Goal: Task Accomplishment & Management: Manage account settings

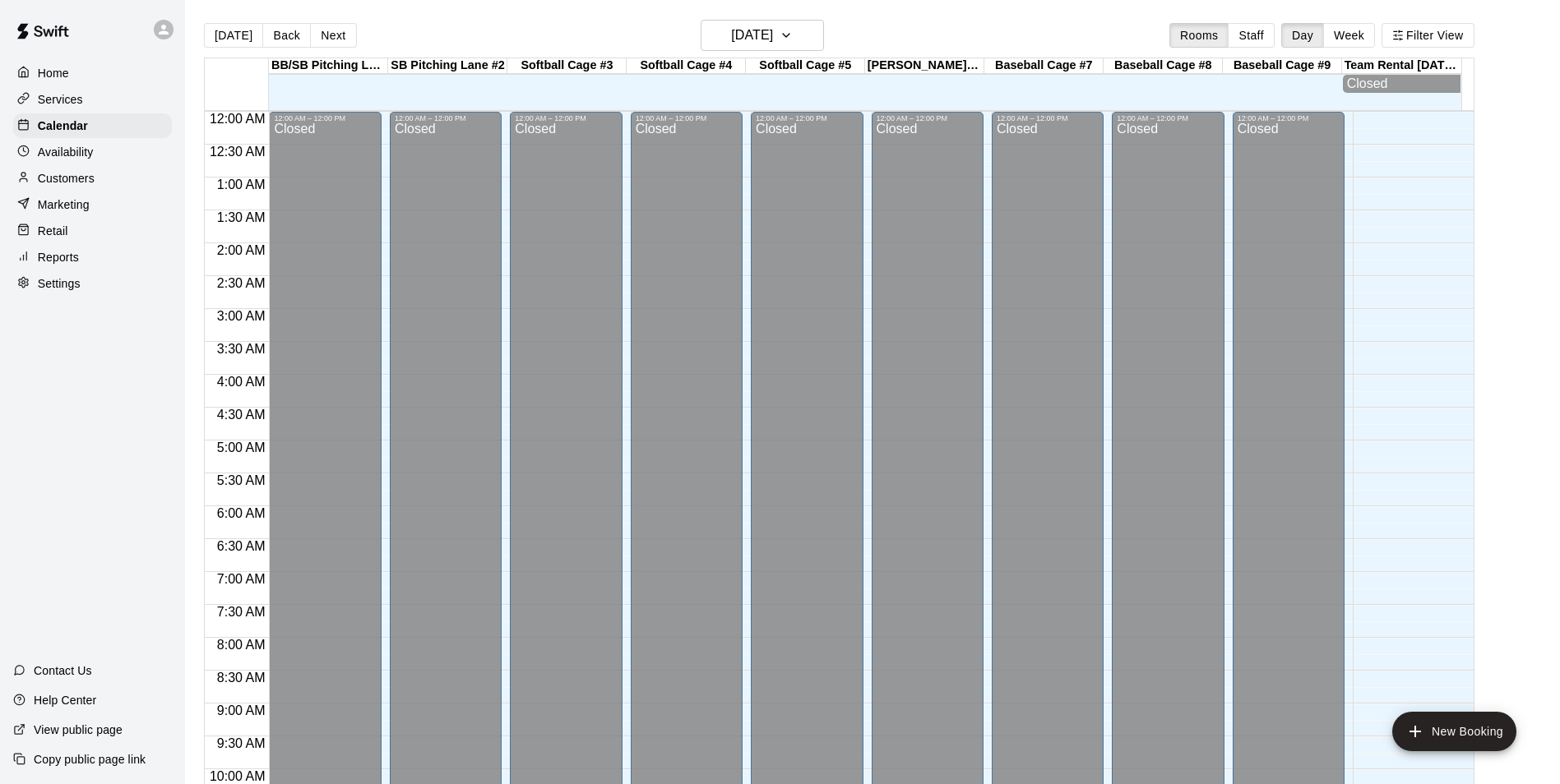
scroll to position [835, 0]
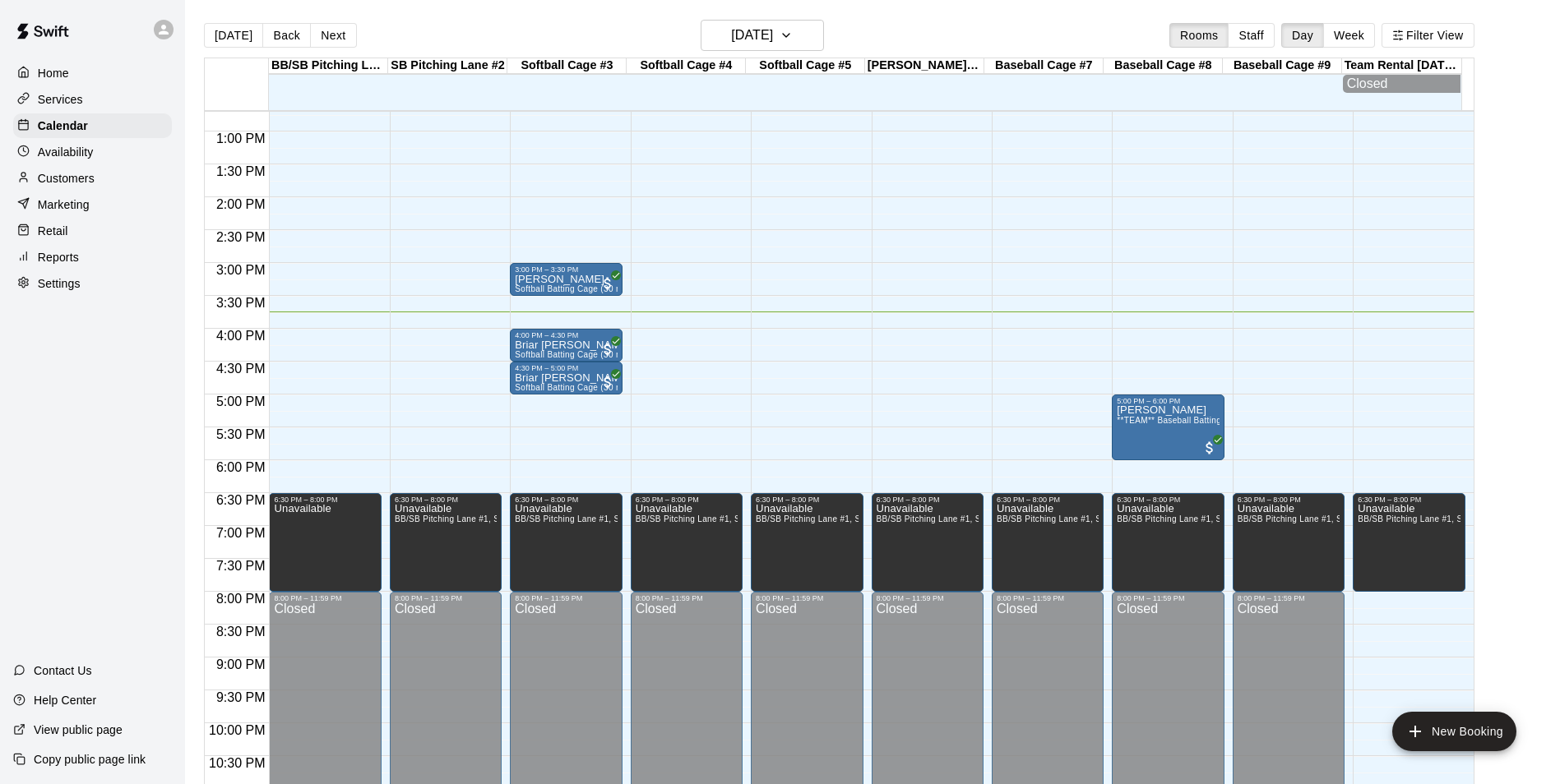
click at [76, 186] on p "Customers" at bounding box center [66, 178] width 57 height 16
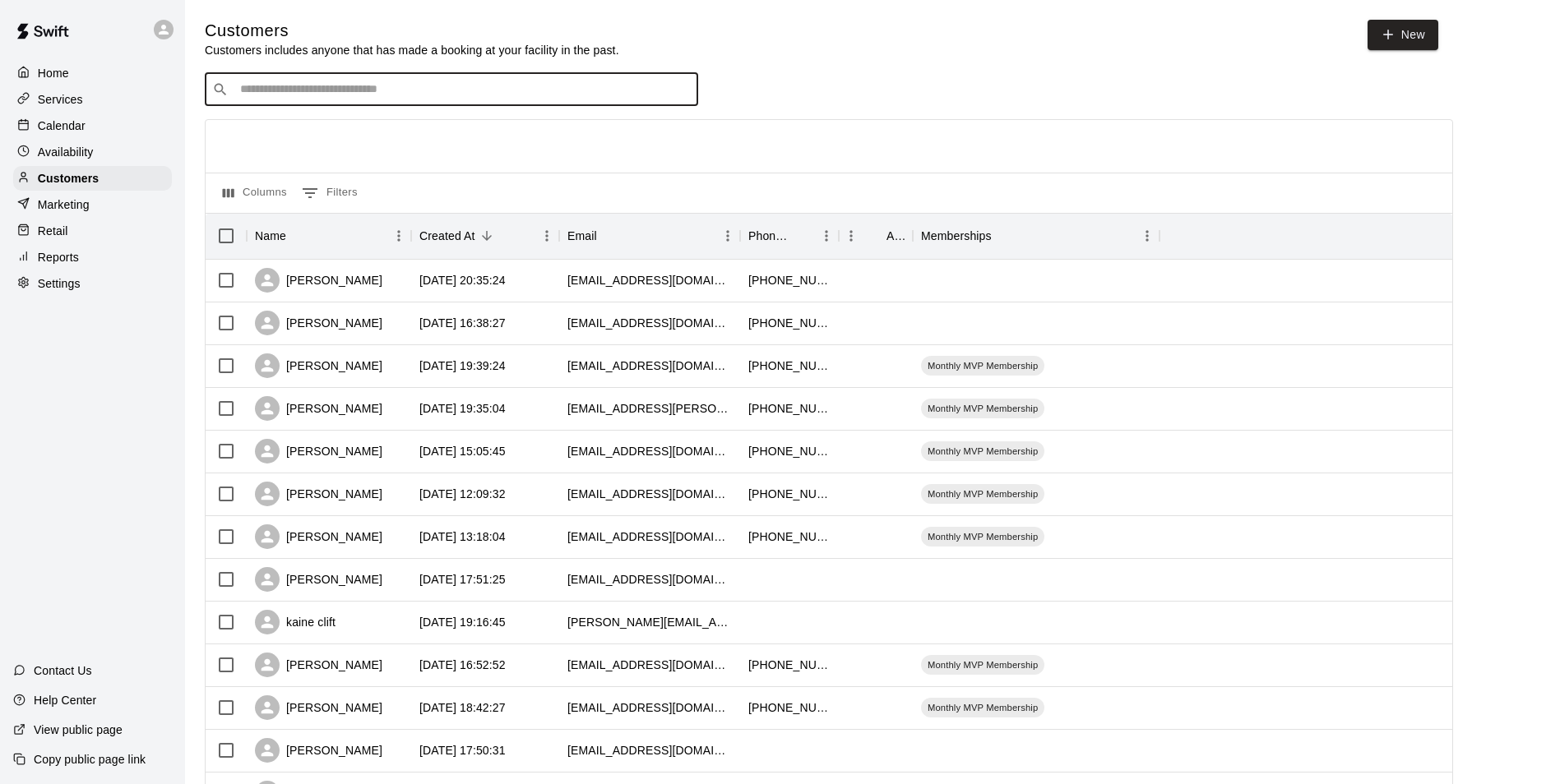
click at [411, 94] on input "Search customers by name or email" at bounding box center [464, 89] width 456 height 16
type input "****"
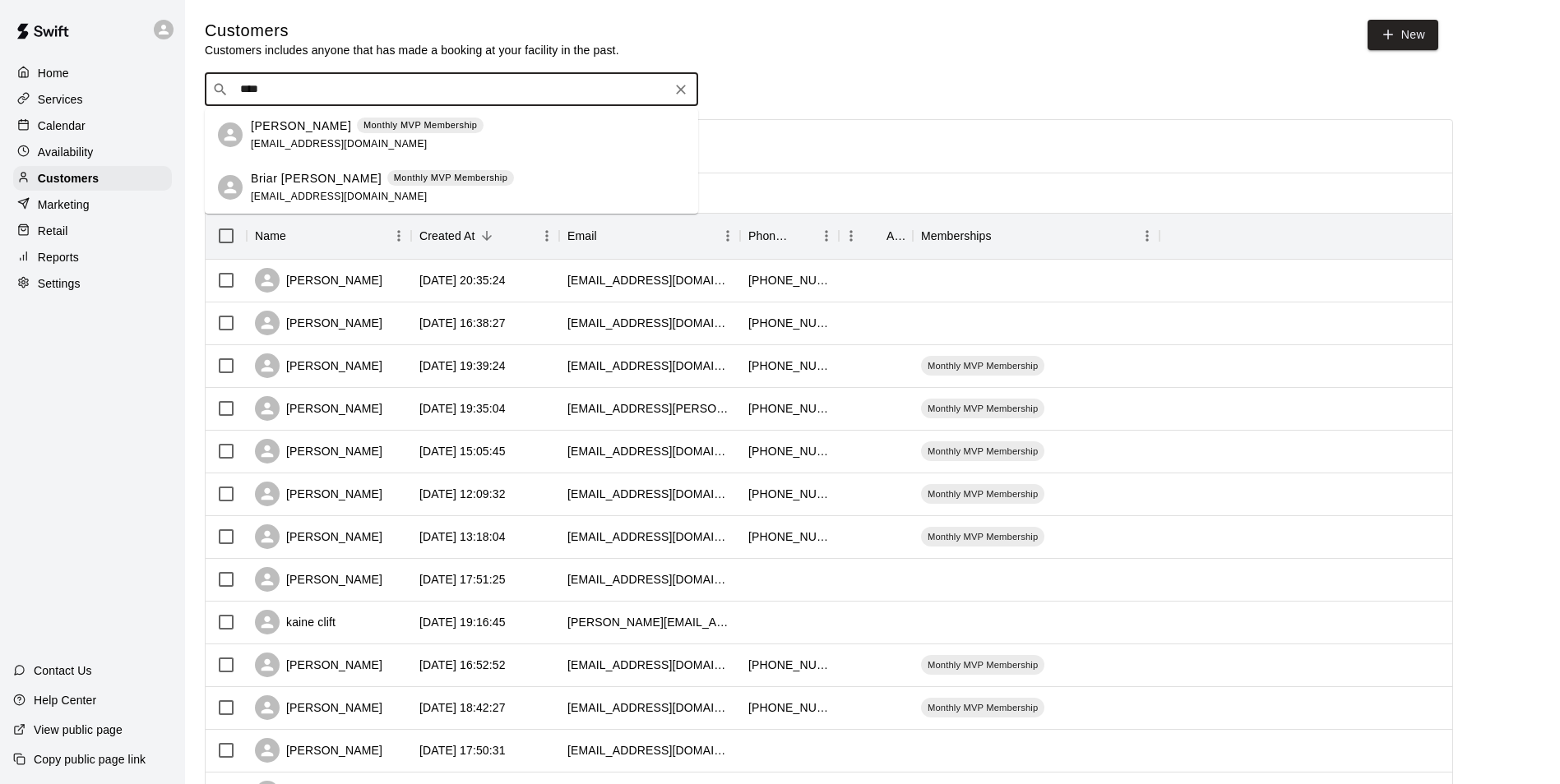
click at [317, 194] on span "[EMAIL_ADDRESS][DOMAIN_NAME]" at bounding box center [339, 197] width 177 height 11
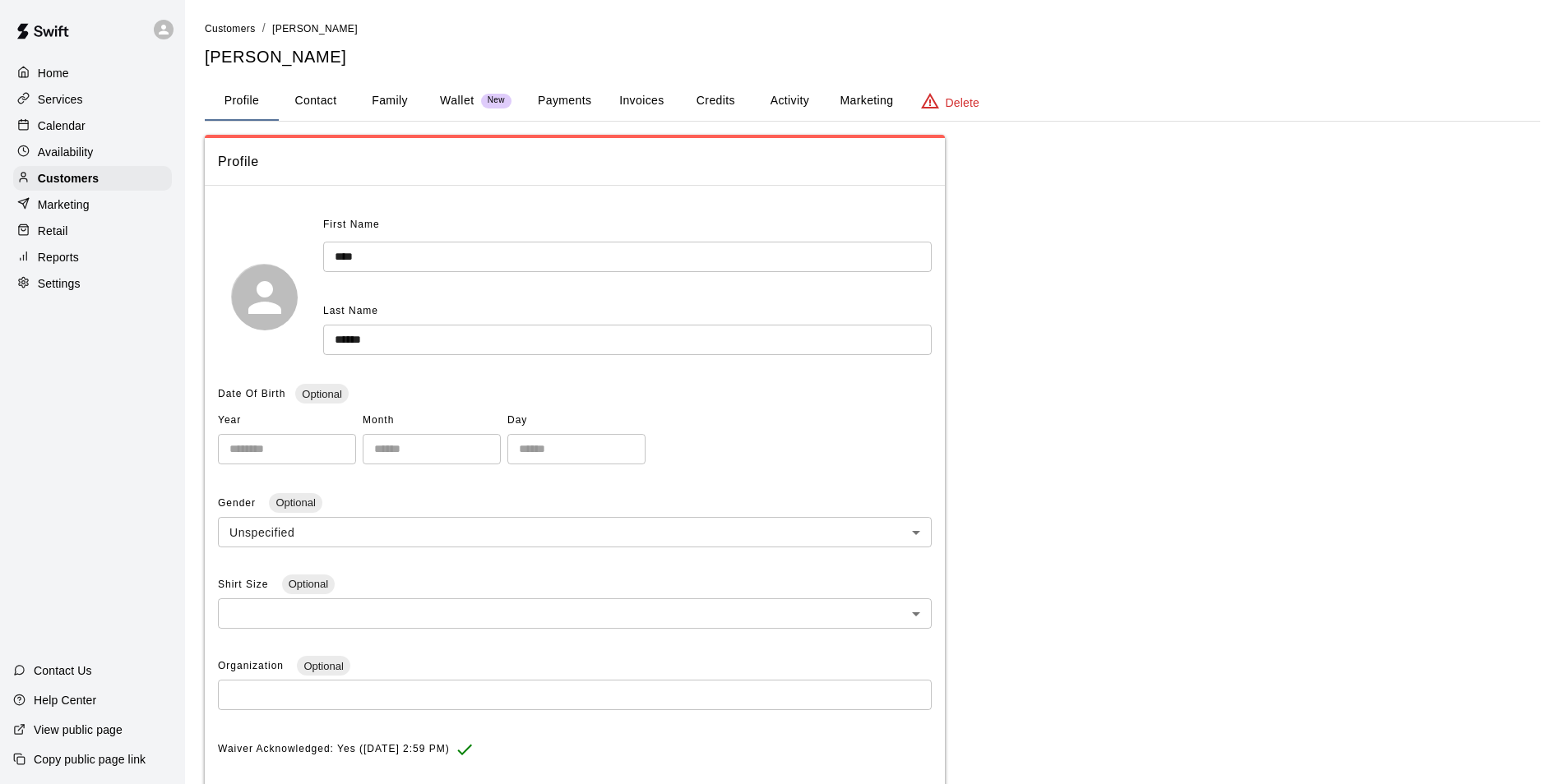
click at [398, 92] on button "Family" at bounding box center [390, 101] width 74 height 40
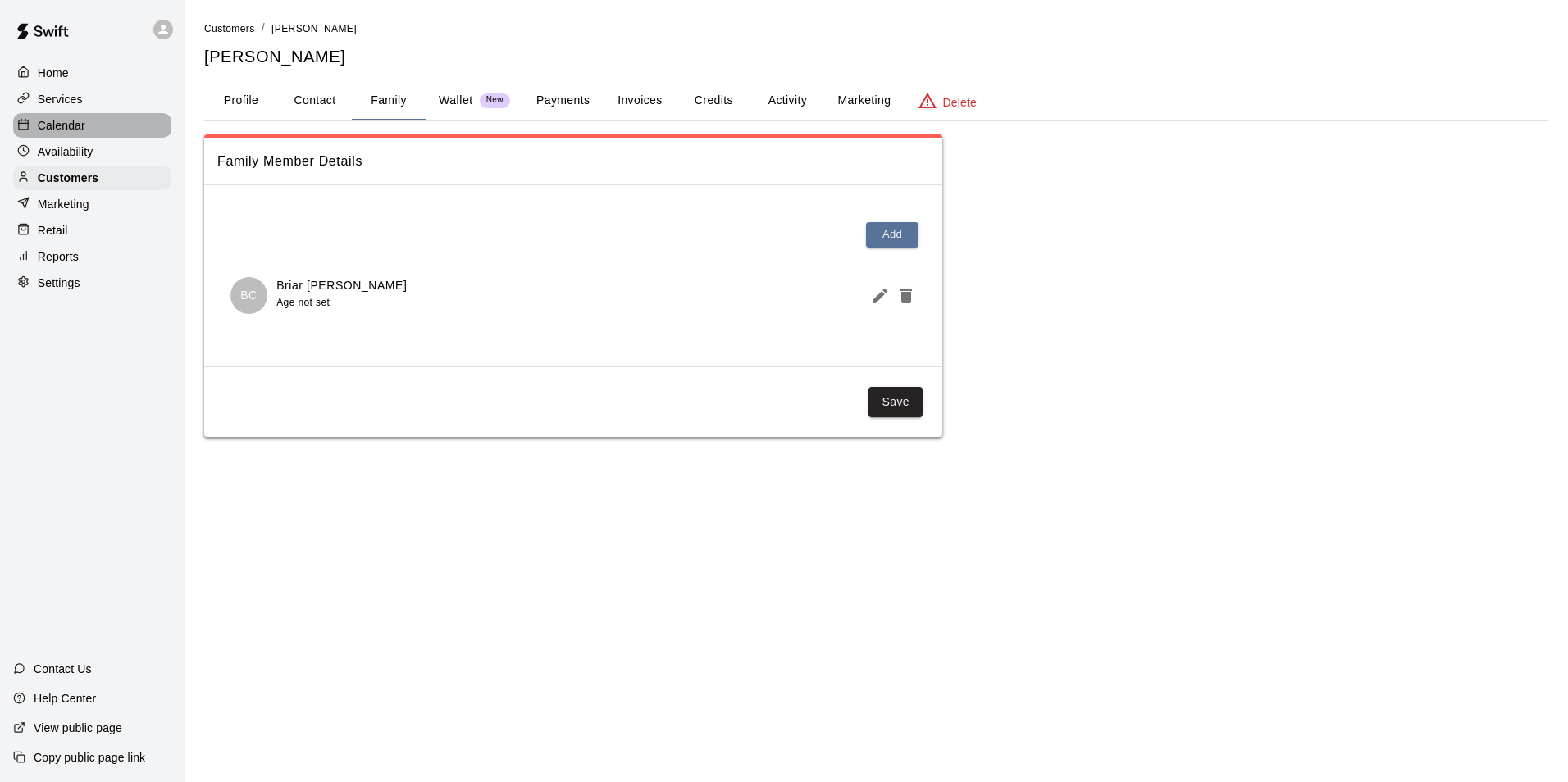
click at [66, 129] on p "Calendar" at bounding box center [61, 125] width 47 height 16
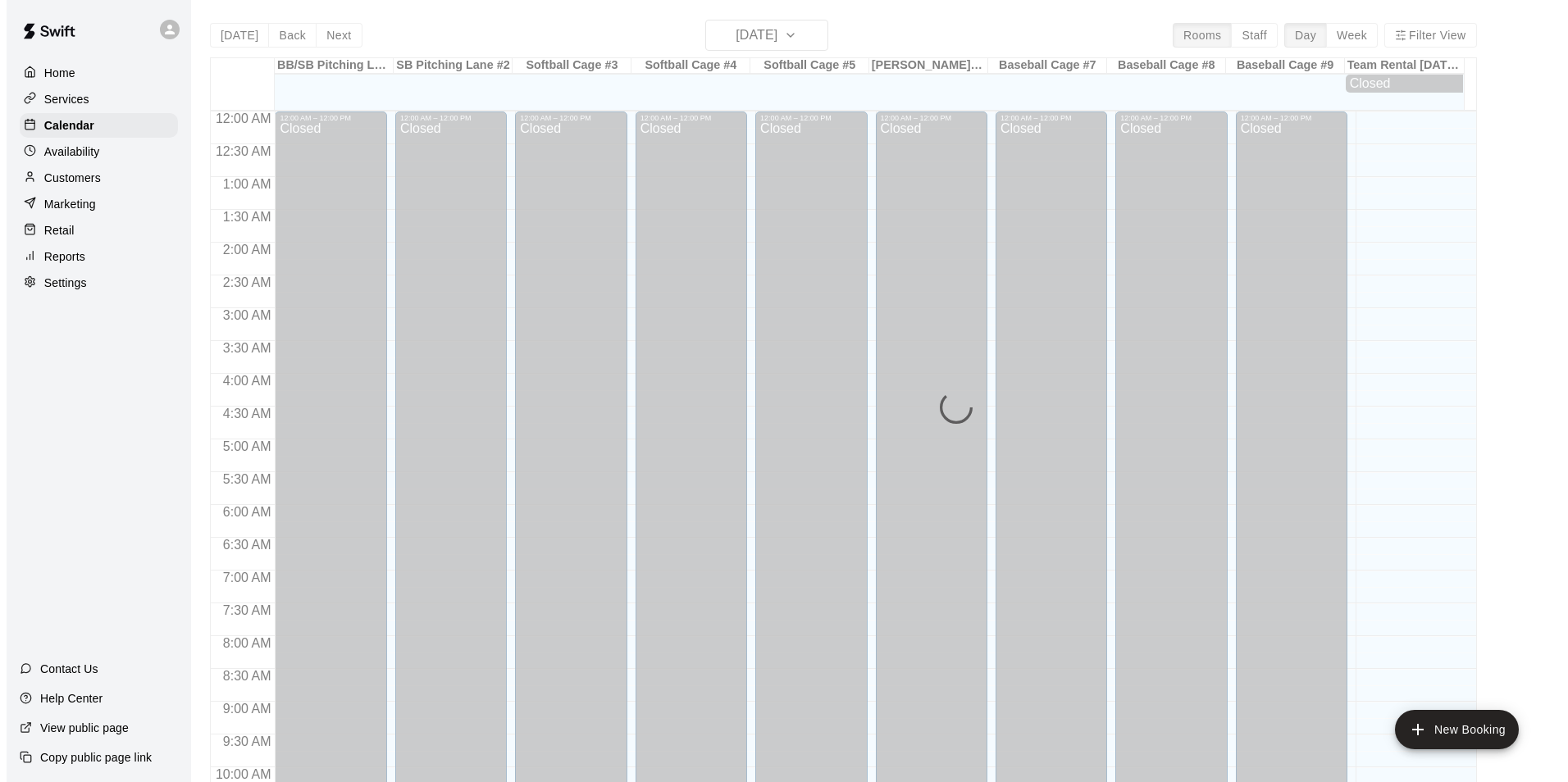
scroll to position [833, 0]
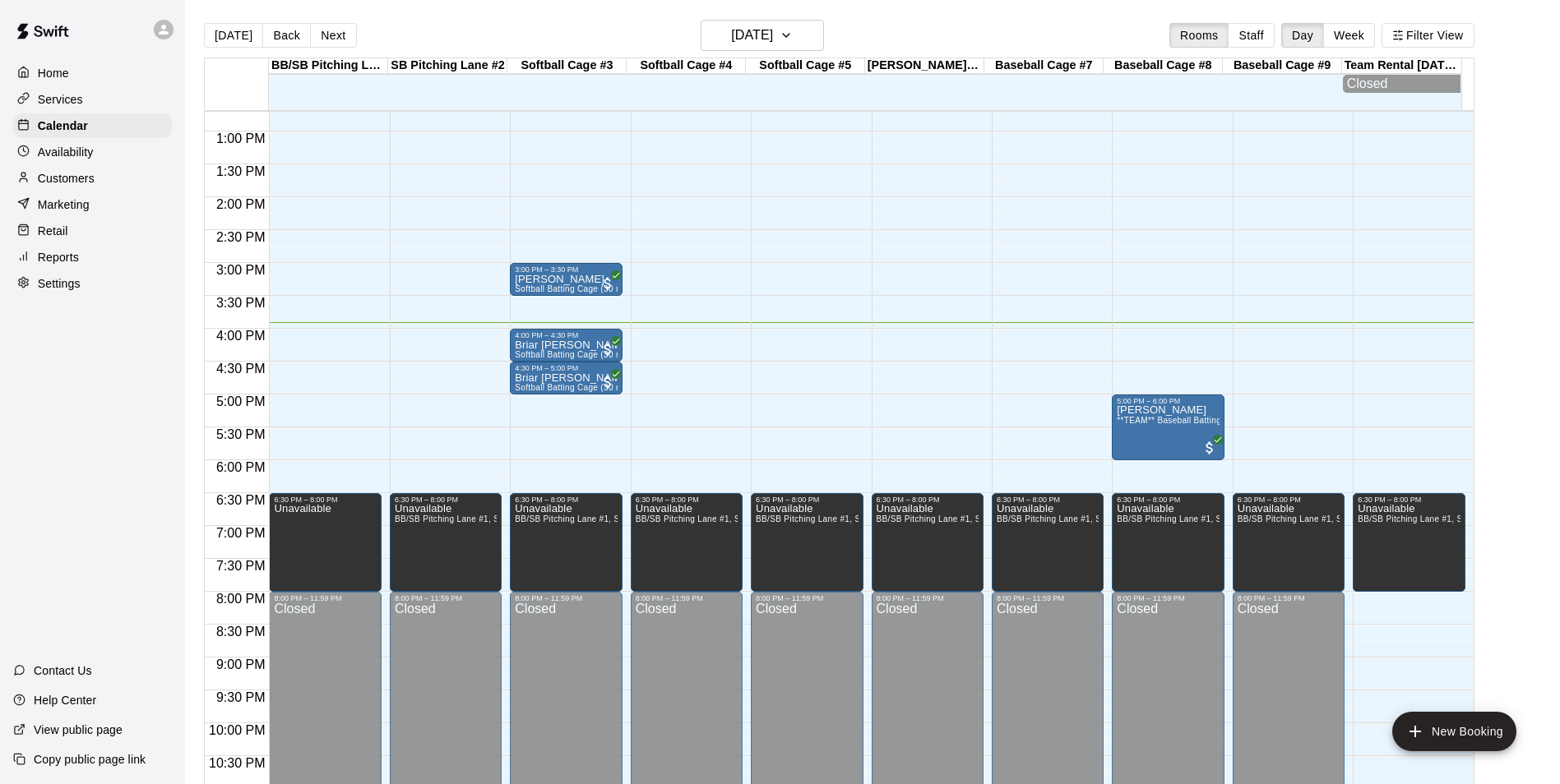
click at [974, 17] on main "[DATE] Back [DATE][DATE] Rooms Staff Day Week Filter View BB/[GEOGRAPHIC_DATA] …" at bounding box center [873, 405] width 1376 height 810
click at [968, 33] on div "[DATE] Back [DATE][DATE] Rooms Staff Day Week Filter View" at bounding box center [839, 39] width 1271 height 38
click at [576, 25] on div "[DATE] Back [DATE][DATE] Rooms Staff Day Week Filter View" at bounding box center [839, 39] width 1271 height 38
click at [1004, 12] on main "[DATE] Back [DATE][DATE] Rooms Staff Day Week Filter View BB/[GEOGRAPHIC_DATA] …" at bounding box center [873, 405] width 1376 height 810
click at [551, 20] on div "[DATE] Back [DATE][DATE] Rooms Staff Day Week Filter View" at bounding box center [839, 39] width 1271 height 38
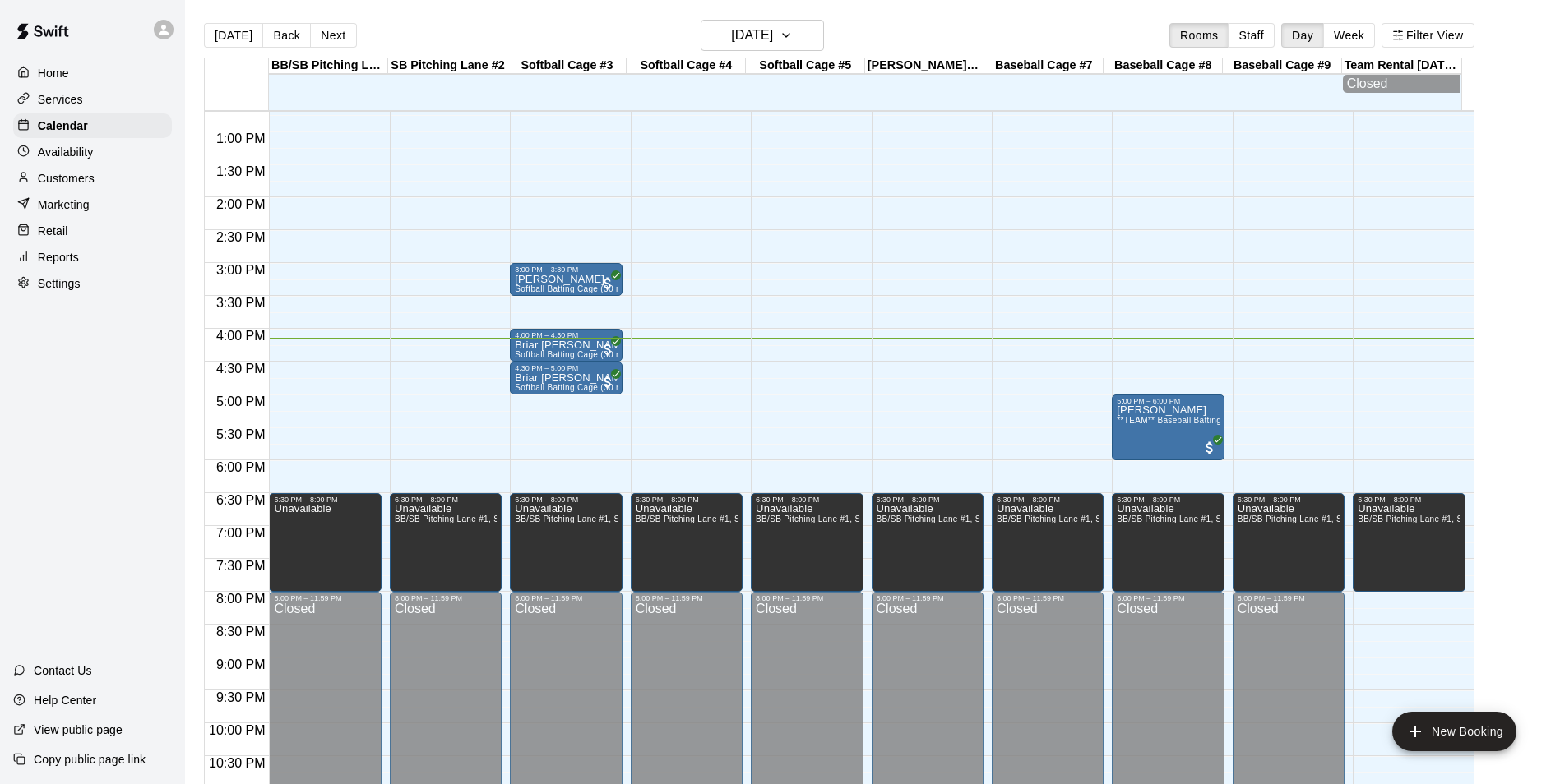
click at [50, 181] on p "Customers" at bounding box center [66, 178] width 57 height 16
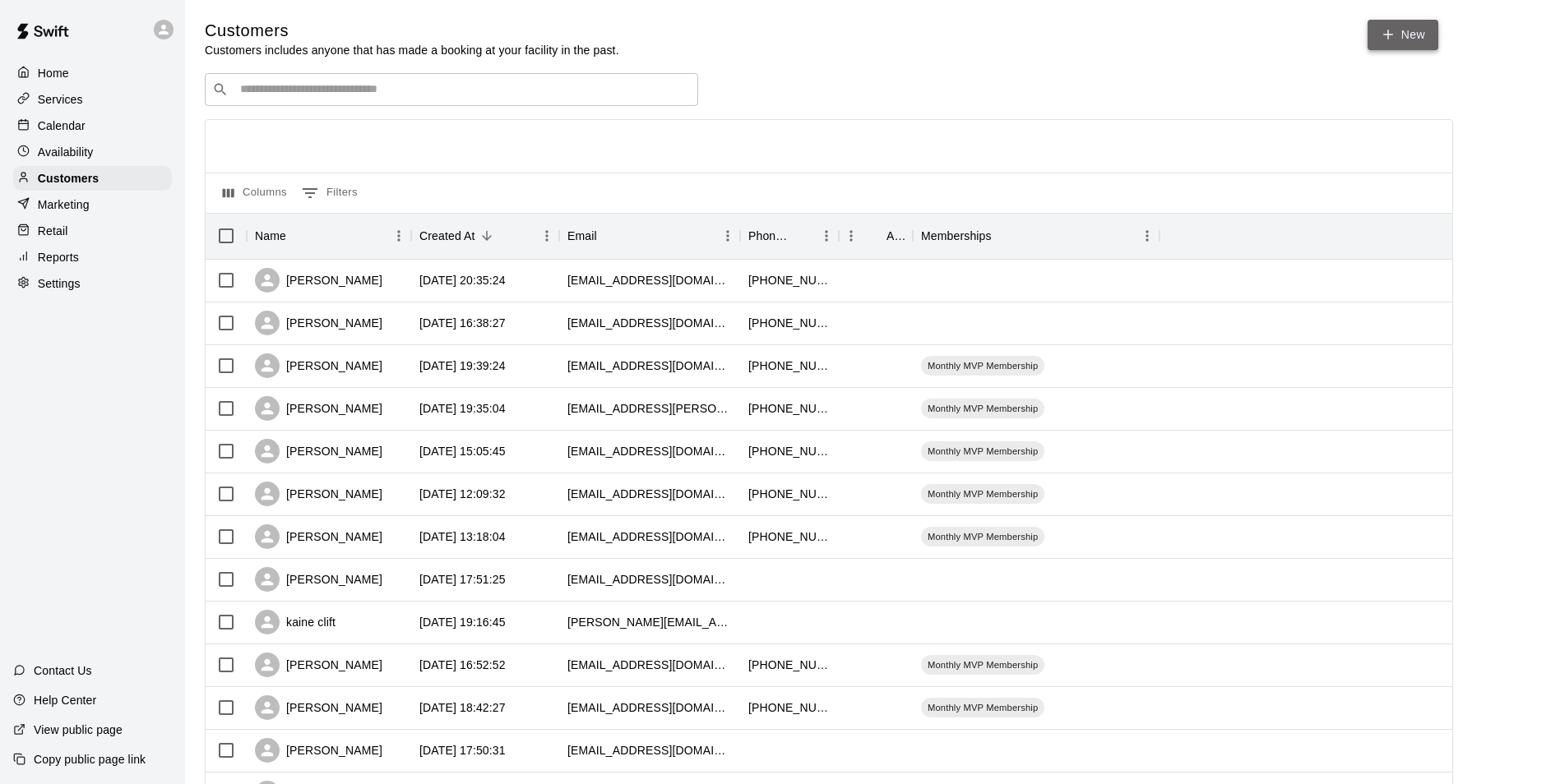
click at [1415, 41] on link "New" at bounding box center [1403, 35] width 71 height 30
select select "**"
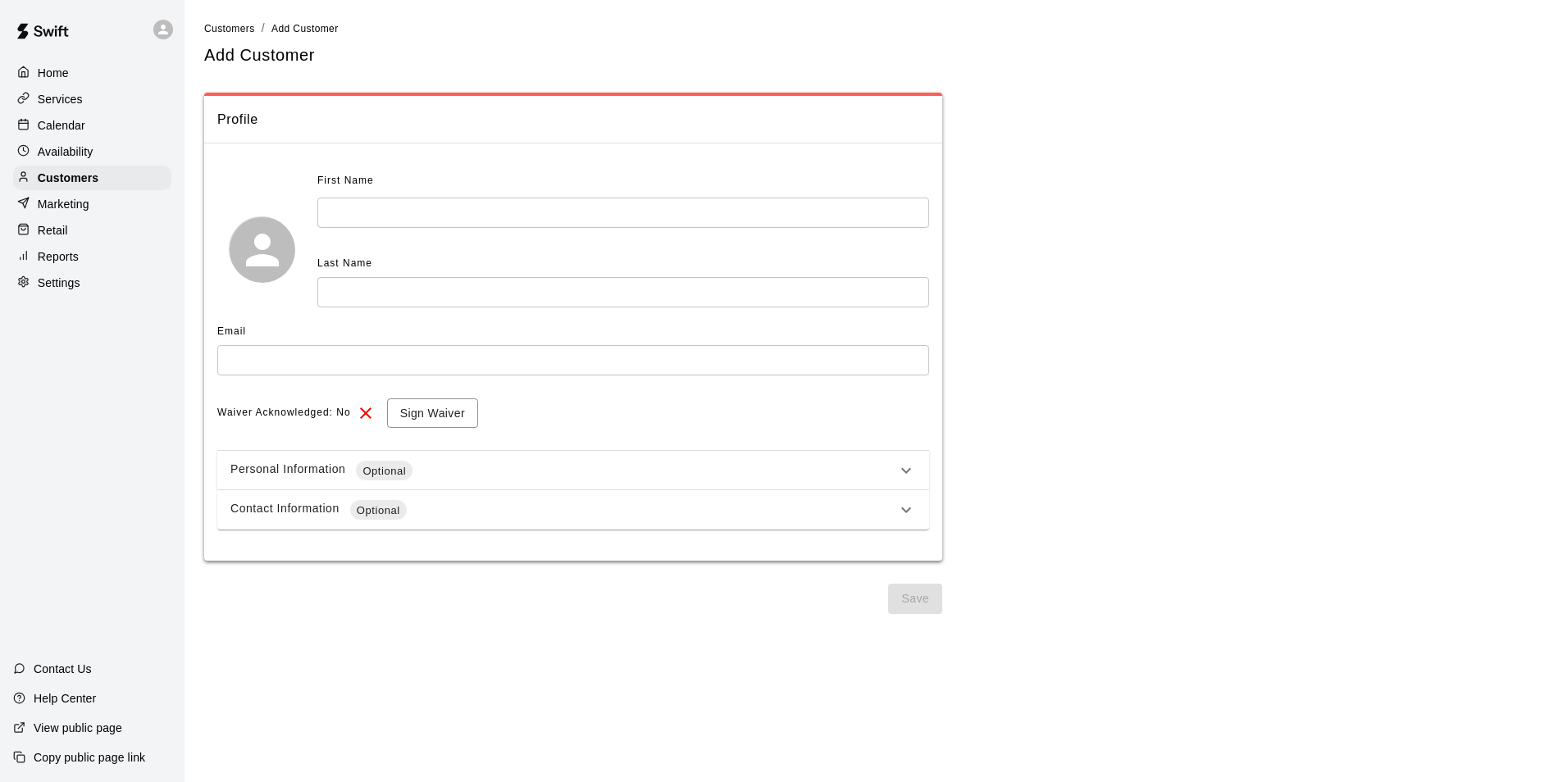
click at [682, 213] on input "text" at bounding box center [623, 213] width 612 height 30
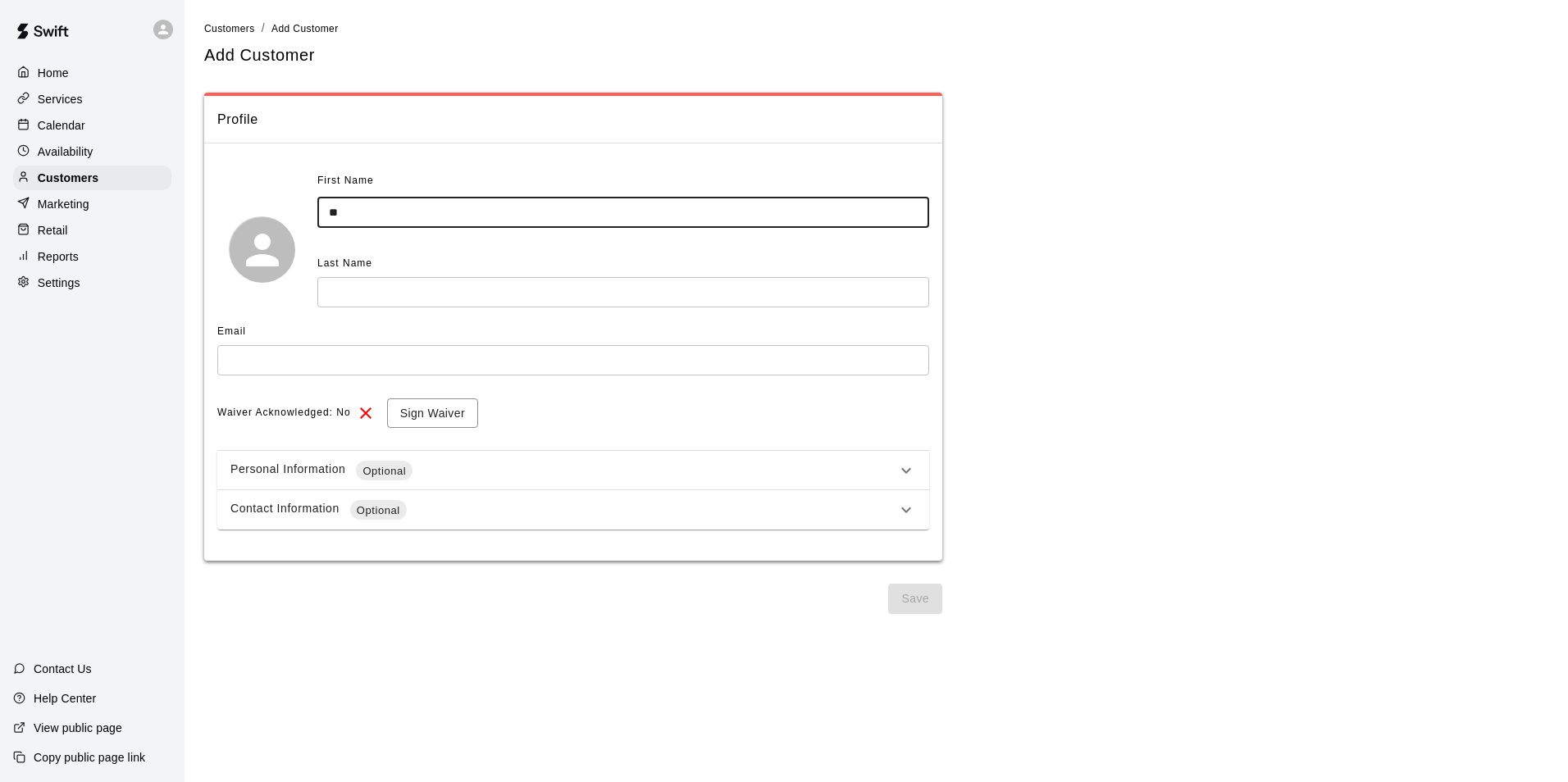
type input "**"
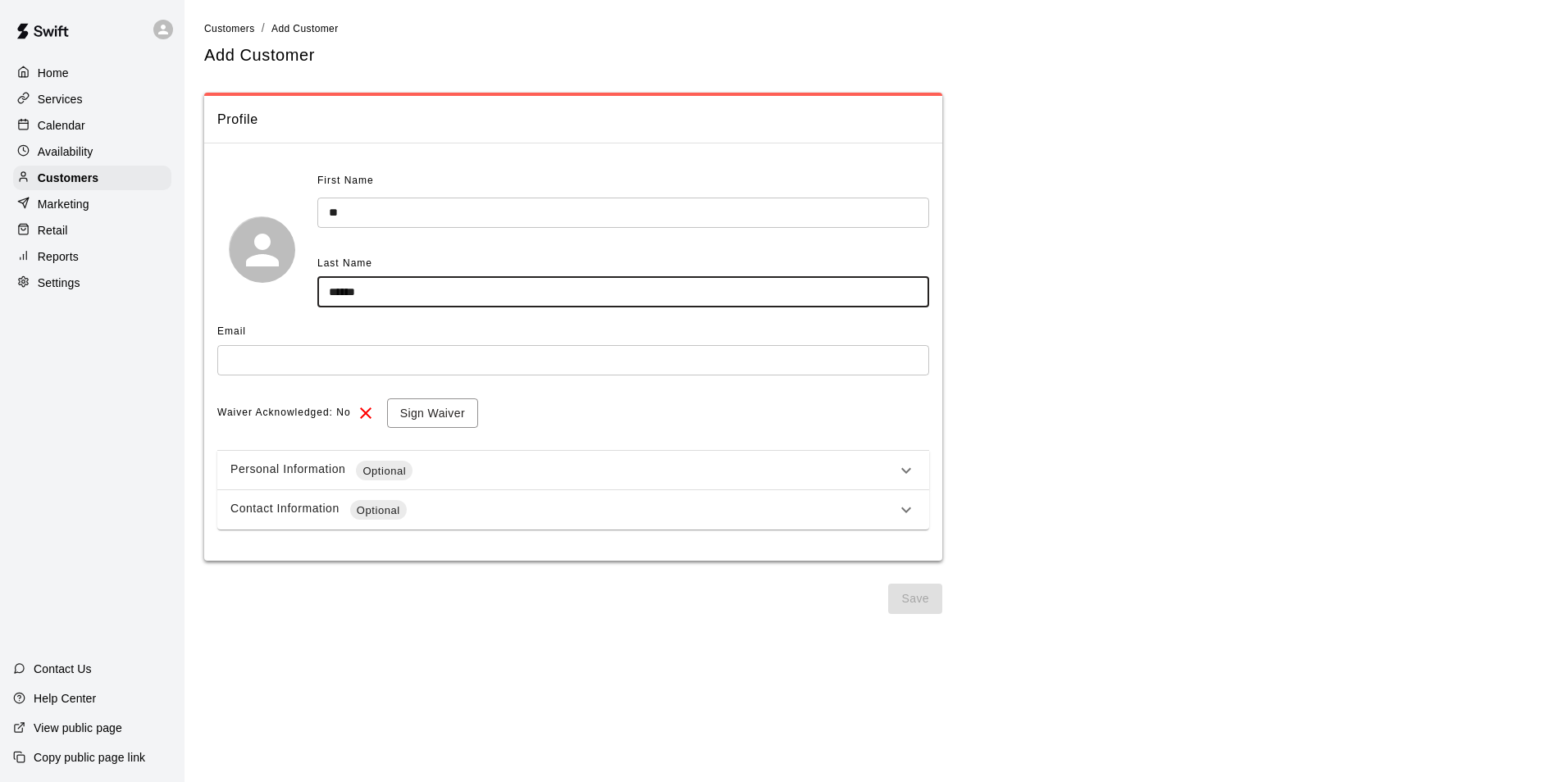
type input "******"
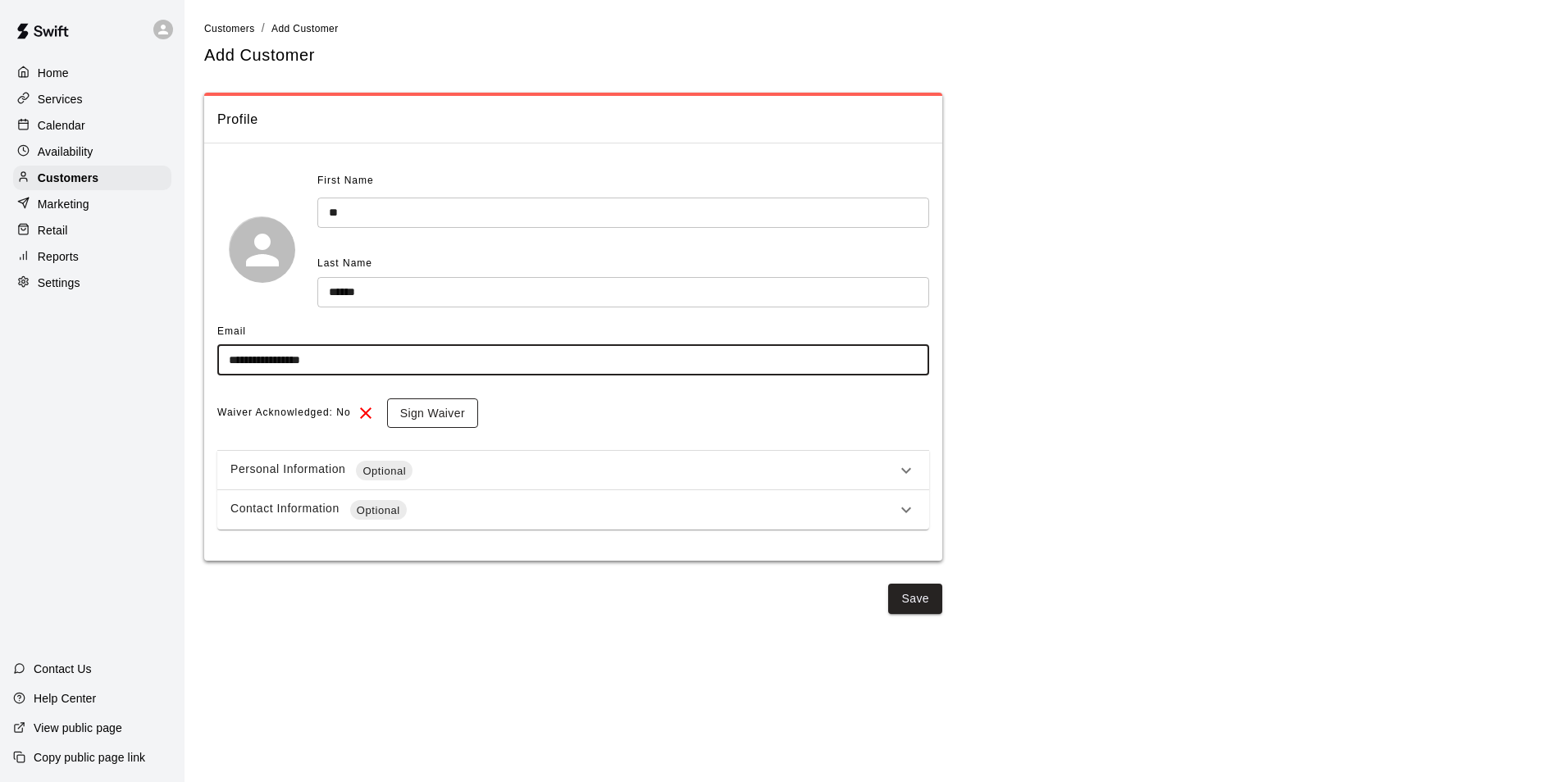
type input "**********"
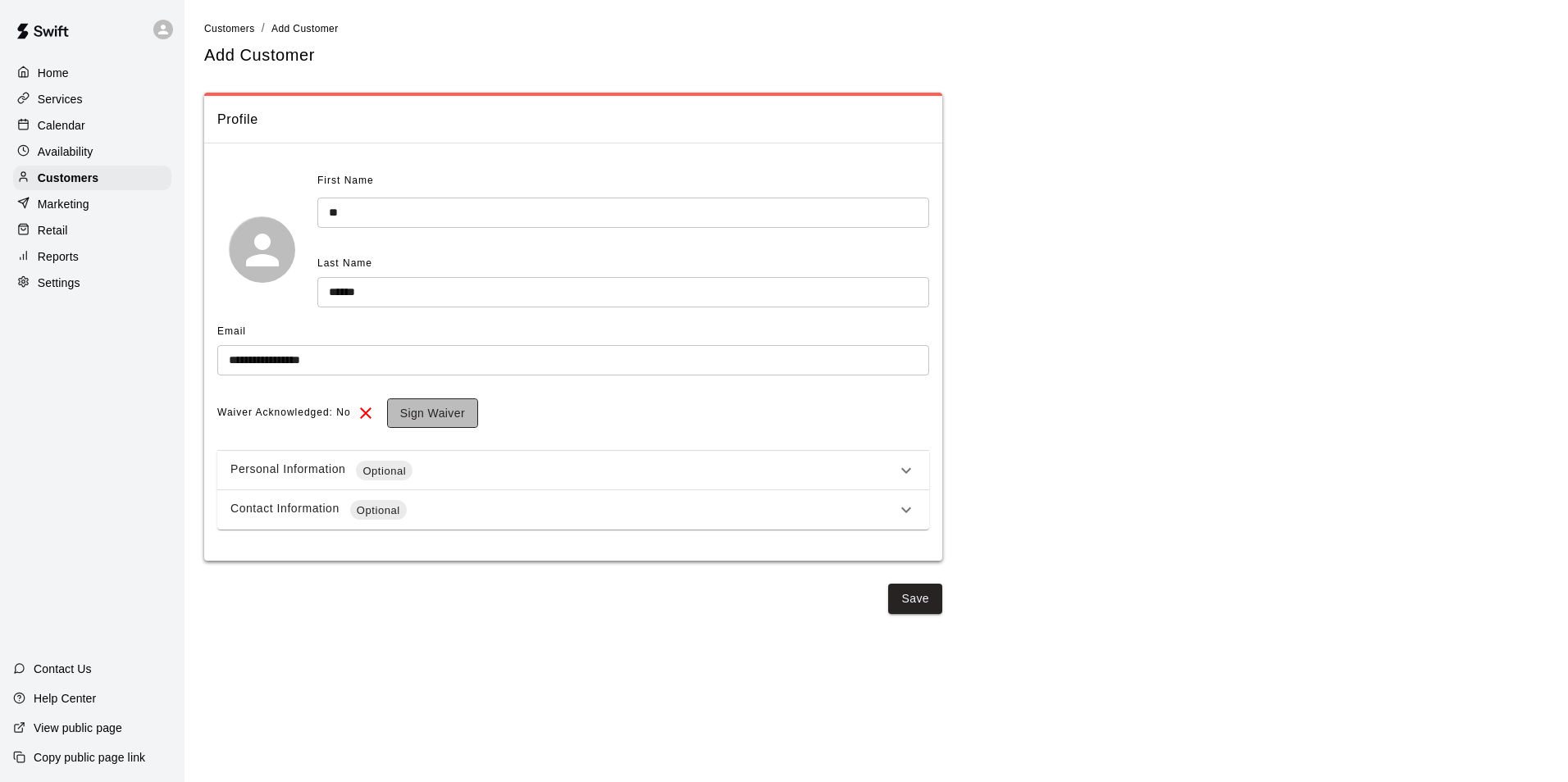
click at [439, 406] on button "Sign Waiver" at bounding box center [432, 414] width 92 height 30
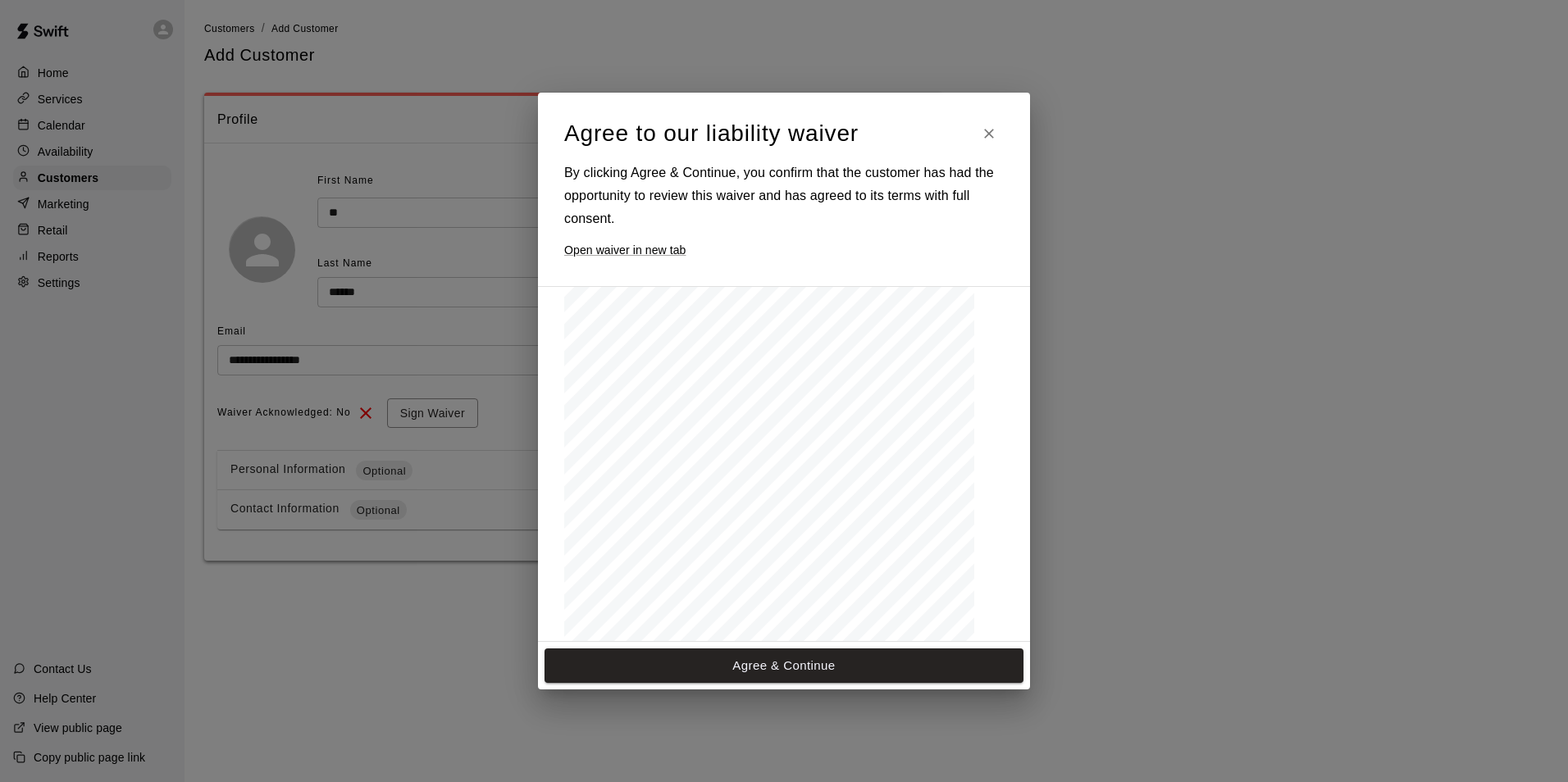
scroll to position [190, 0]
click at [892, 663] on button "Agree & Continue" at bounding box center [784, 666] width 479 height 35
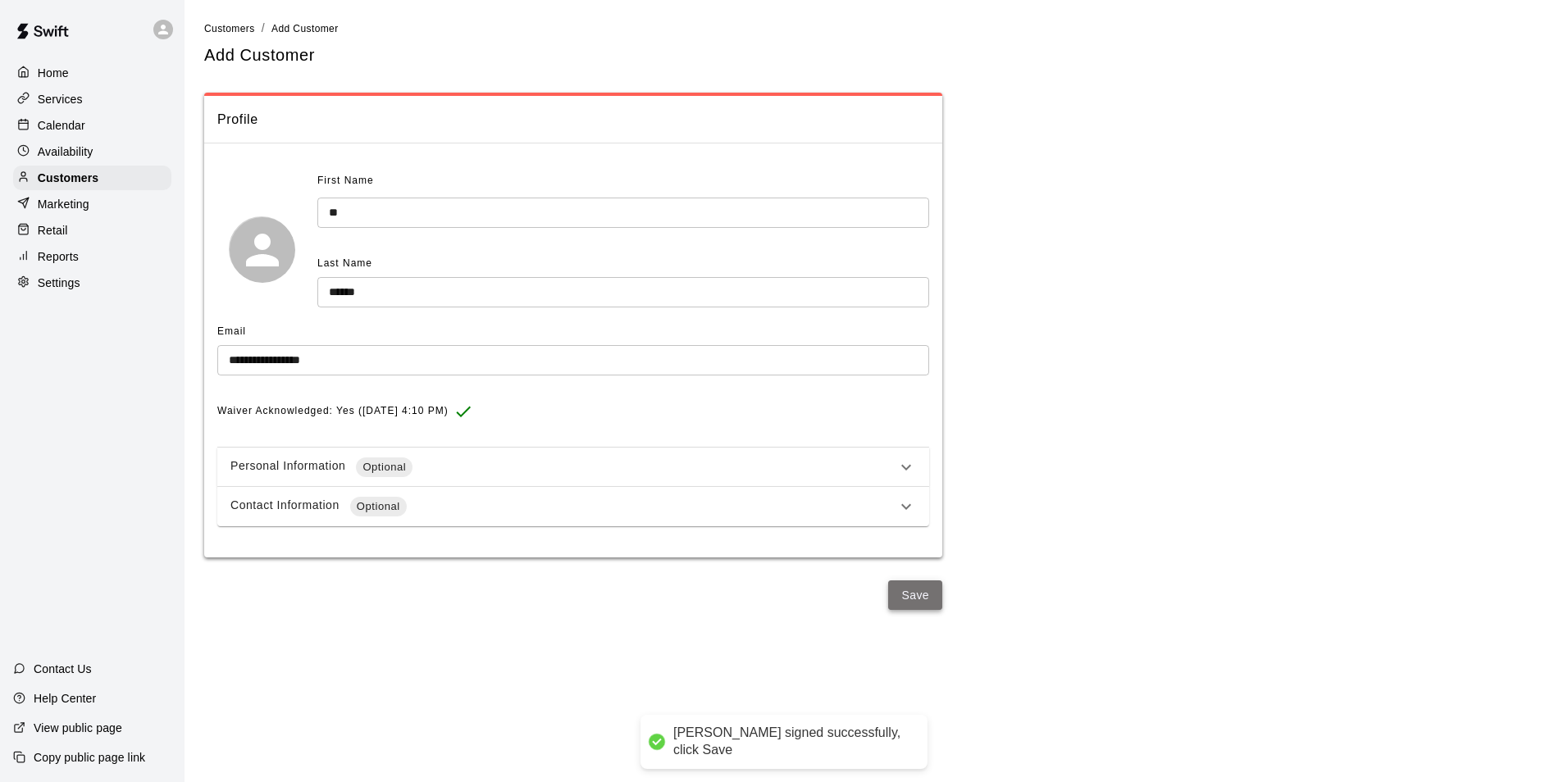
click at [920, 595] on button "Save" at bounding box center [915, 596] width 54 height 30
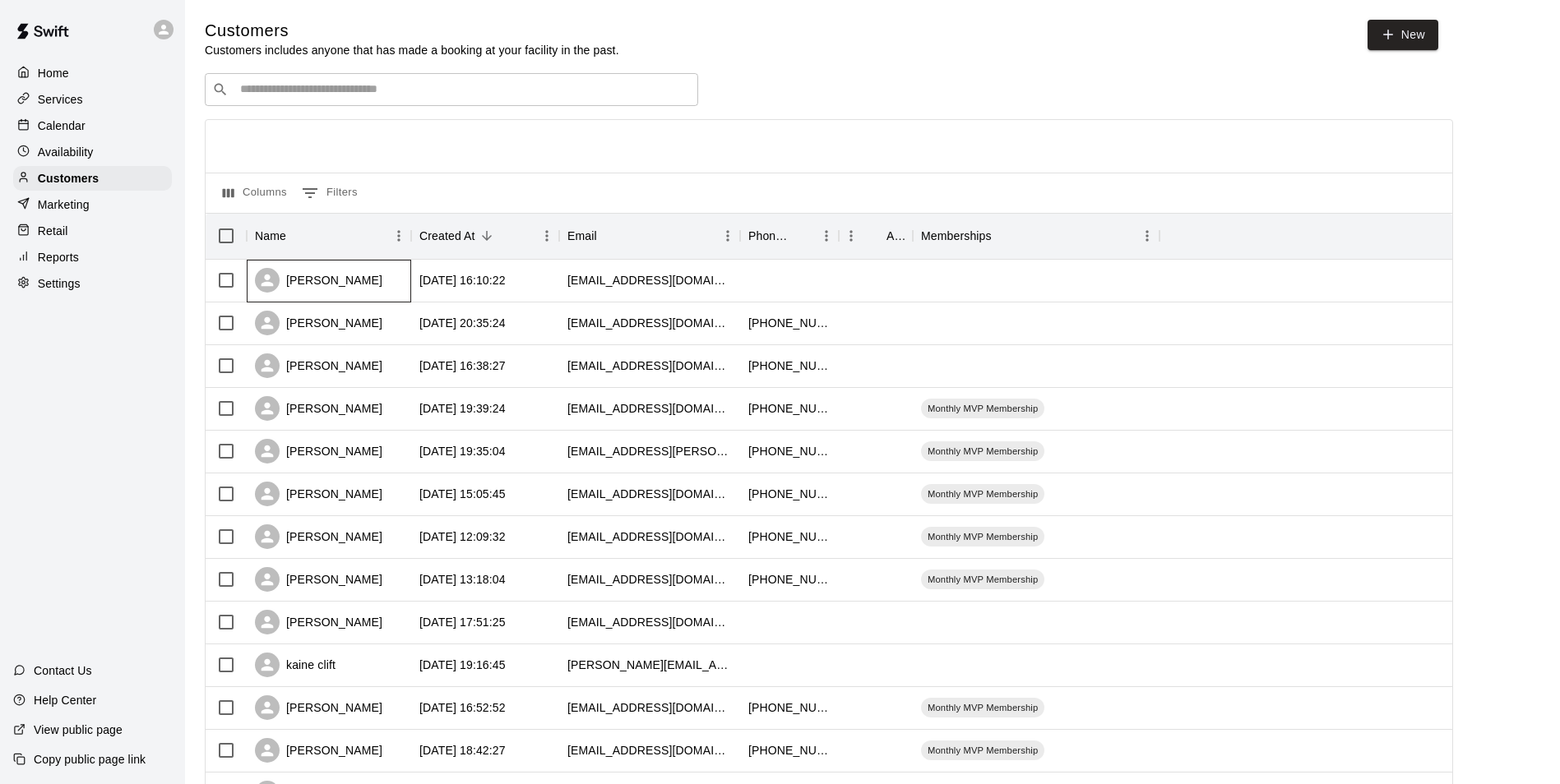
click at [392, 285] on div "[PERSON_NAME]" at bounding box center [329, 281] width 165 height 43
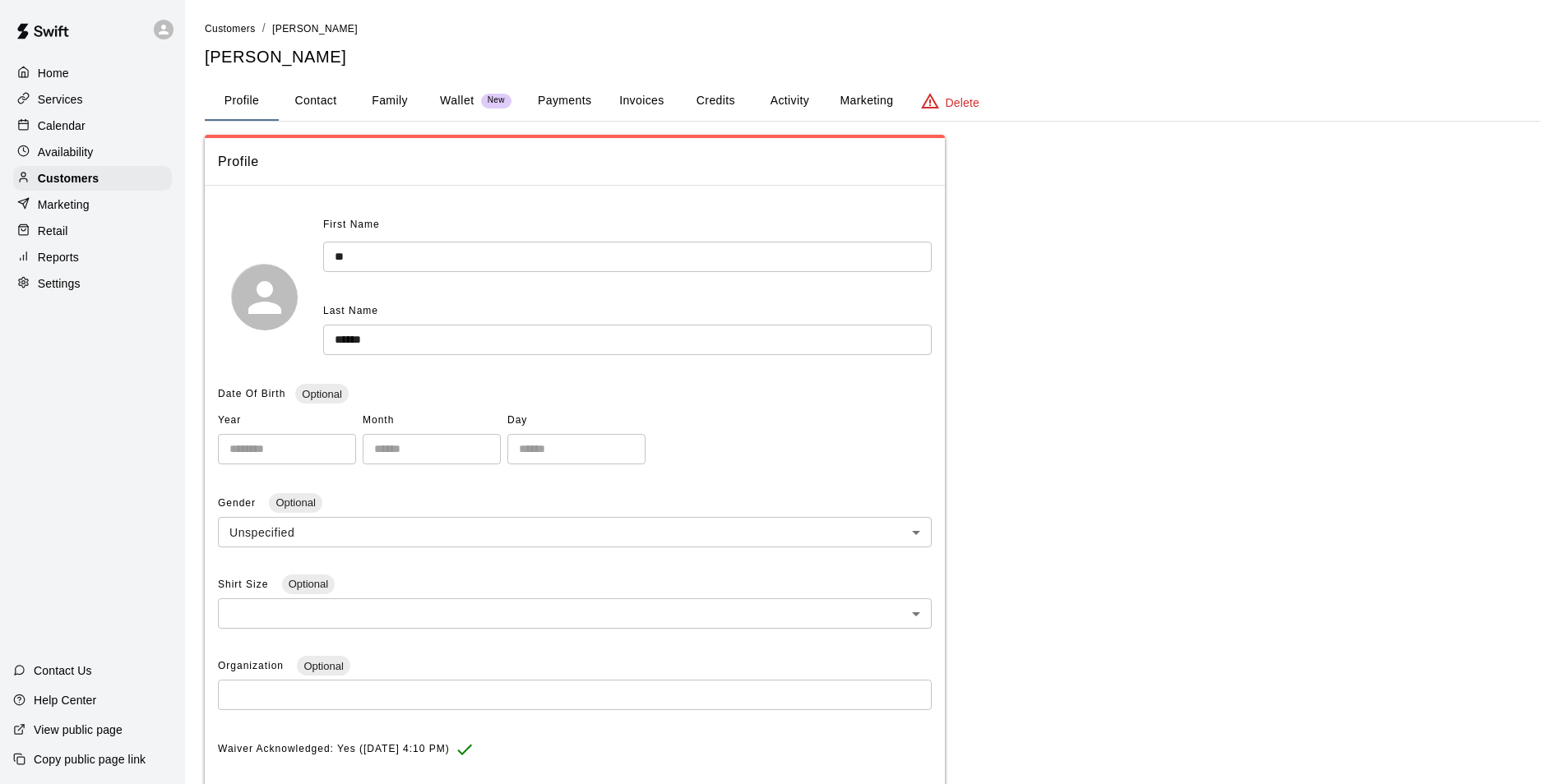
click at [789, 104] on button "Activity" at bounding box center [790, 101] width 74 height 40
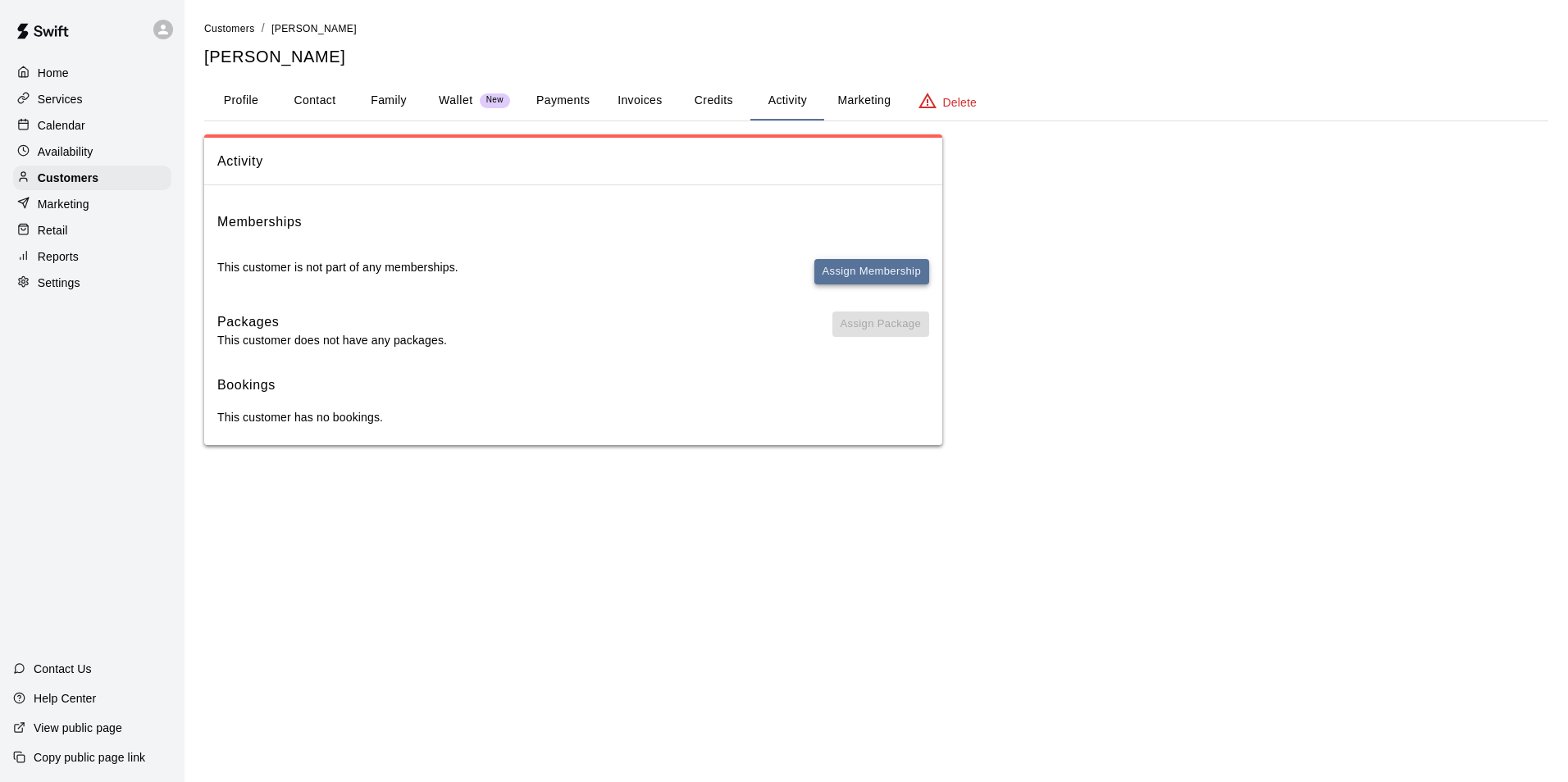
click at [863, 270] on button "Assign Membership" at bounding box center [872, 272] width 115 height 25
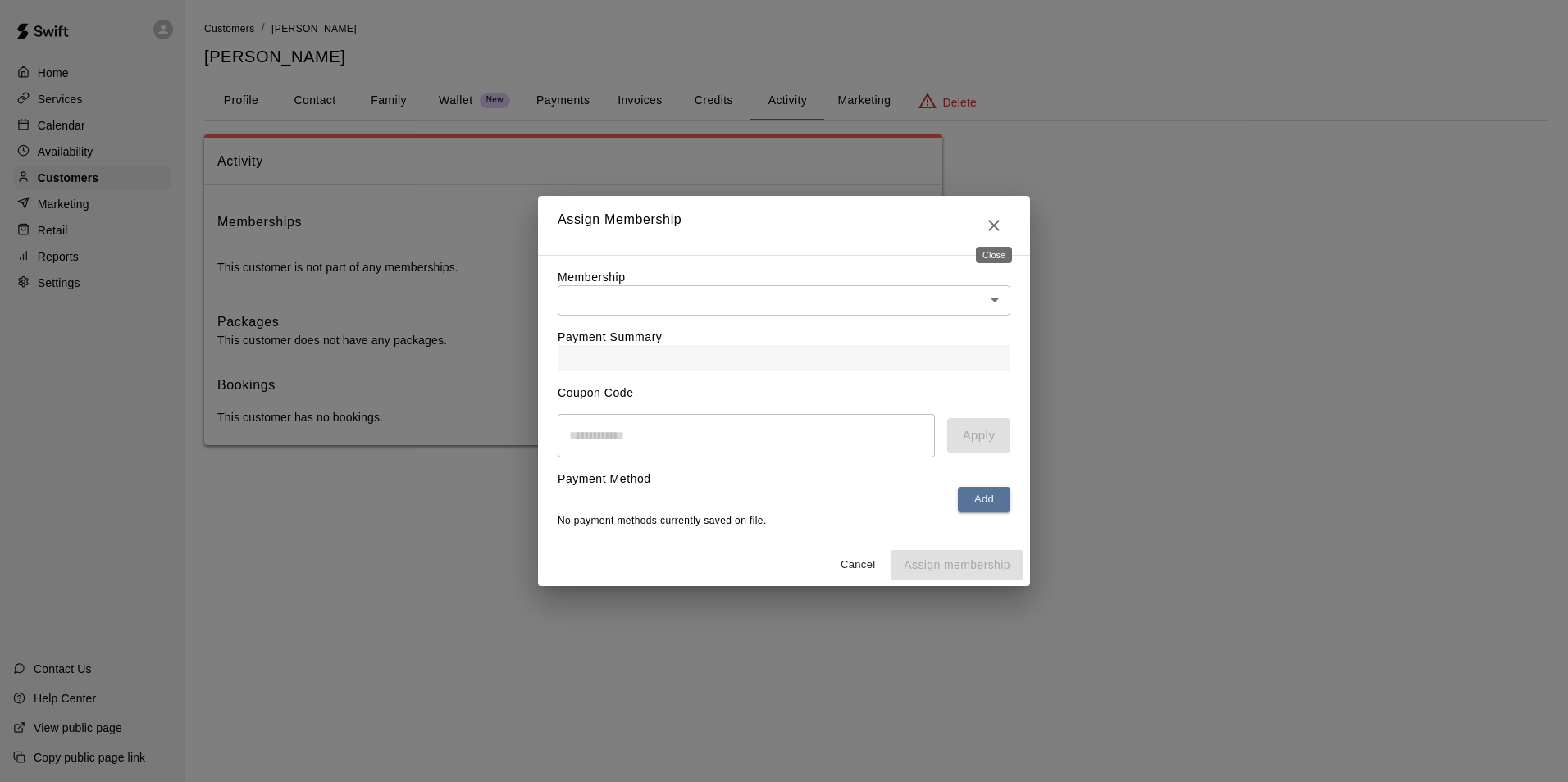
click at [1000, 217] on icon "Close" at bounding box center [993, 225] width 20 height 20
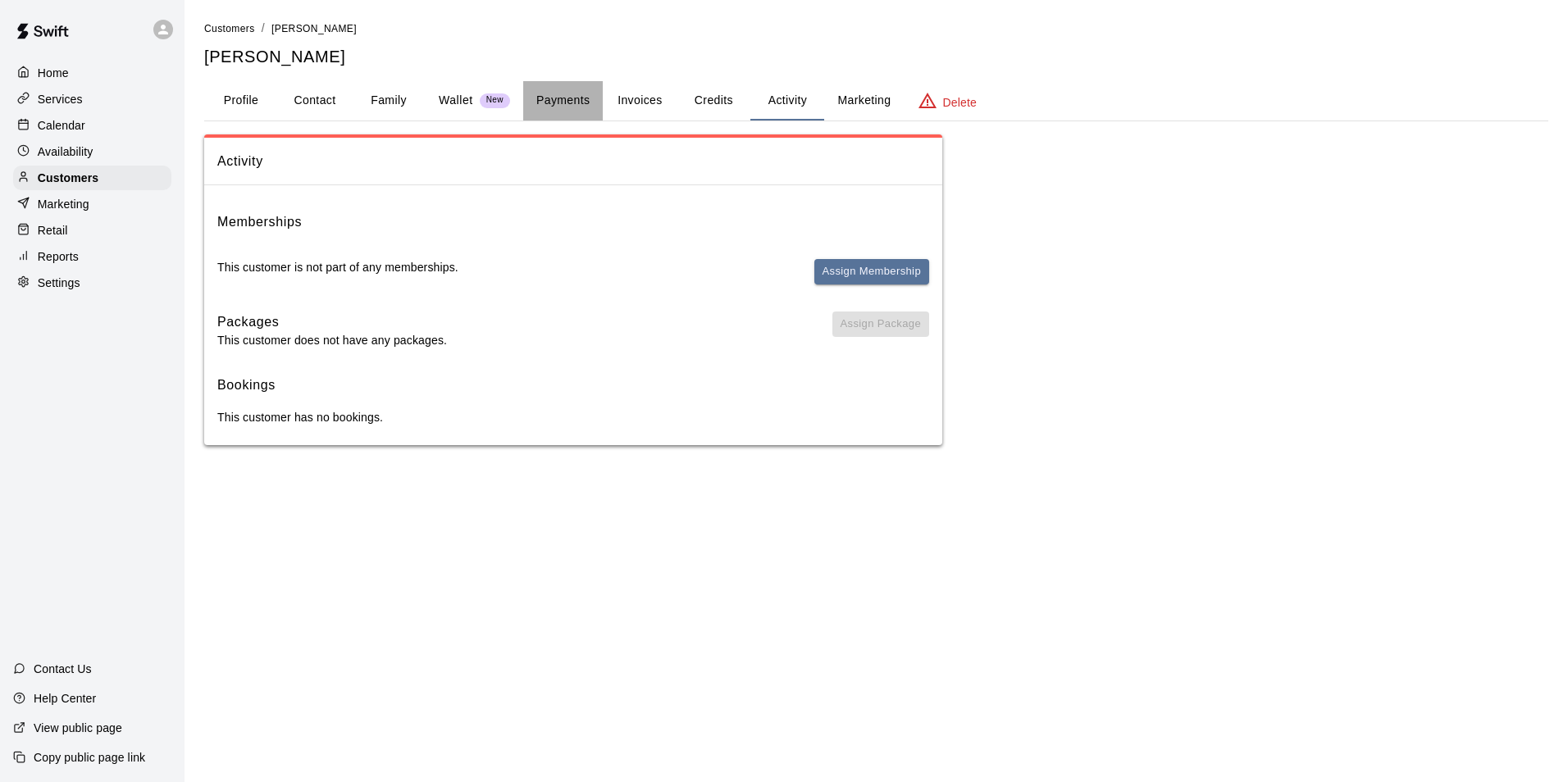
click at [562, 100] on button "Payments" at bounding box center [563, 101] width 79 height 40
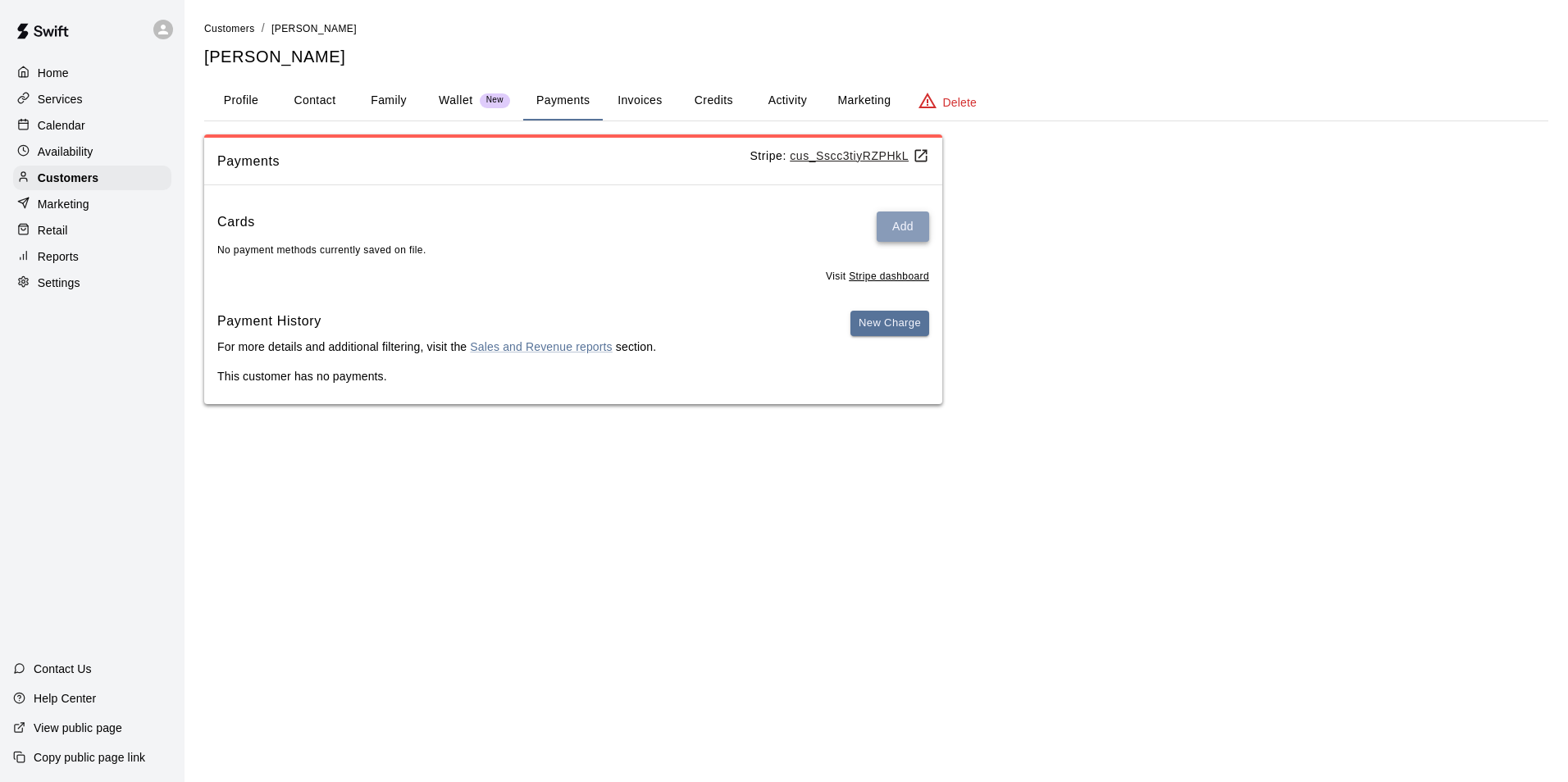
click at [899, 229] on button "Add" at bounding box center [903, 226] width 53 height 30
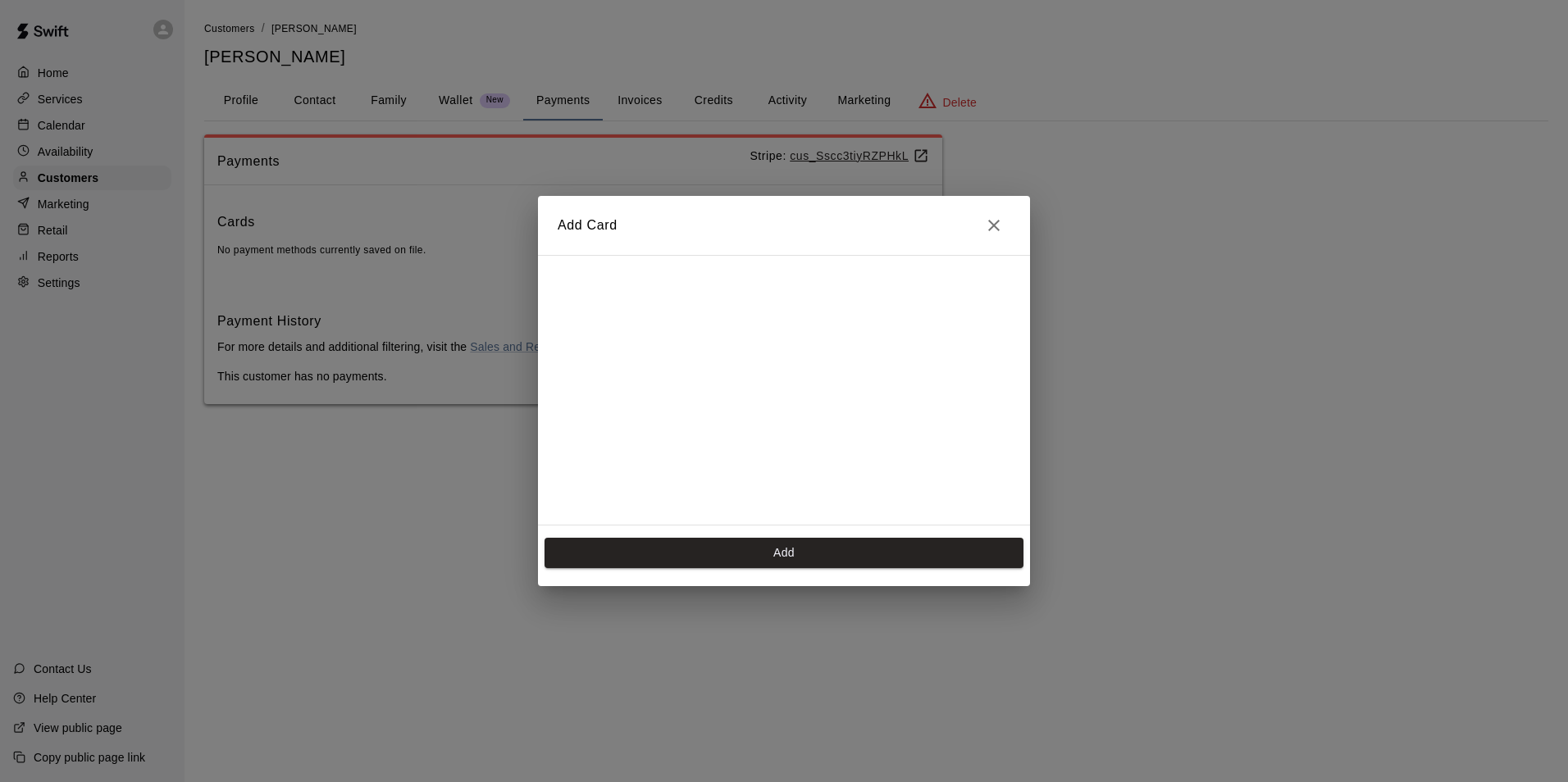
scroll to position [231, 0]
click at [824, 550] on button "Add" at bounding box center [784, 553] width 479 height 30
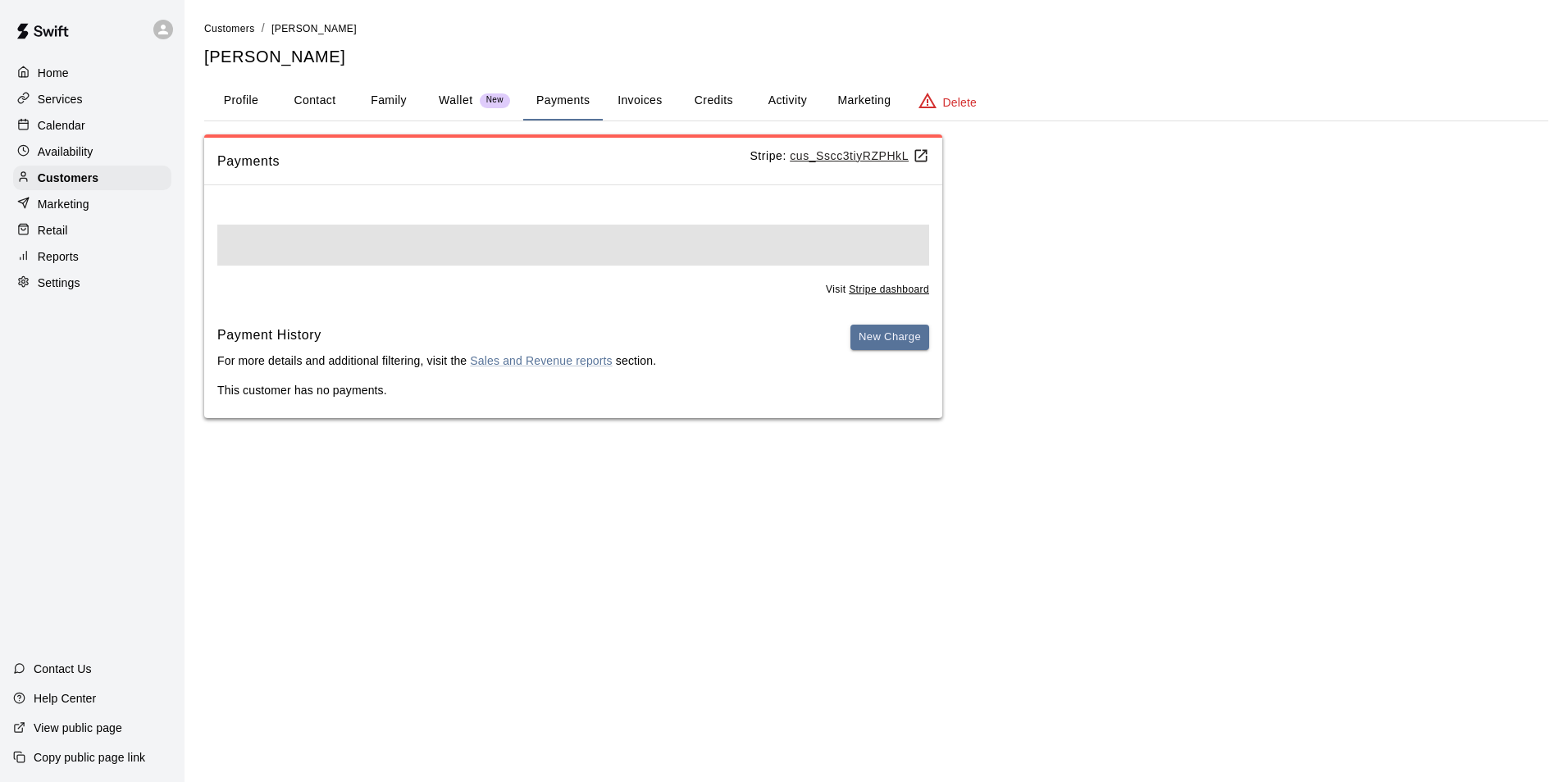
scroll to position [0, 0]
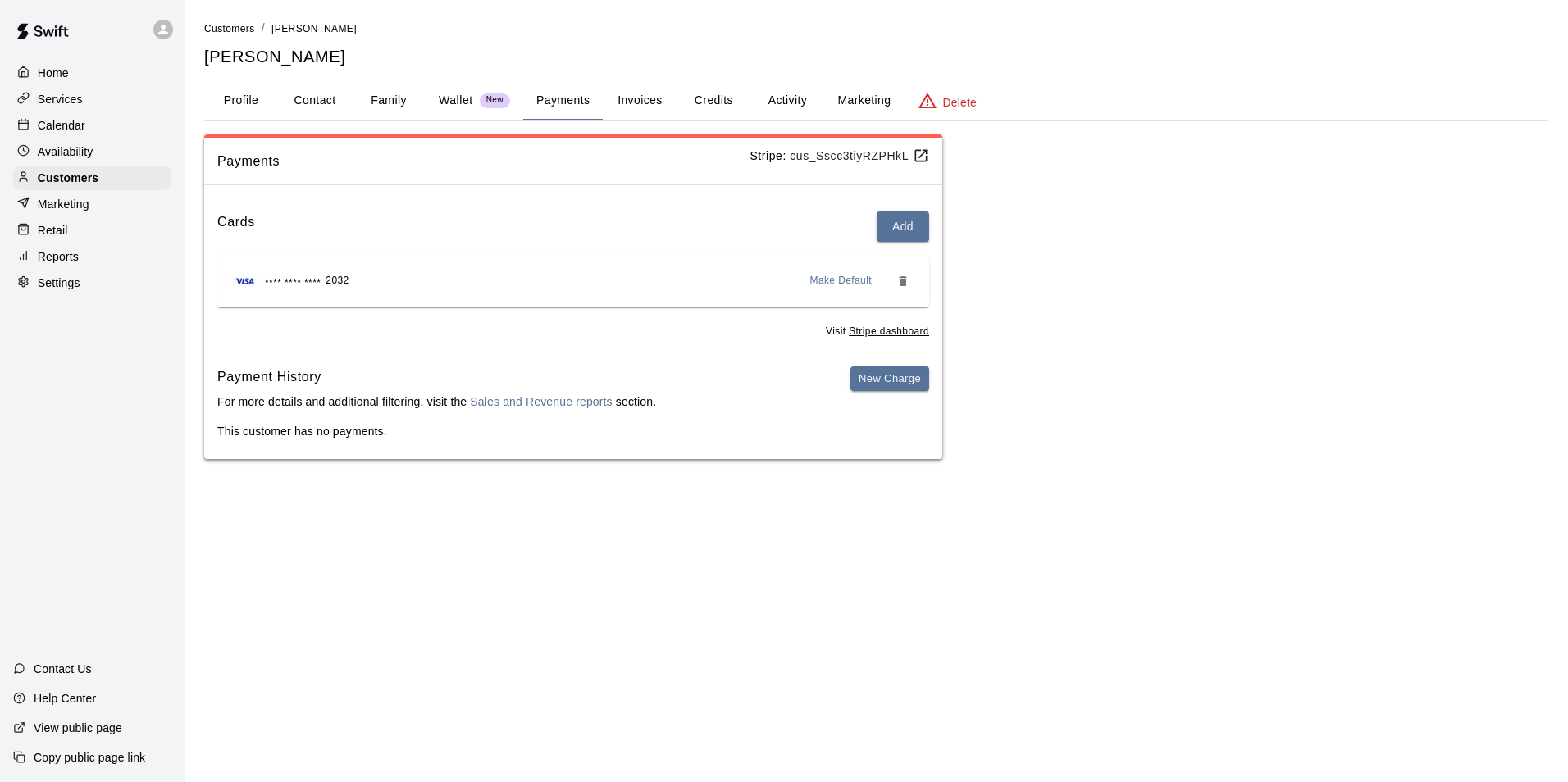
click at [794, 104] on button "Activity" at bounding box center [788, 101] width 74 height 40
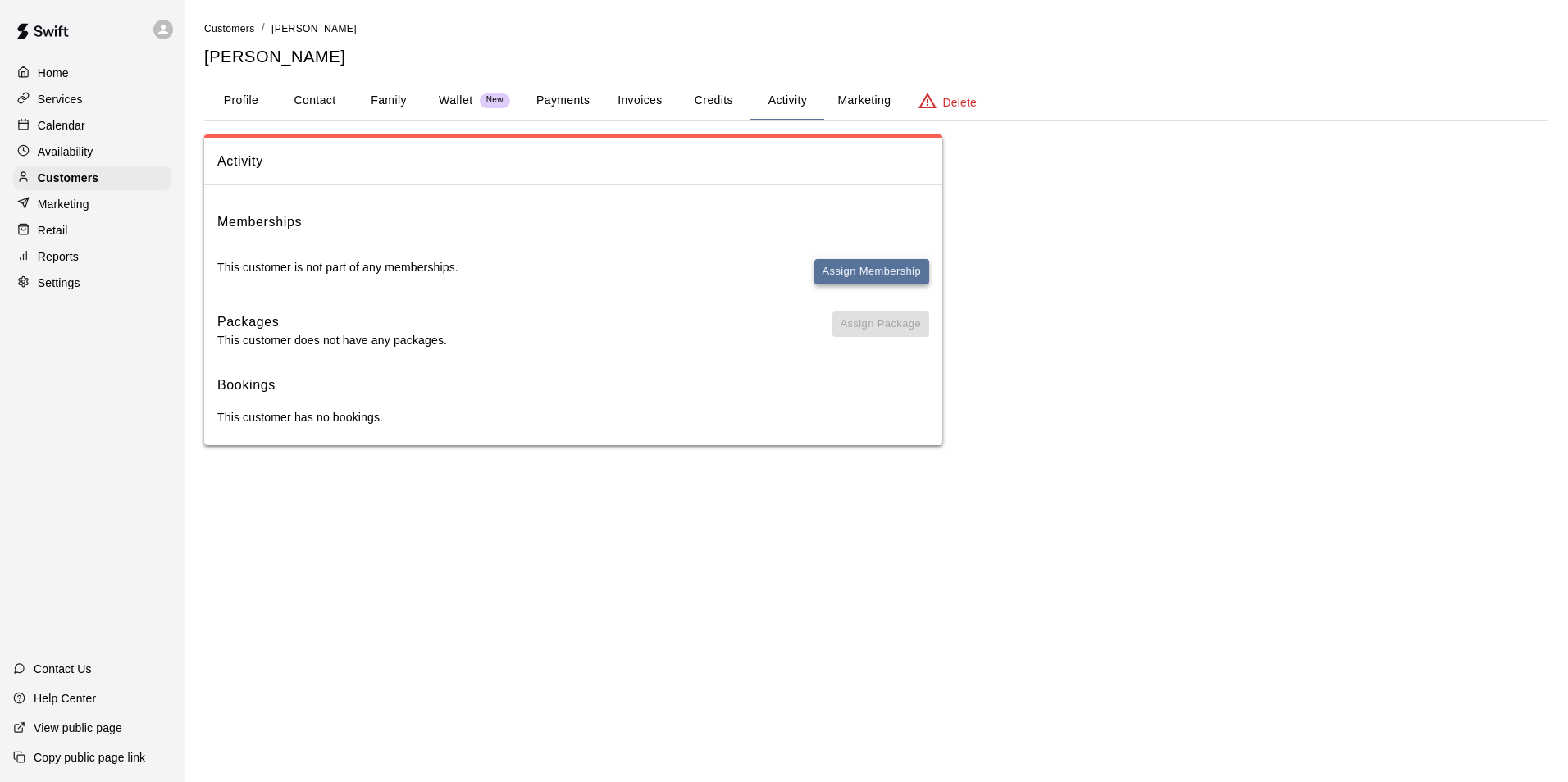
click at [881, 267] on button "Assign Membership" at bounding box center [872, 272] width 115 height 25
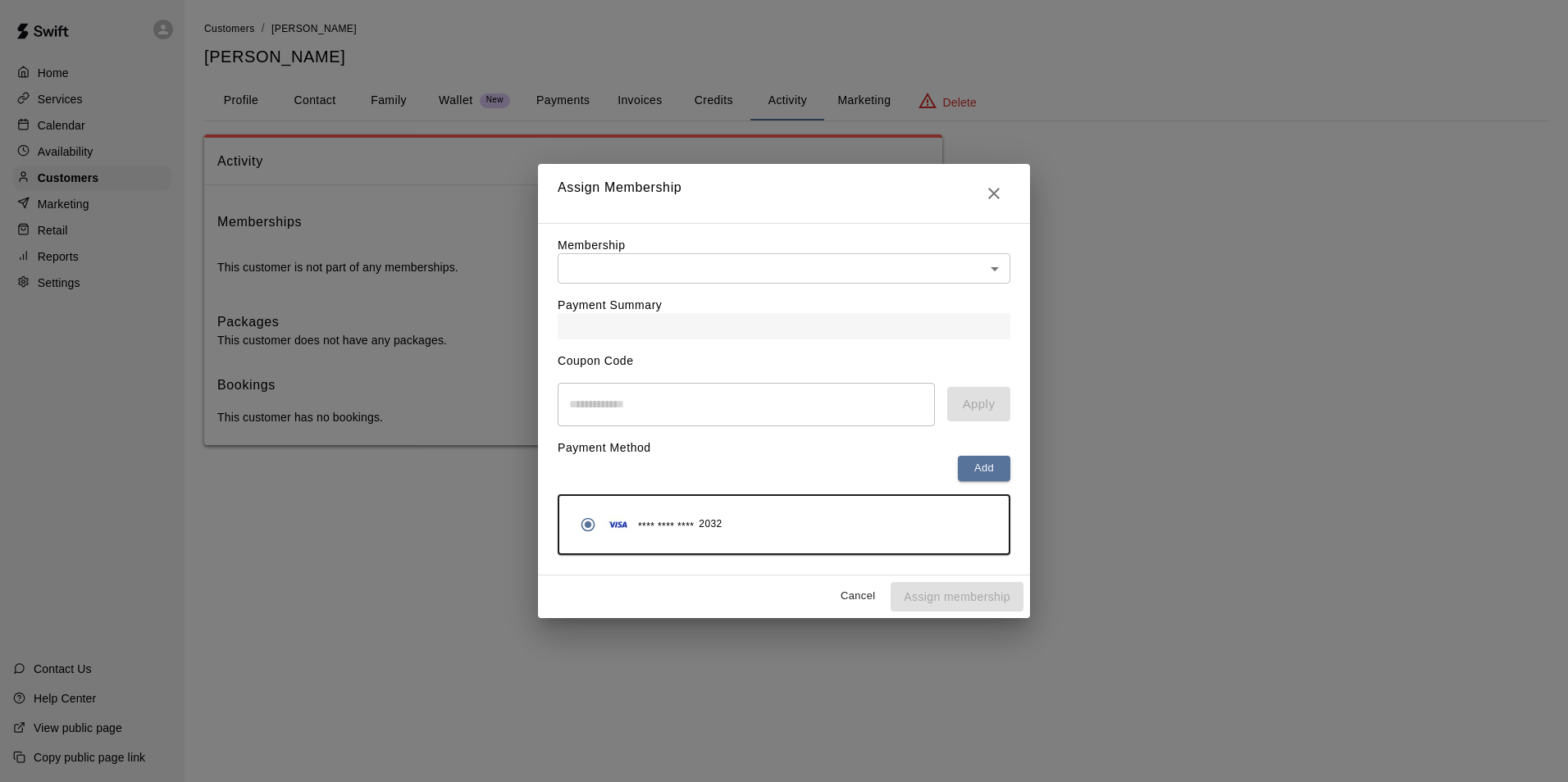
click at [768, 265] on body "Home Services Calendar Availability Customers Marketing Retail Reports Settings…" at bounding box center [784, 239] width 1568 height 478
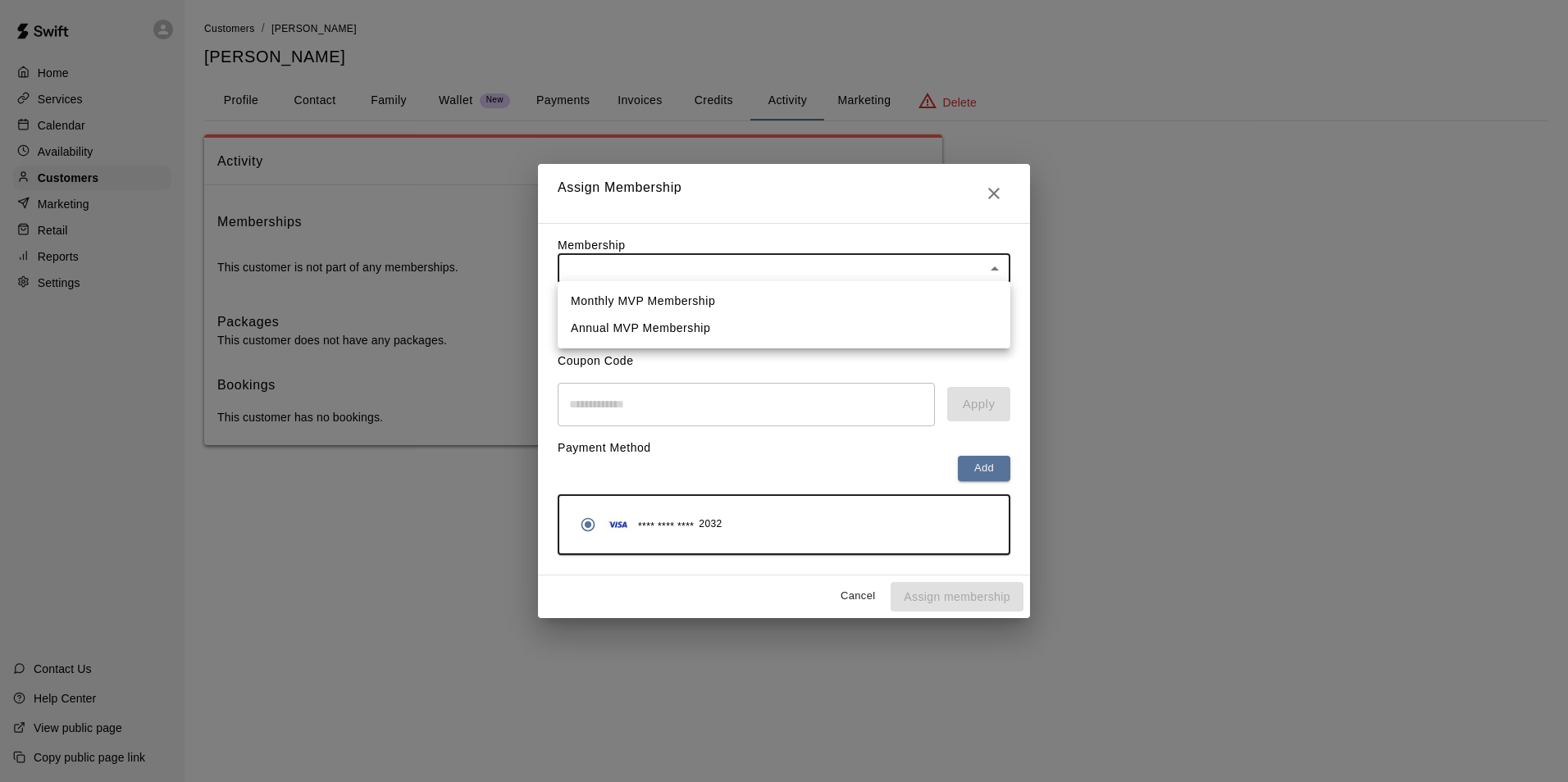
click at [686, 304] on li "Monthly MVP Membership" at bounding box center [784, 301] width 453 height 27
type input "**********"
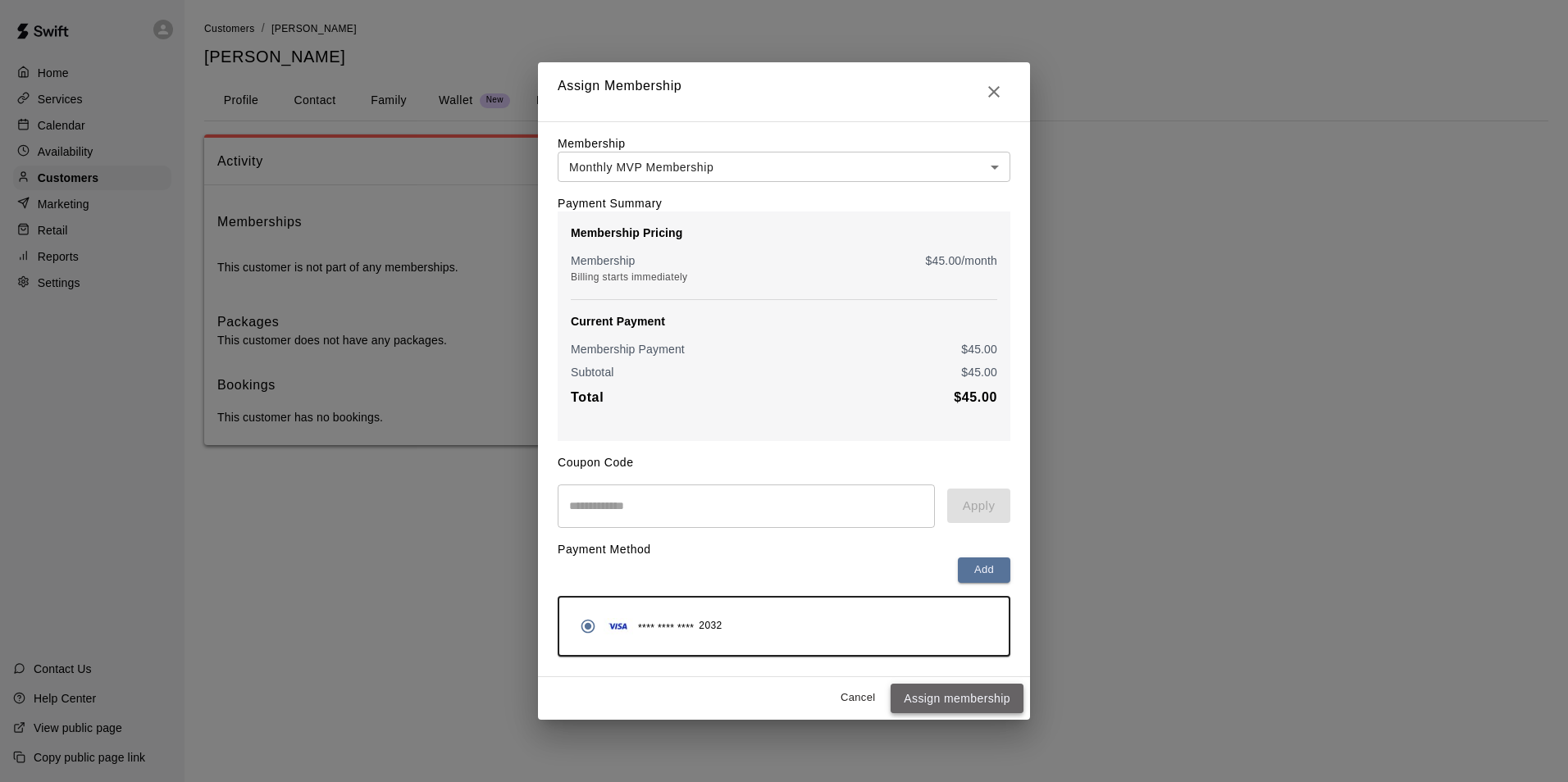
click at [980, 701] on button "Assign membership" at bounding box center [957, 699] width 133 height 30
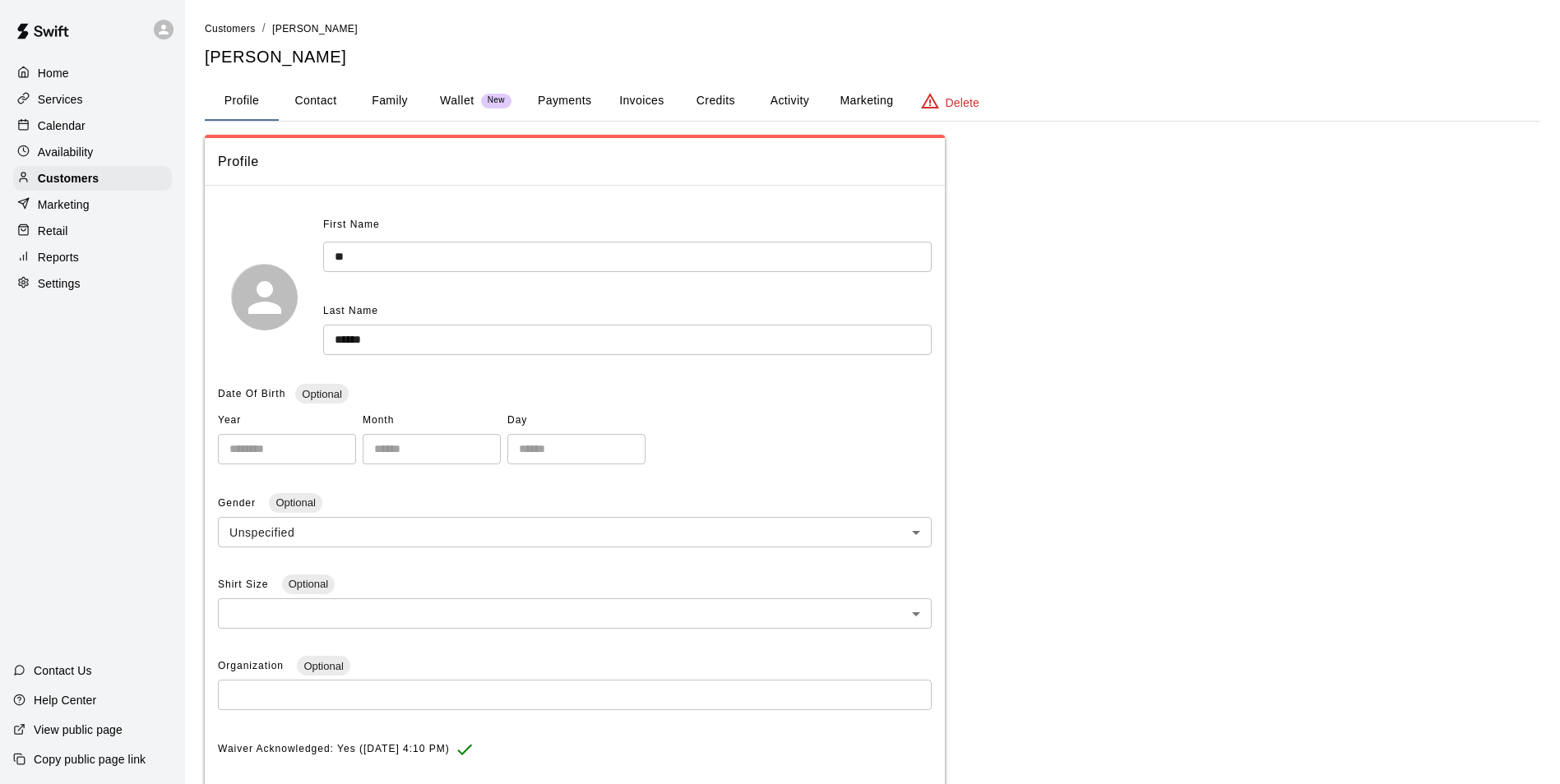
click at [1025, 205] on div "**********" at bounding box center [872, 599] width 1336 height 928
click at [50, 129] on p "Calendar" at bounding box center [61, 125] width 47 height 16
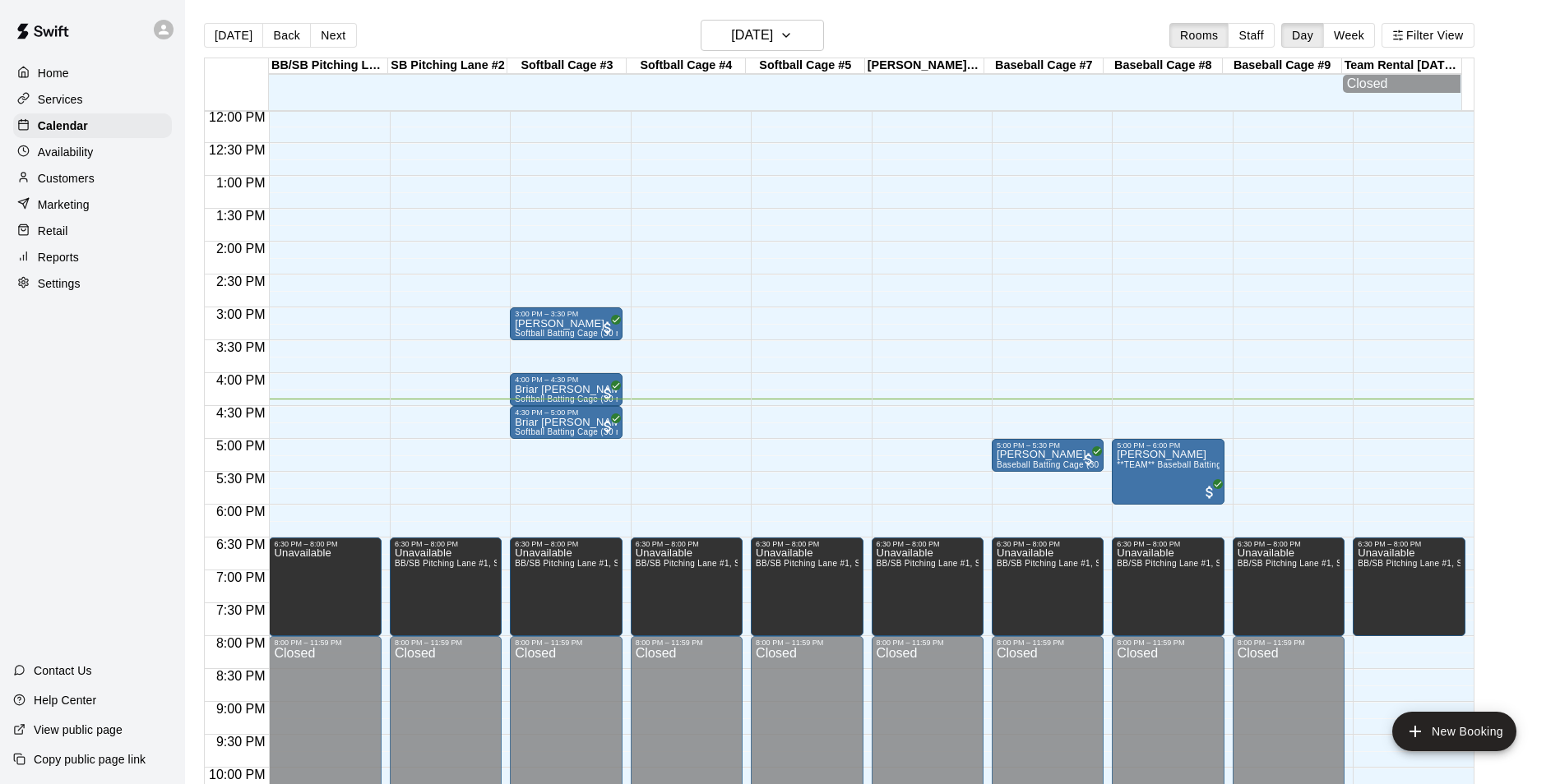
scroll to position [753, 0]
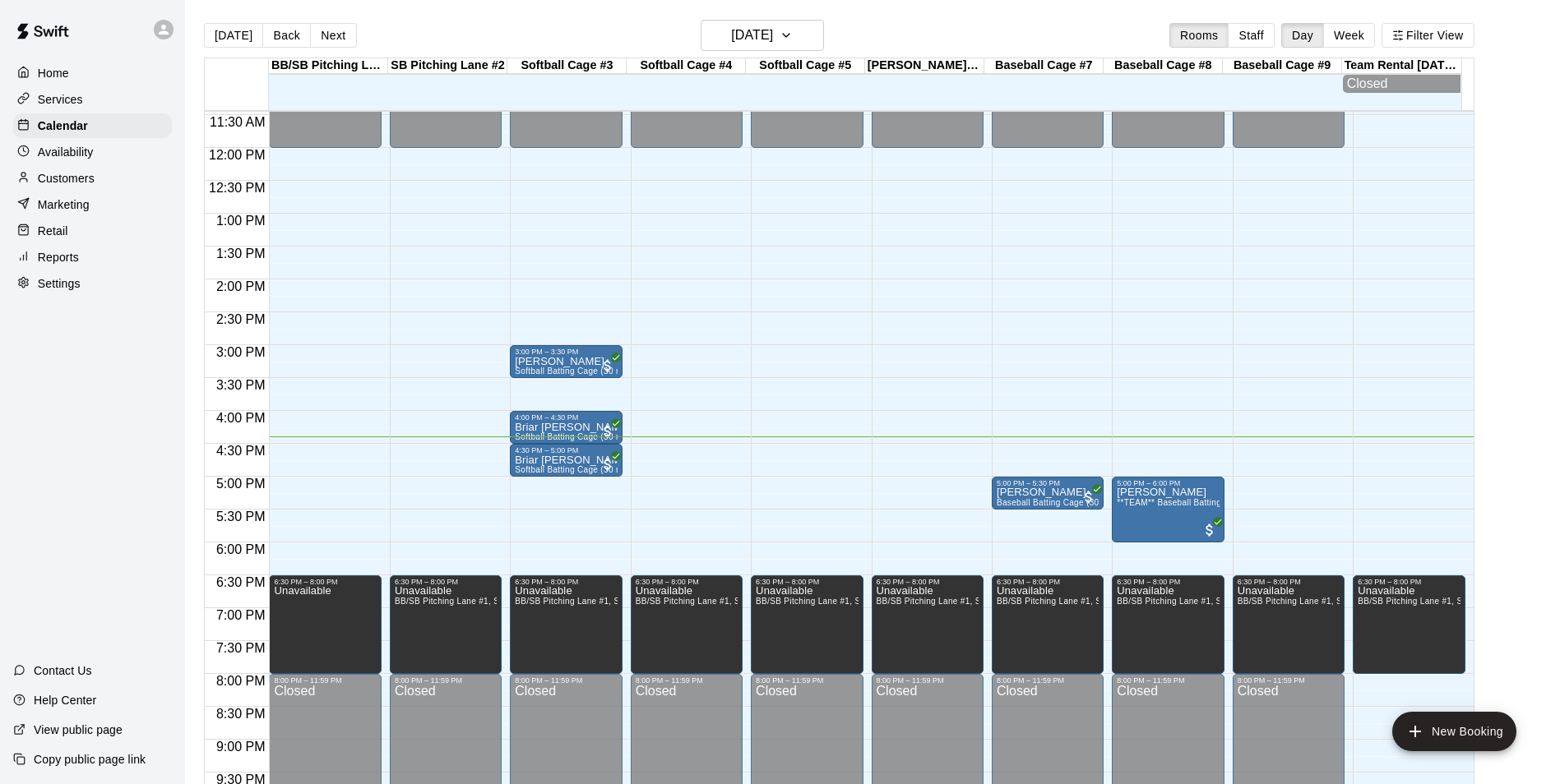
click at [1504, 342] on main "[DATE] Back [DATE][DATE] Rooms Staff Day Week Filter View BB/[GEOGRAPHIC_DATA] …" at bounding box center [873, 411] width 1362 height 784
click at [1509, 289] on main "[DATE] Back [DATE][DATE] Rooms Staff Day Week Filter View BB/[GEOGRAPHIC_DATA] …" at bounding box center [873, 411] width 1362 height 784
click at [1327, 501] on div "12:00 AM – 12:00 PM Closed 6:30 PM – 8:00 PM Unavailable BB/SB Pitching Lane #1…" at bounding box center [1288, 148] width 112 height 1578
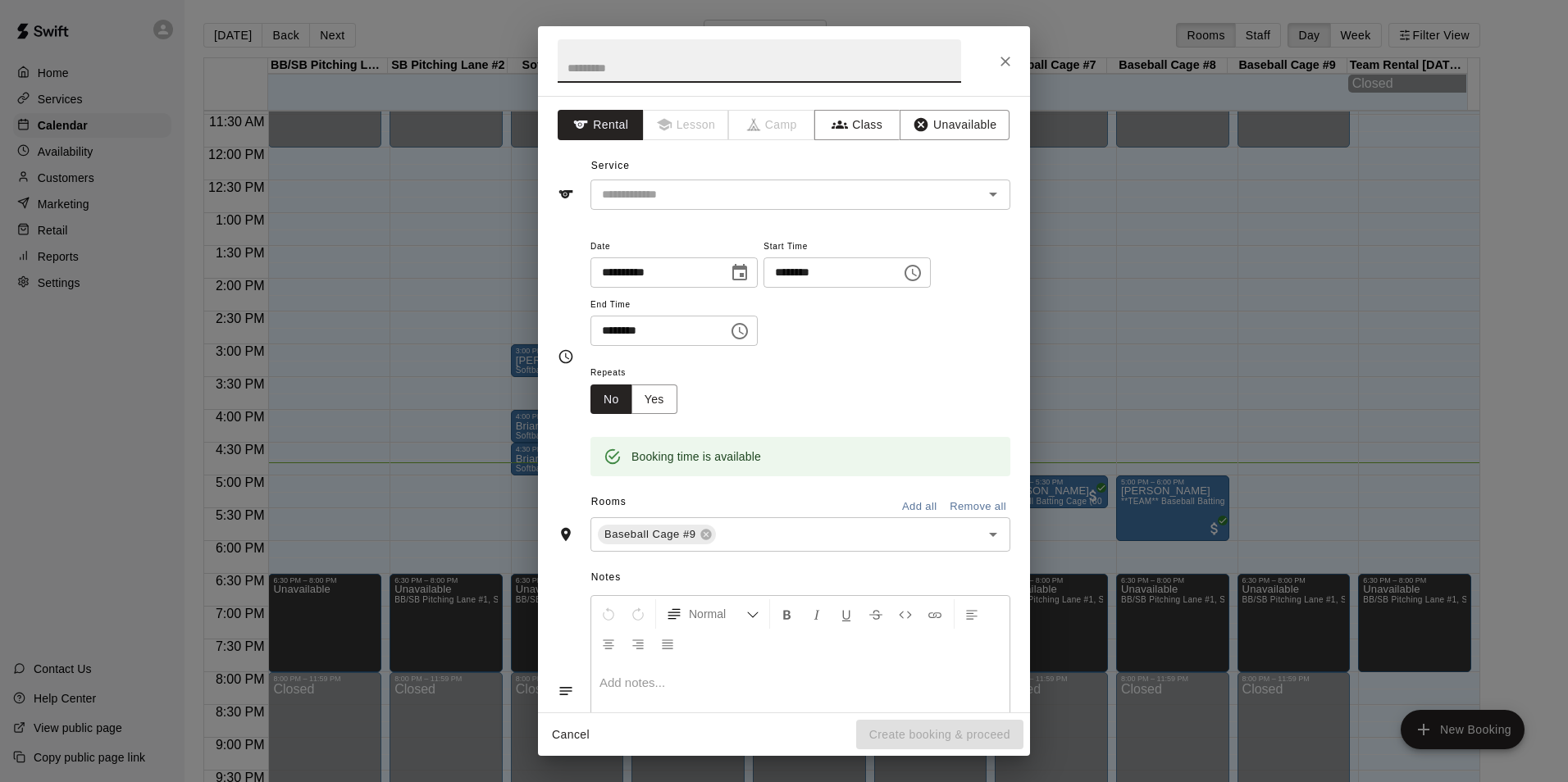
click at [561, 733] on button "Cancel" at bounding box center [571, 735] width 53 height 30
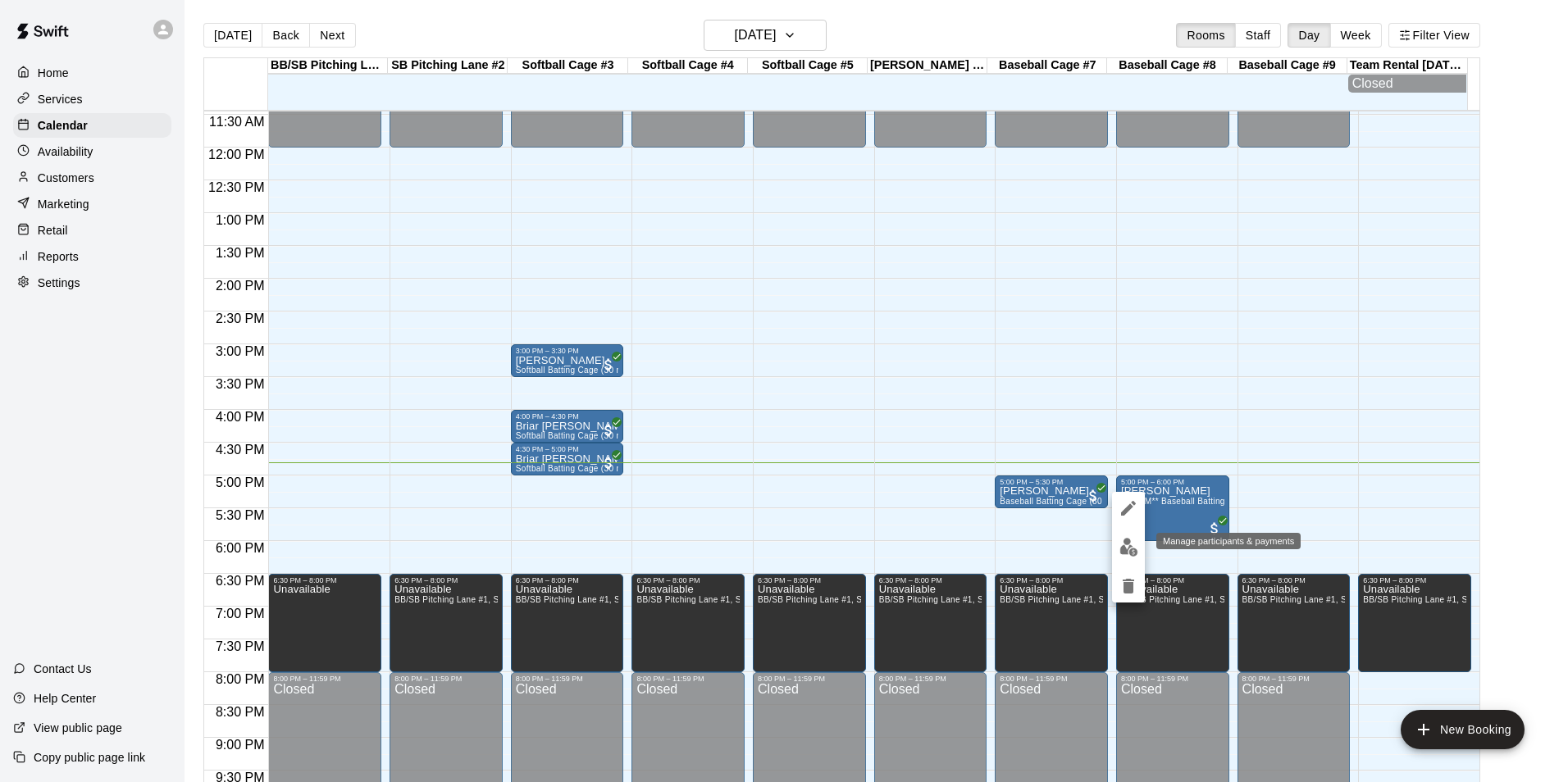
click at [1126, 540] on img "edit" at bounding box center [1129, 547] width 19 height 19
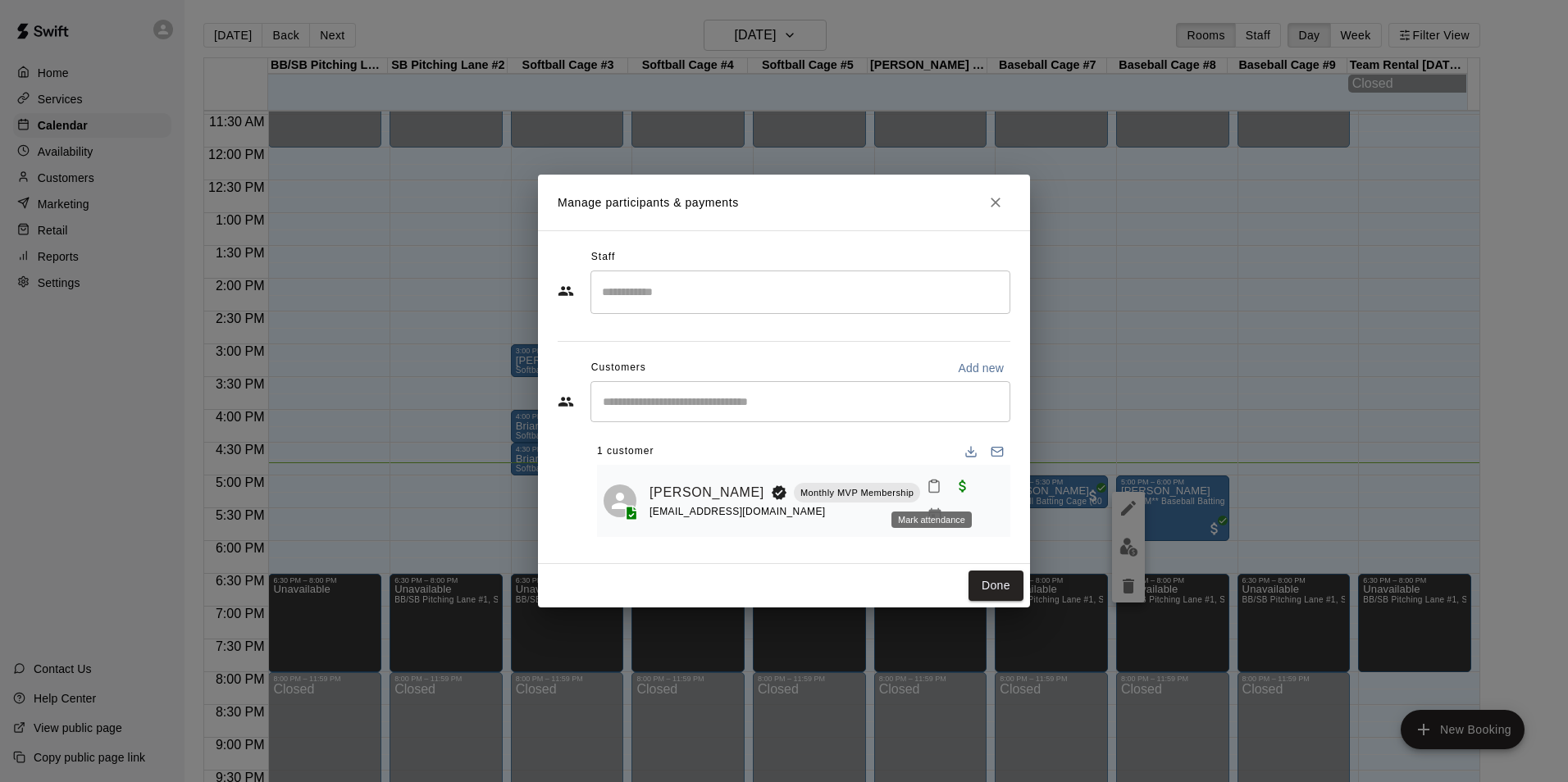
click at [922, 492] on button "Mark attendance" at bounding box center [935, 487] width 28 height 28
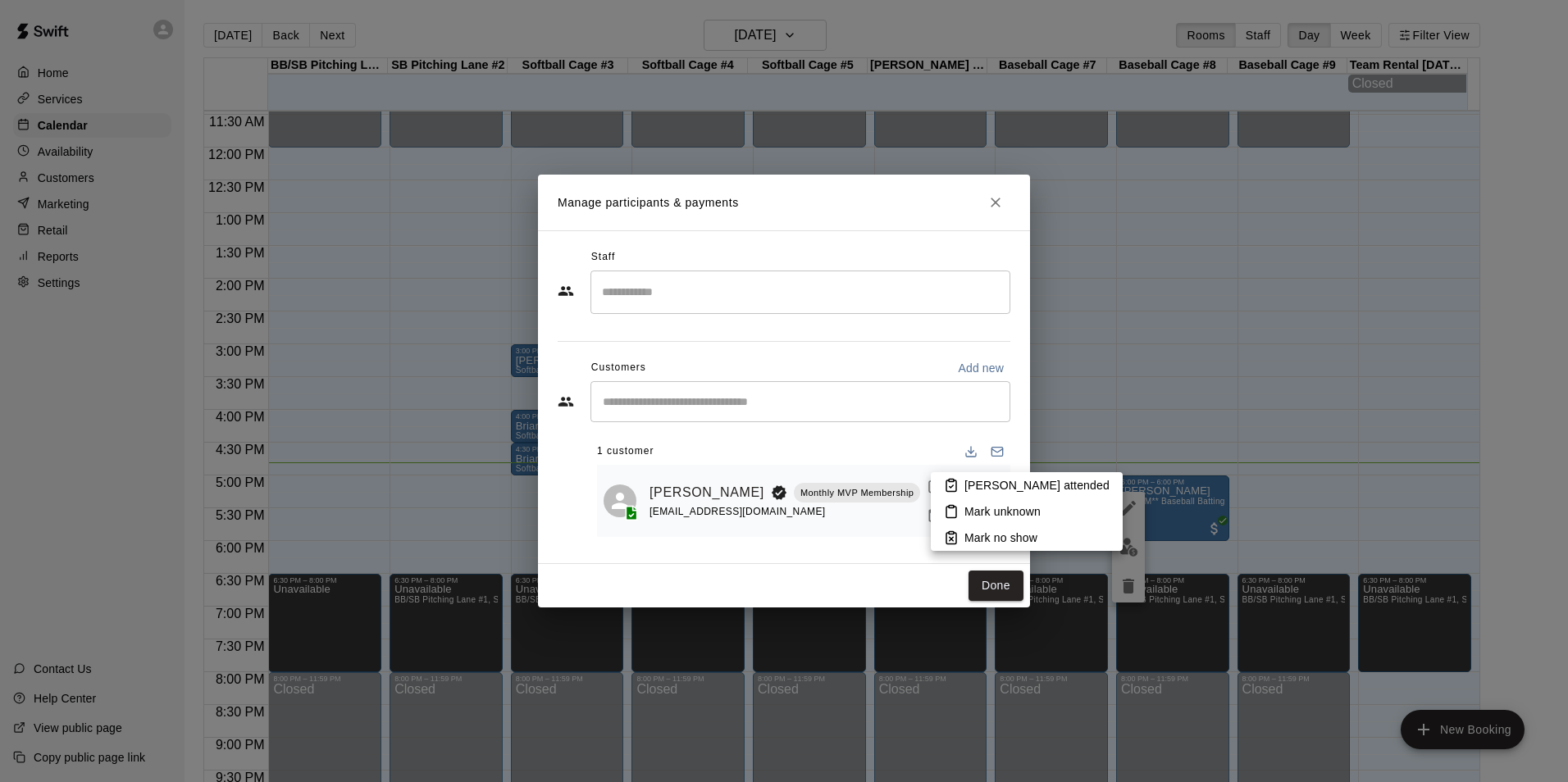
click at [985, 486] on p "Mark attended" at bounding box center [1038, 485] width 145 height 16
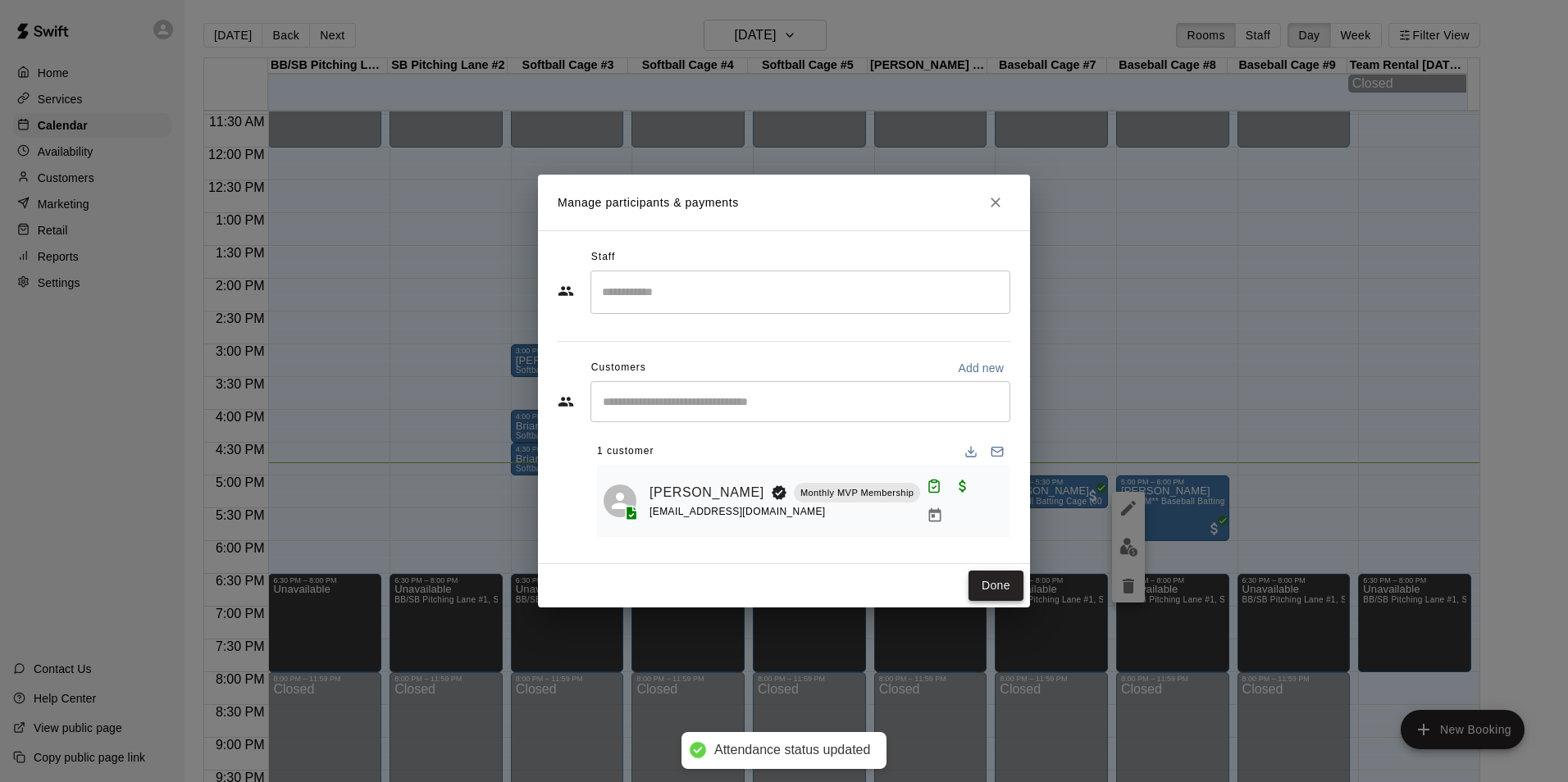
click at [991, 579] on button "Done" at bounding box center [996, 586] width 55 height 30
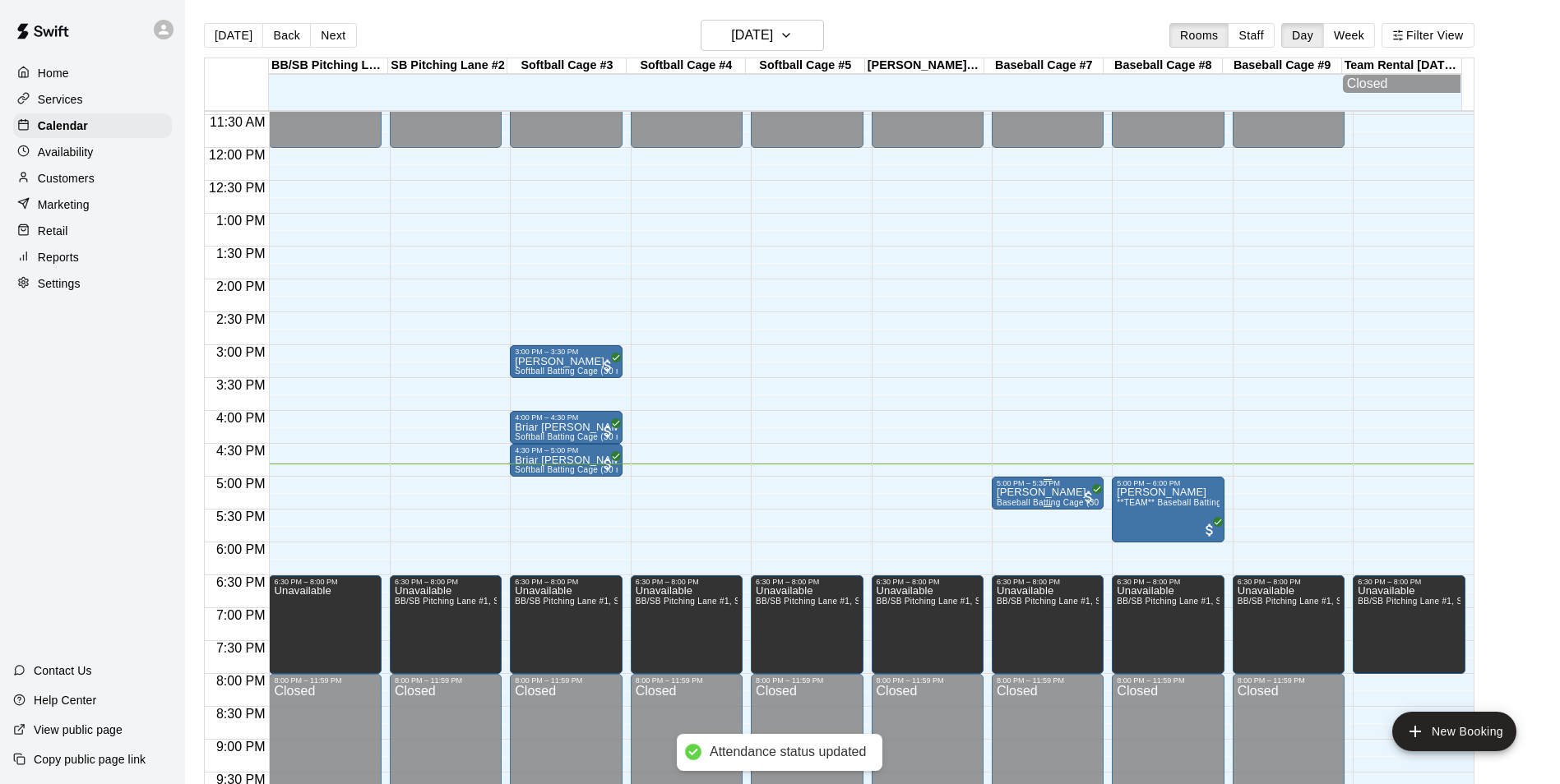
click at [1049, 493] on p "Bruce Trzpis" at bounding box center [1048, 493] width 102 height 0
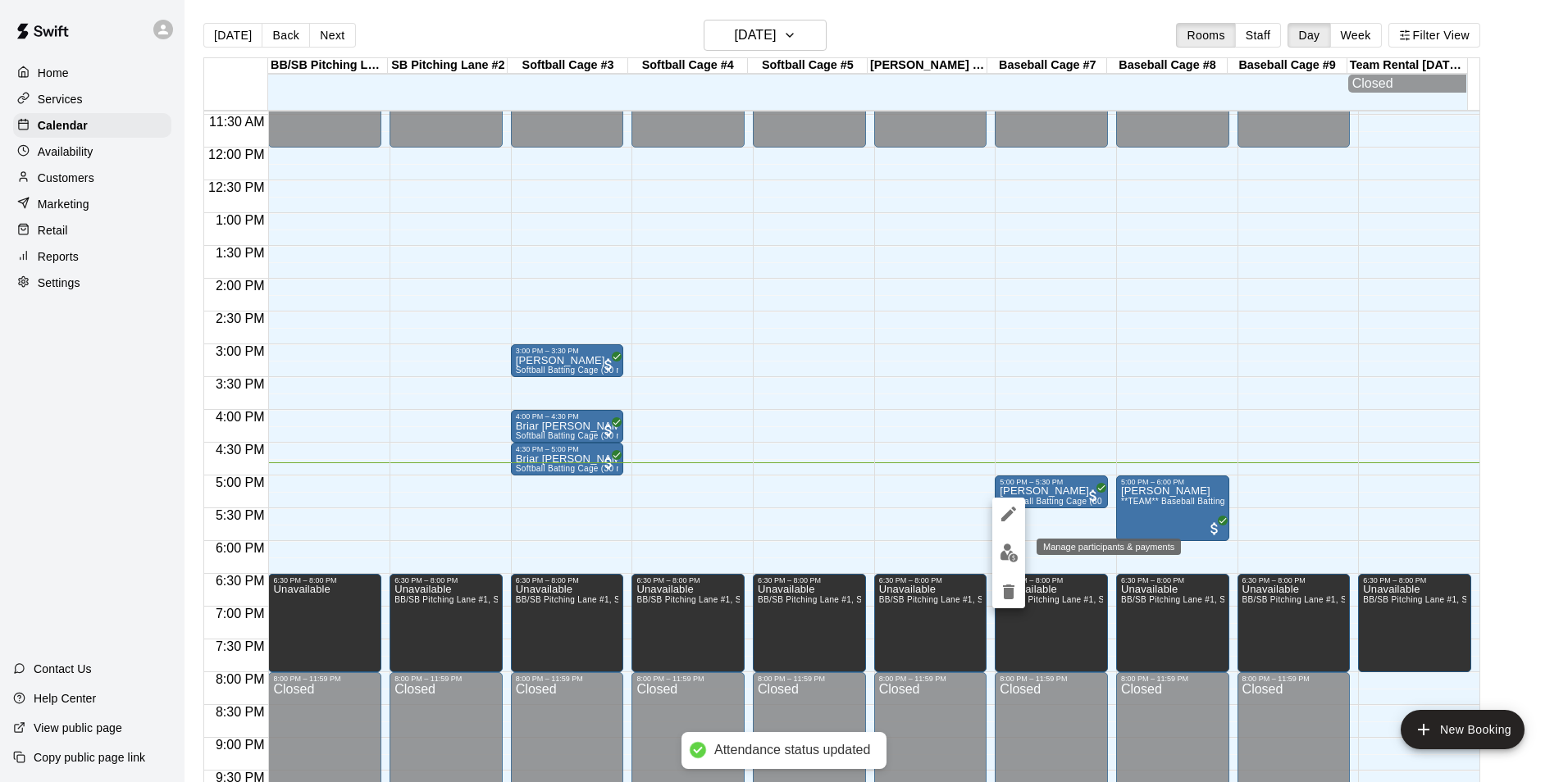
click at [1003, 559] on img "edit" at bounding box center [1009, 553] width 19 height 19
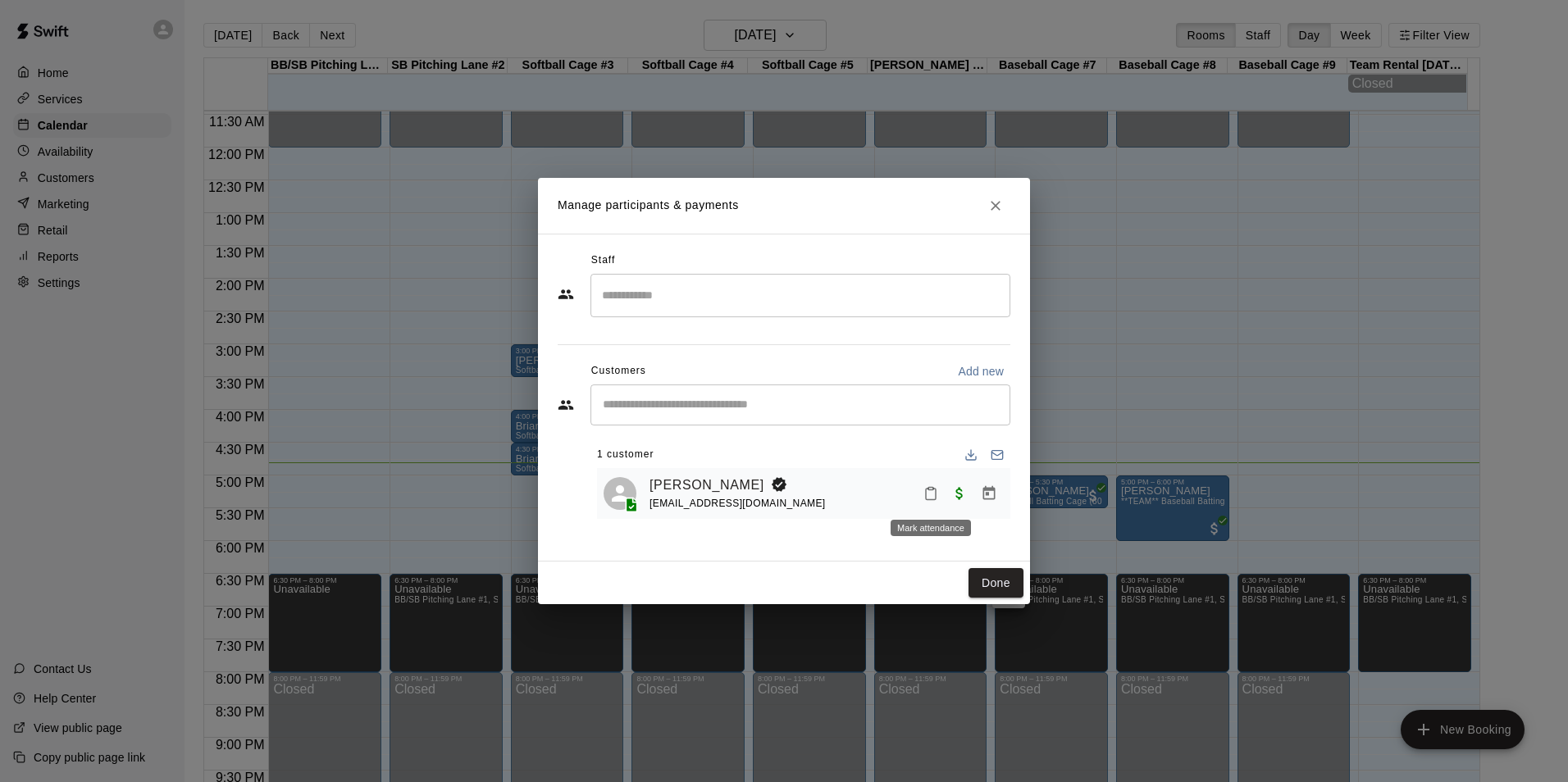
click at [931, 492] on icon "Mark attendance" at bounding box center [931, 494] width 15 height 15
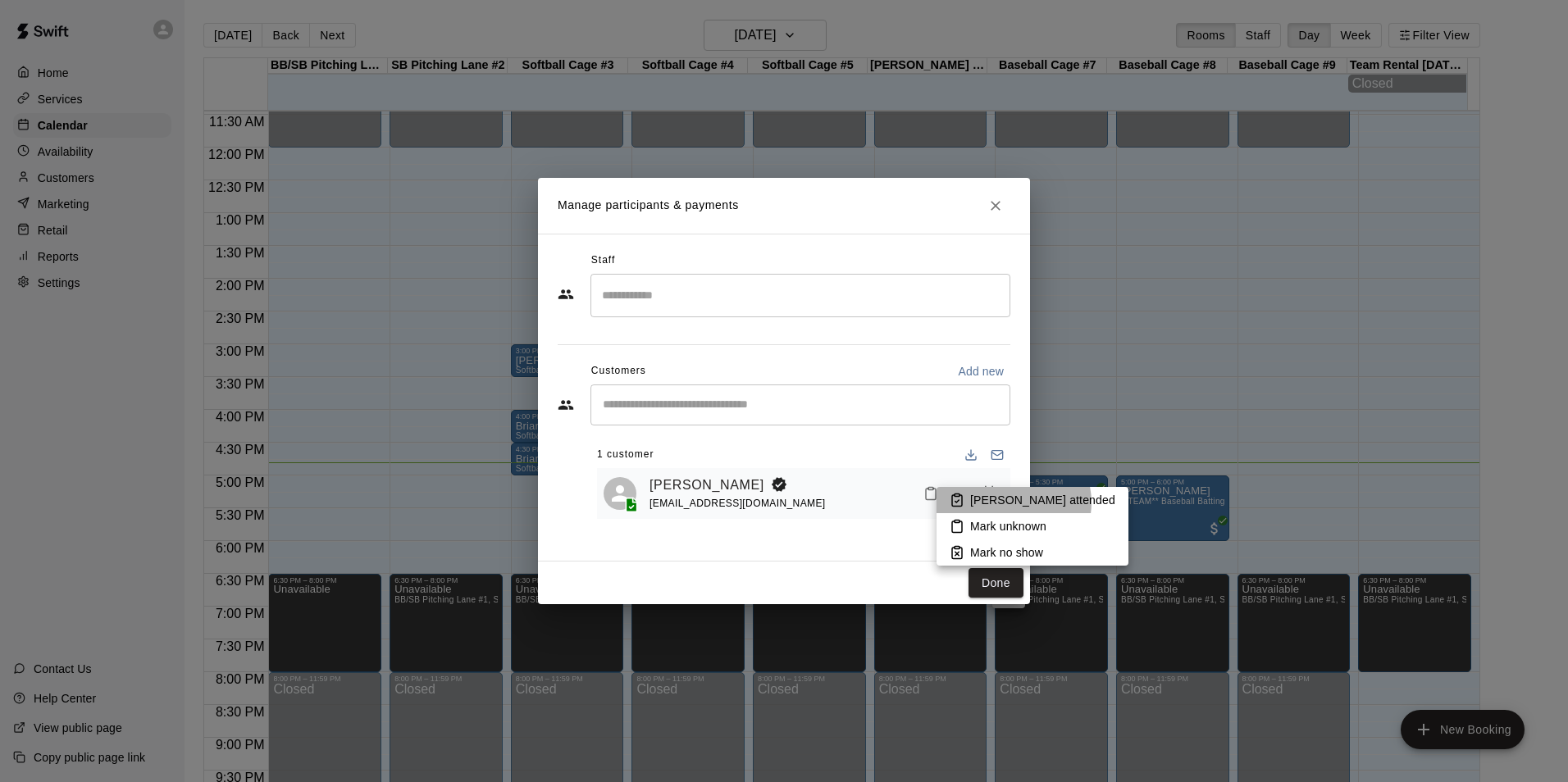
click at [1013, 503] on p "Mark attended" at bounding box center [1043, 500] width 145 height 16
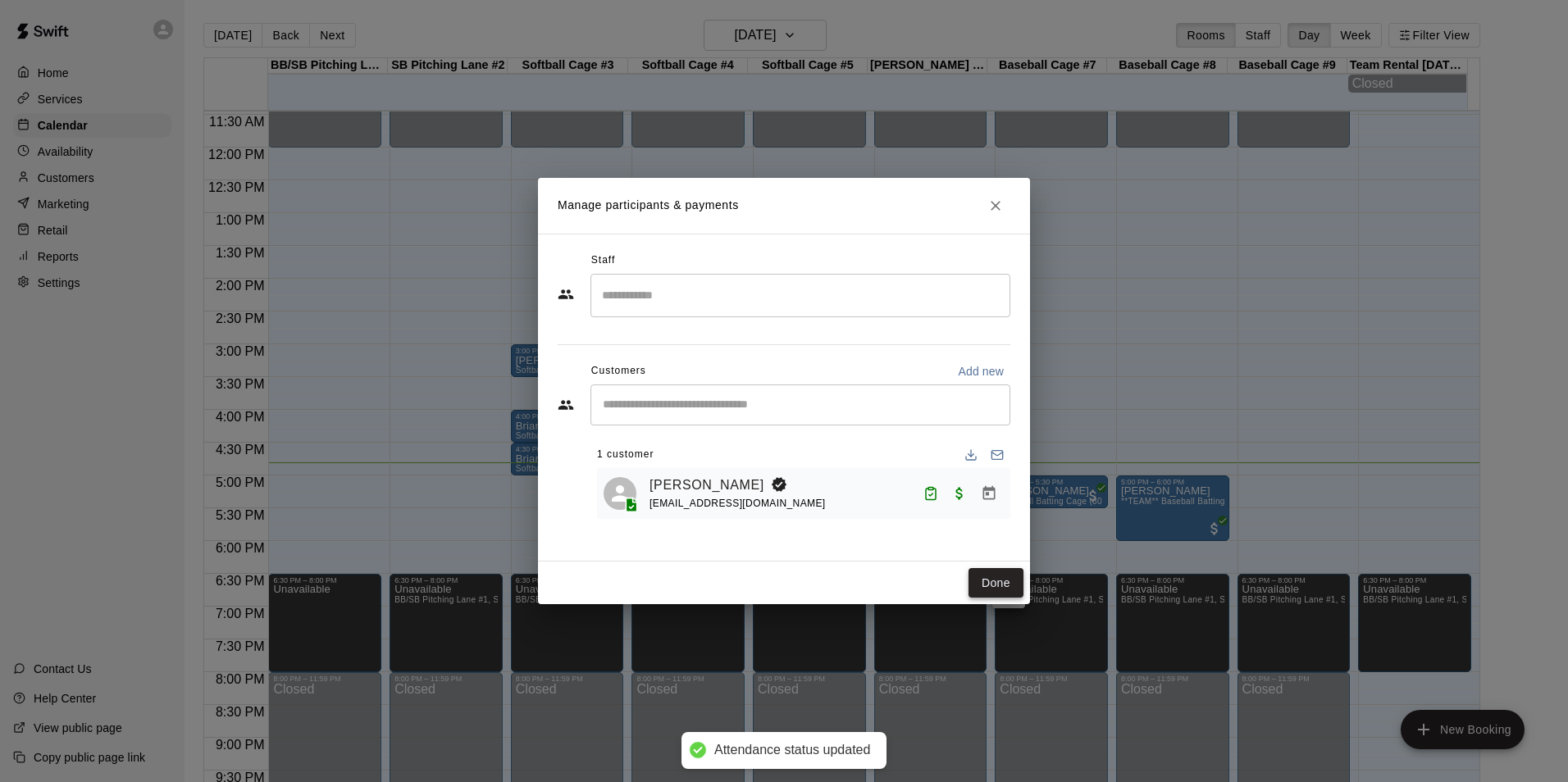
click at [993, 575] on button "Done" at bounding box center [996, 584] width 55 height 30
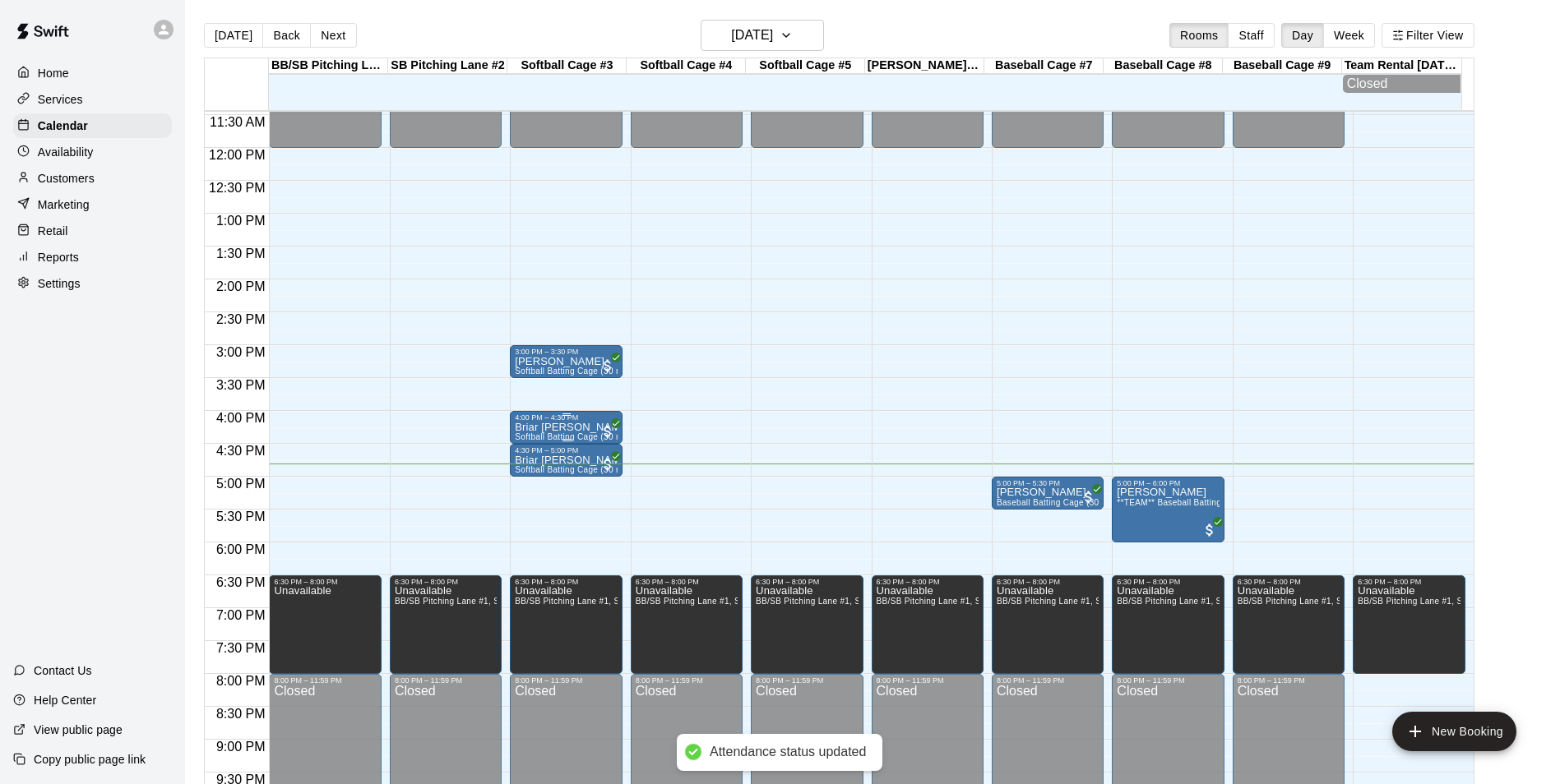
click at [570, 442] on span "Softball Batting Cage (30 min)" at bounding box center [573, 437] width 117 height 9
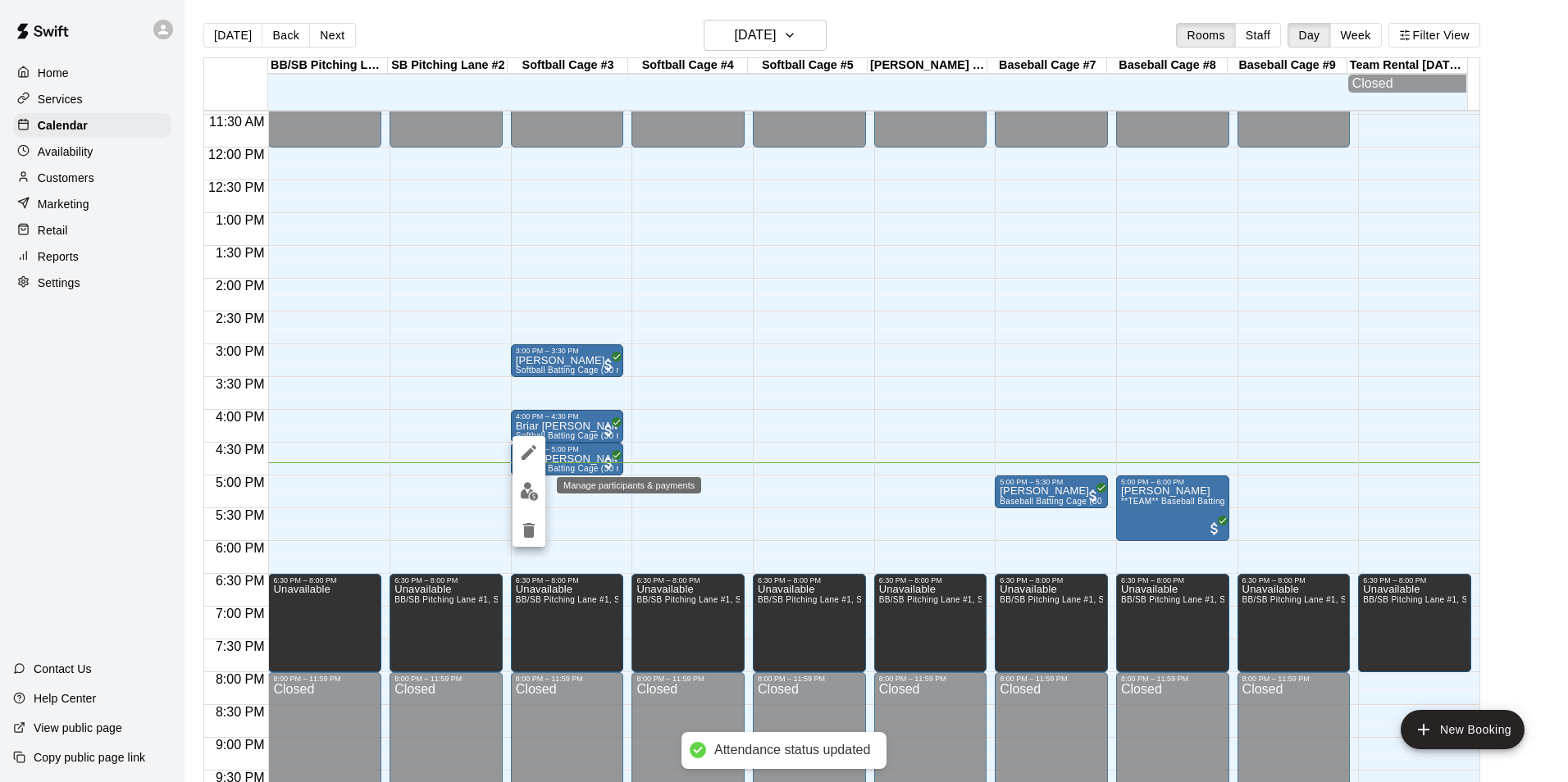
click at [535, 493] on img "edit" at bounding box center [529, 491] width 19 height 19
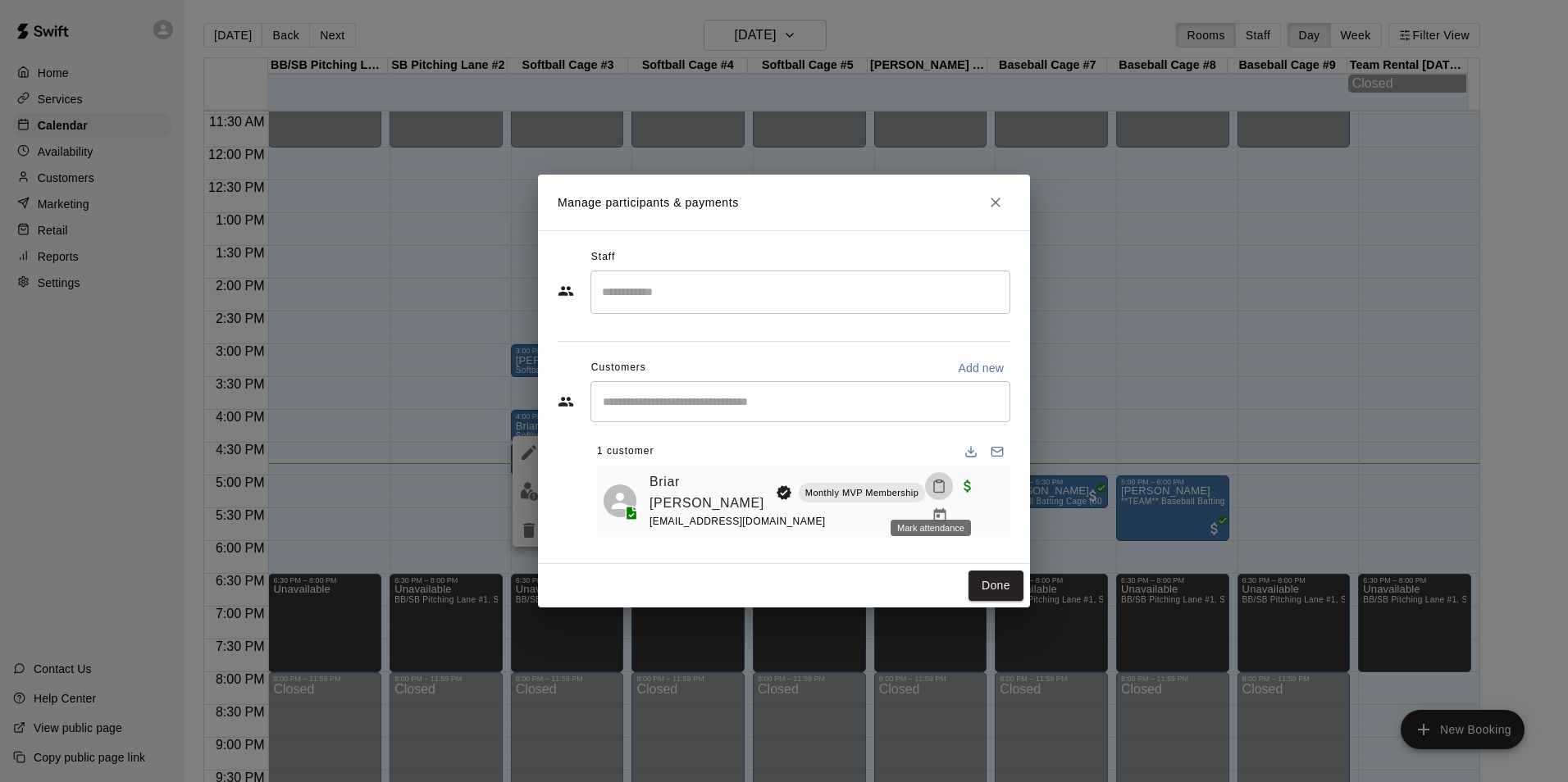
click at [932, 493] on icon "Mark attendance" at bounding box center [940, 487] width 15 height 15
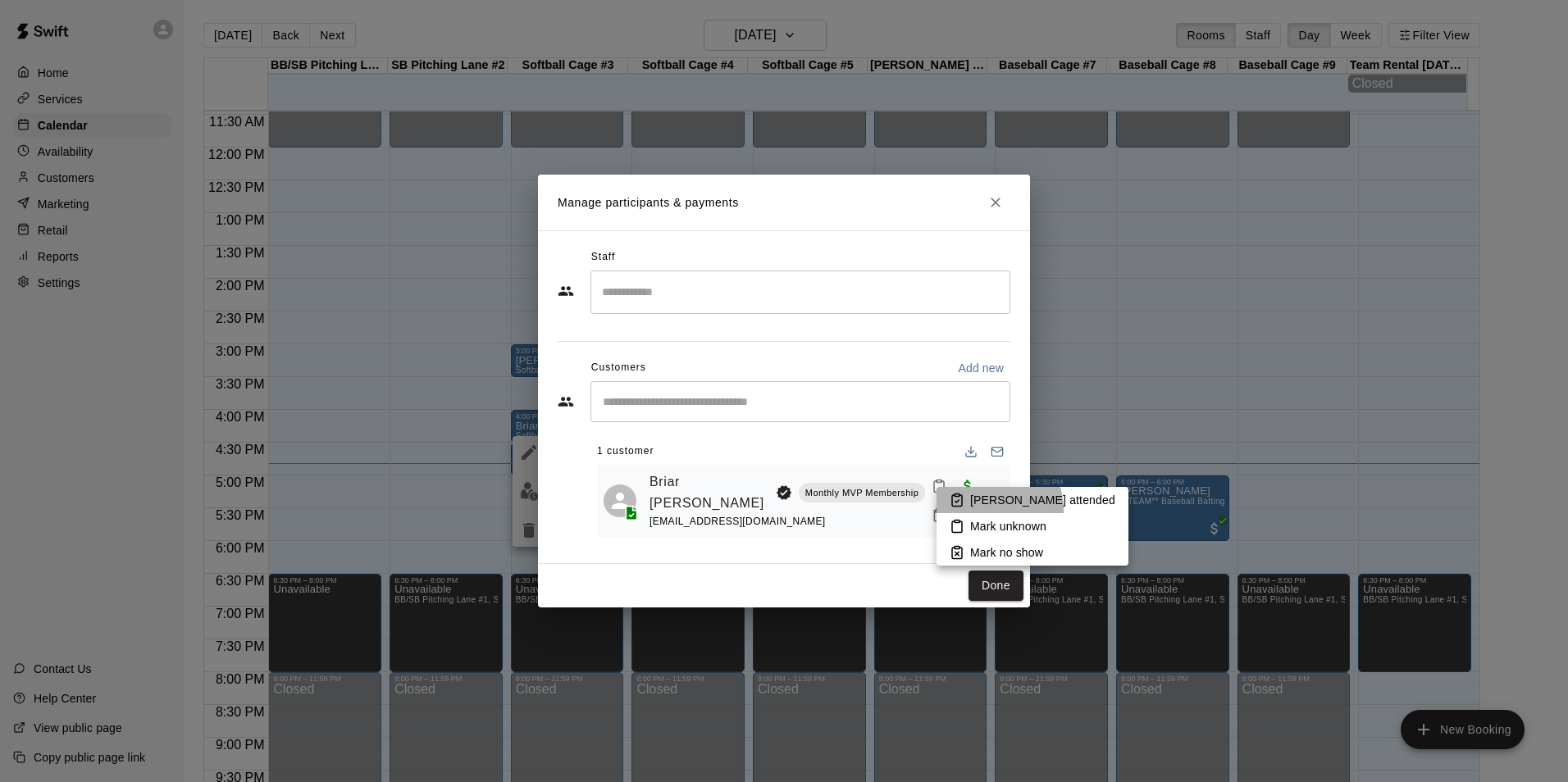
click at [978, 511] on li "Mark attended" at bounding box center [1032, 500] width 192 height 26
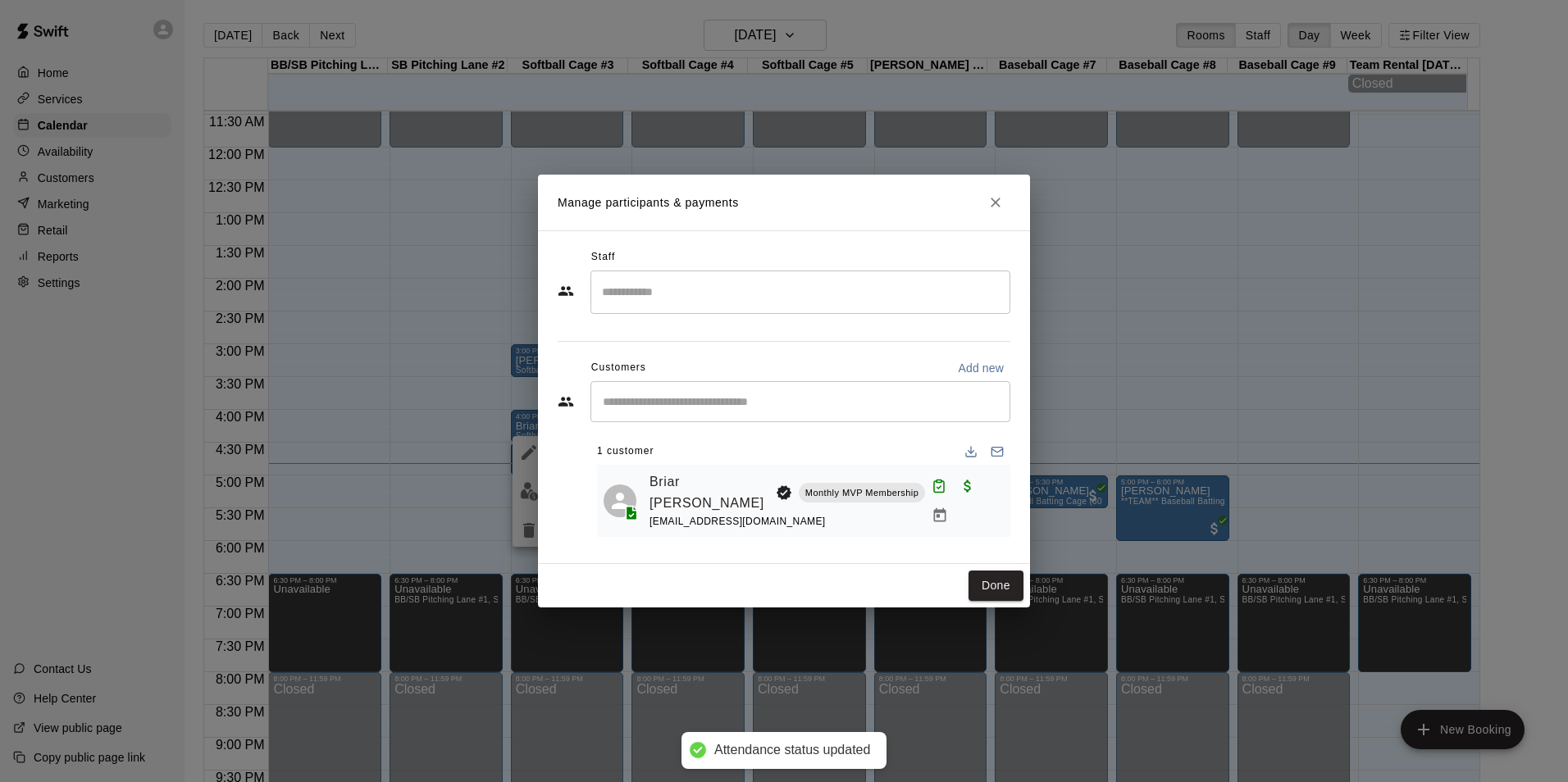
click at [990, 584] on button "Done" at bounding box center [996, 586] width 55 height 30
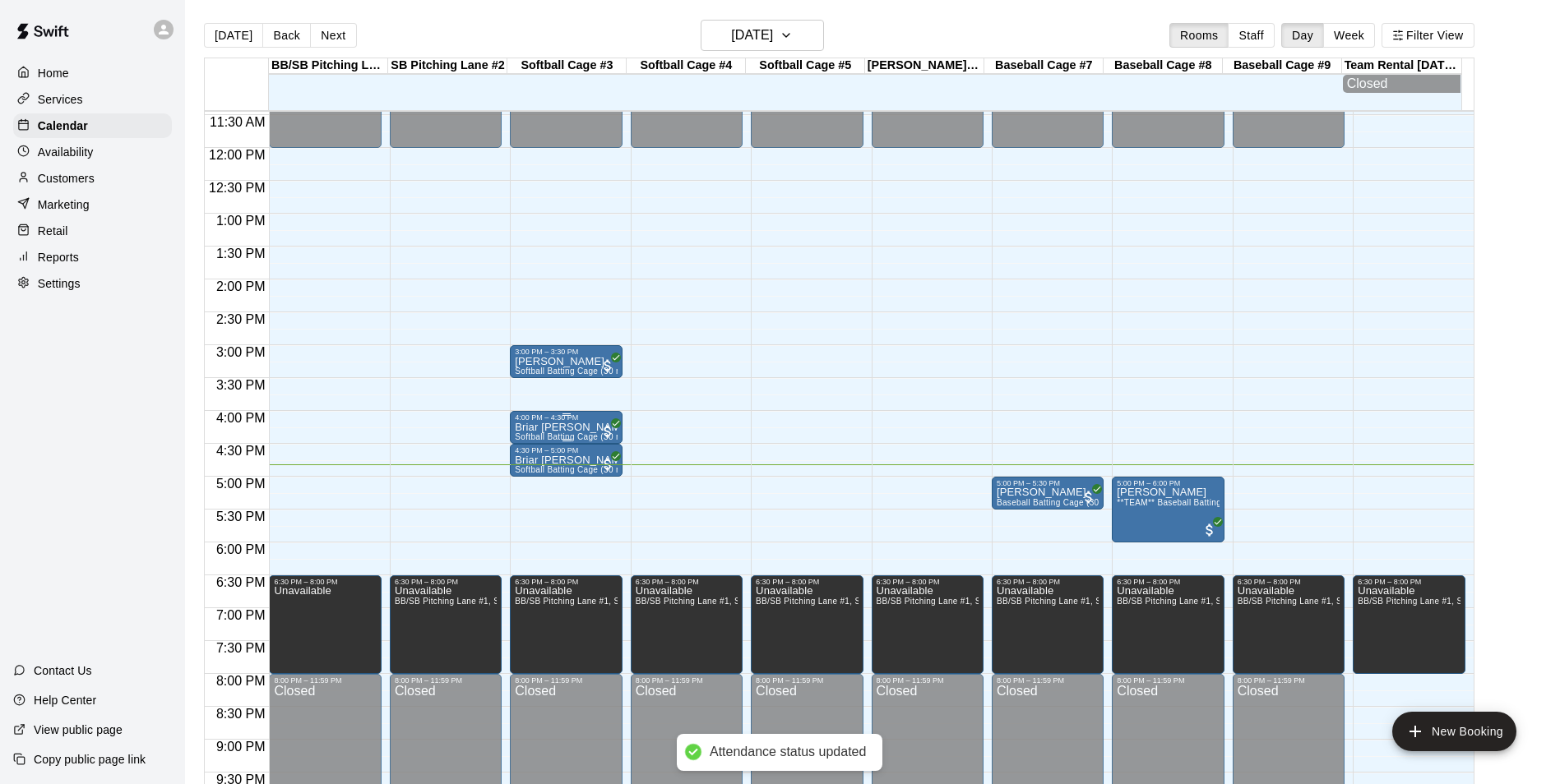
click at [570, 427] on p "Briar [PERSON_NAME]" at bounding box center [566, 427] width 102 height 0
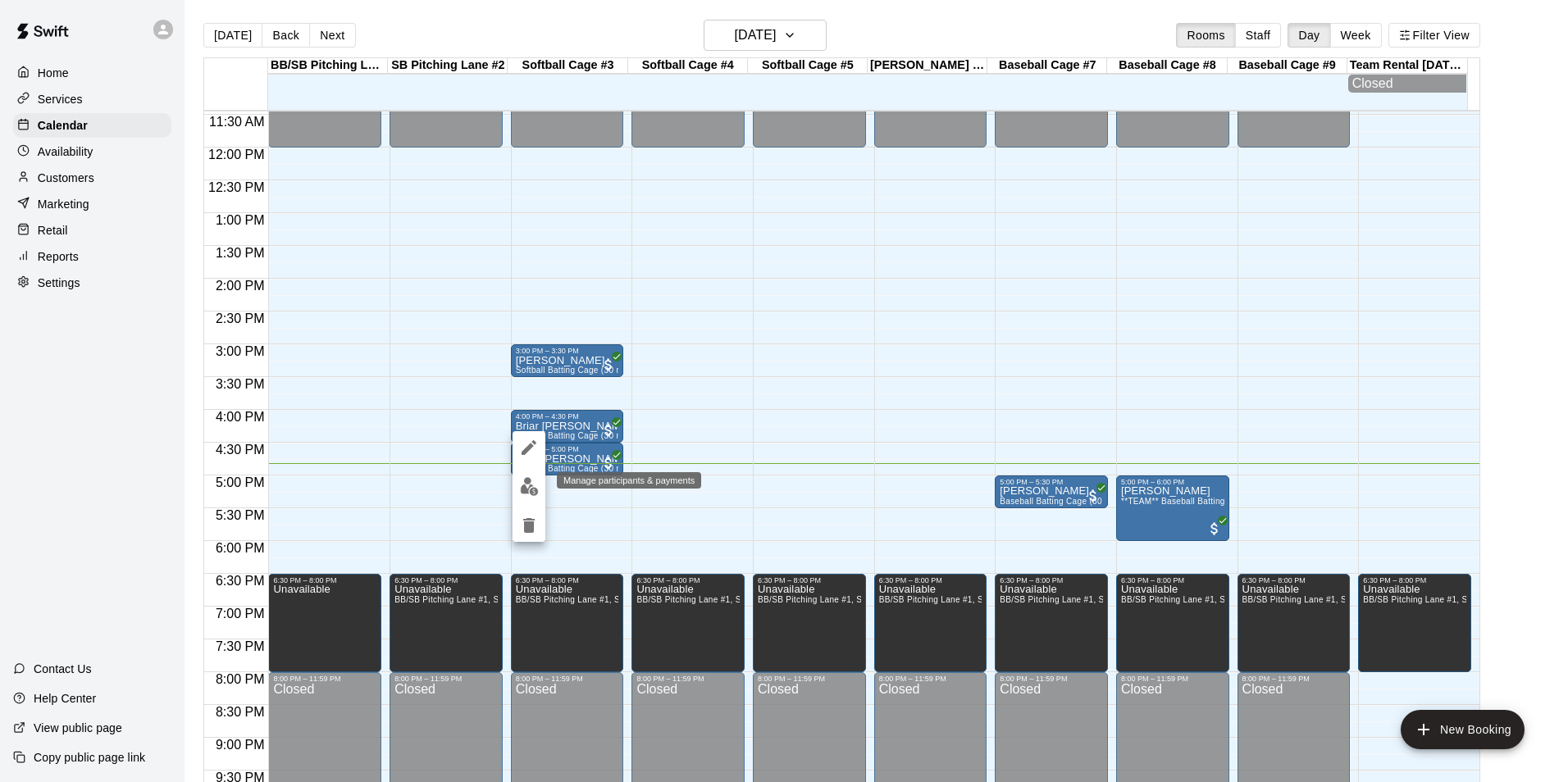
click at [523, 487] on img "edit" at bounding box center [529, 487] width 19 height 19
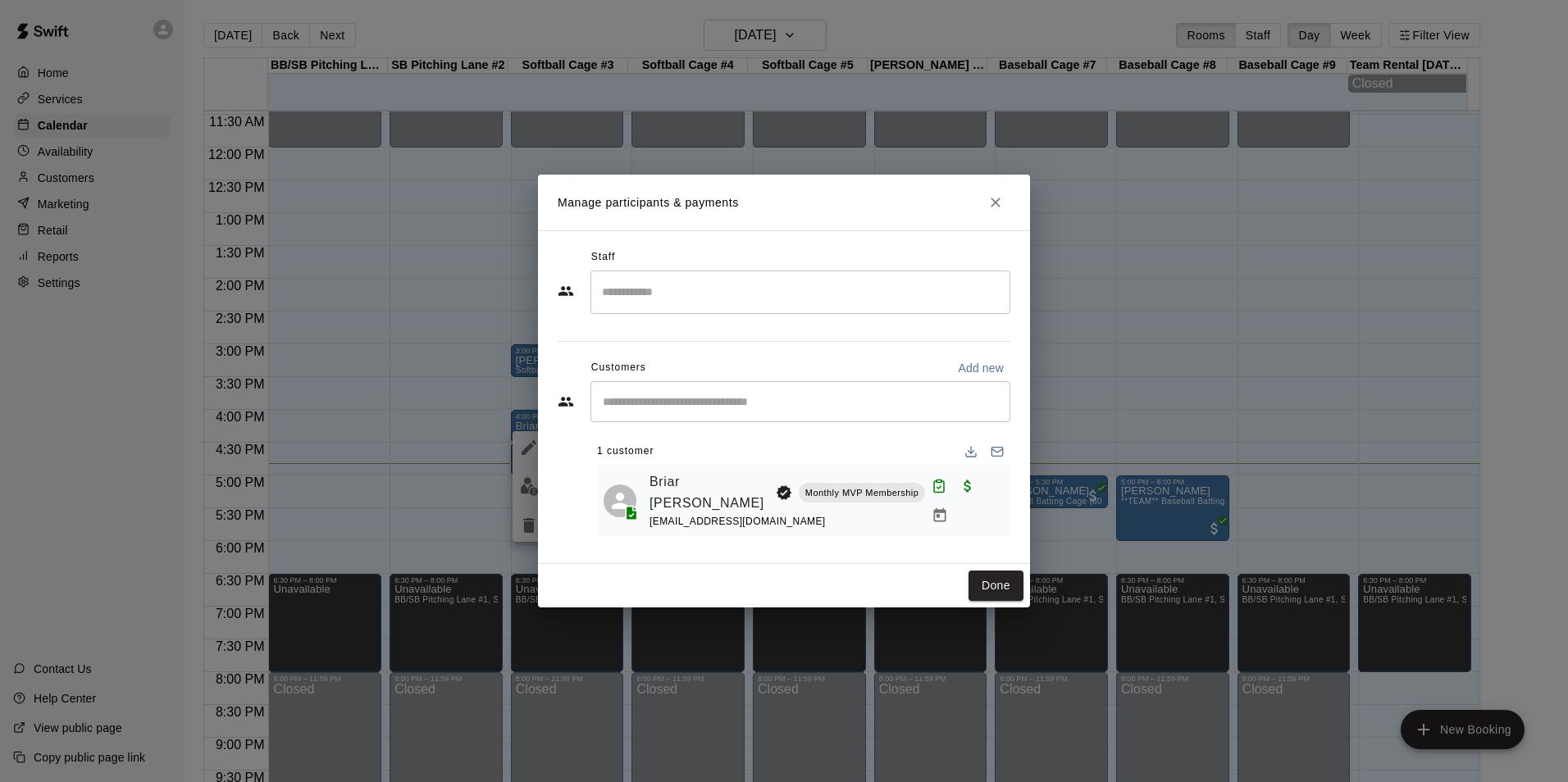
click at [995, 581] on button "Done" at bounding box center [996, 586] width 55 height 30
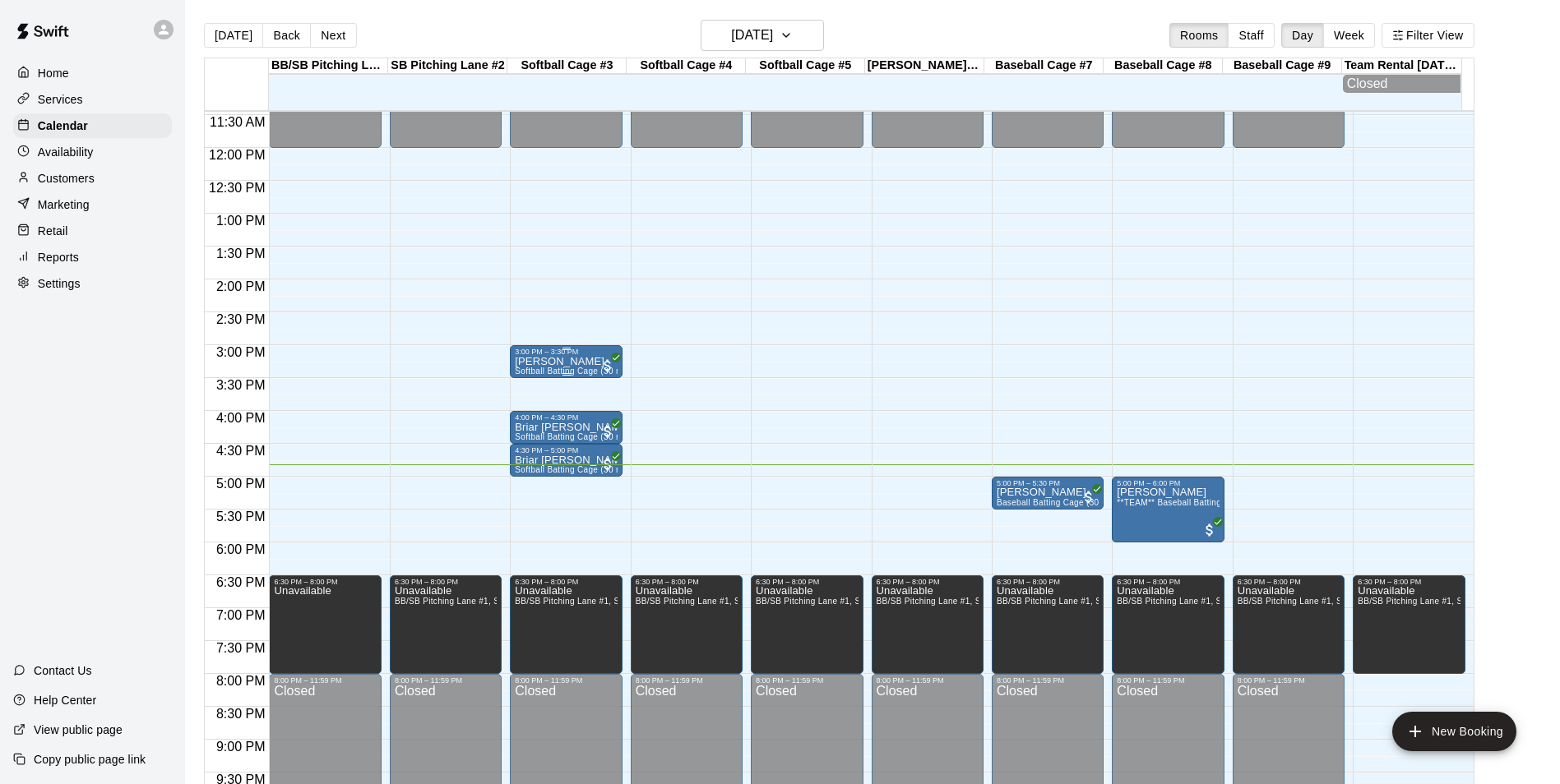
click at [547, 362] on p "[PERSON_NAME]" at bounding box center [566, 362] width 102 height 0
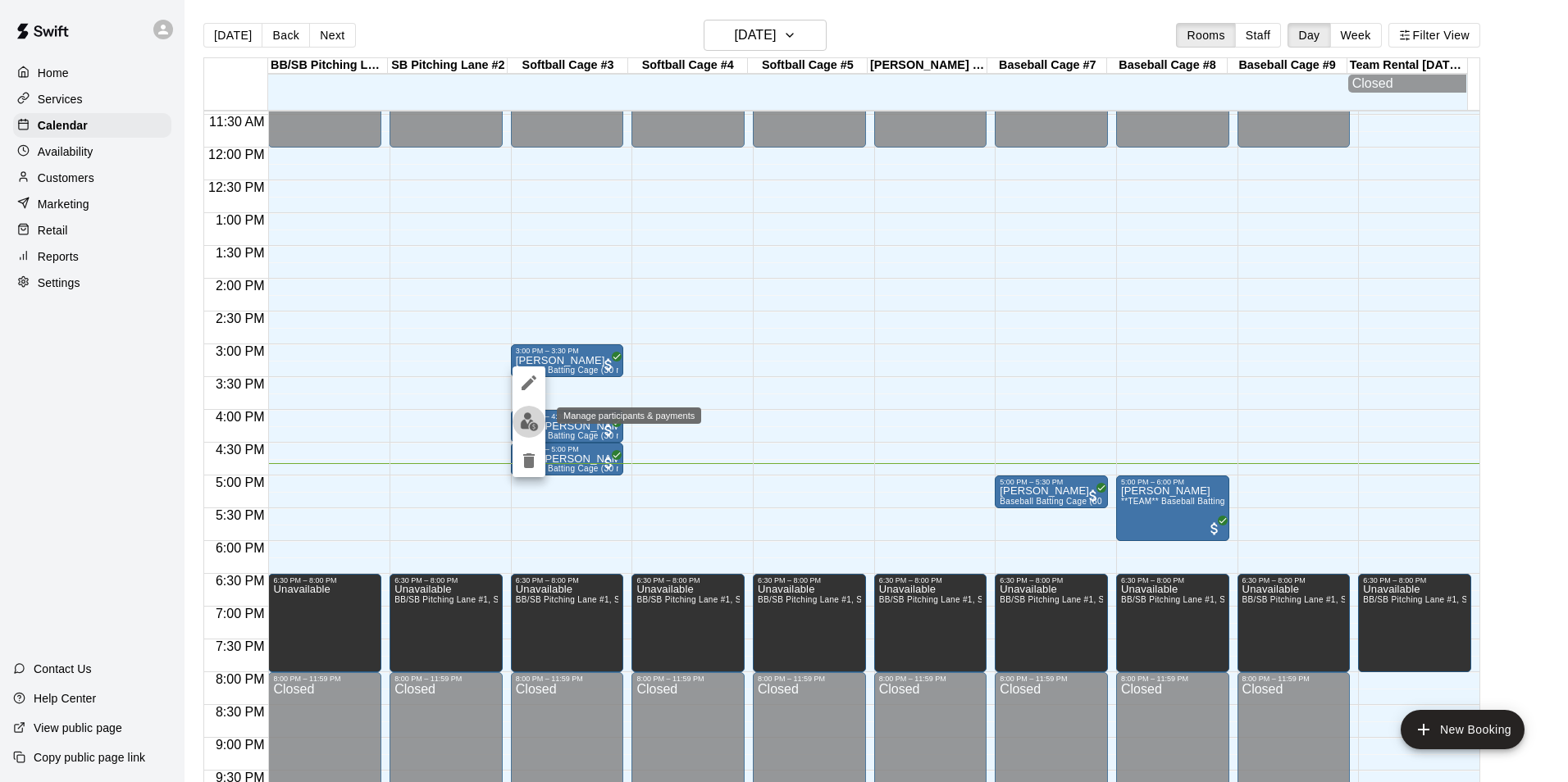
click at [524, 426] on img "edit" at bounding box center [529, 422] width 19 height 19
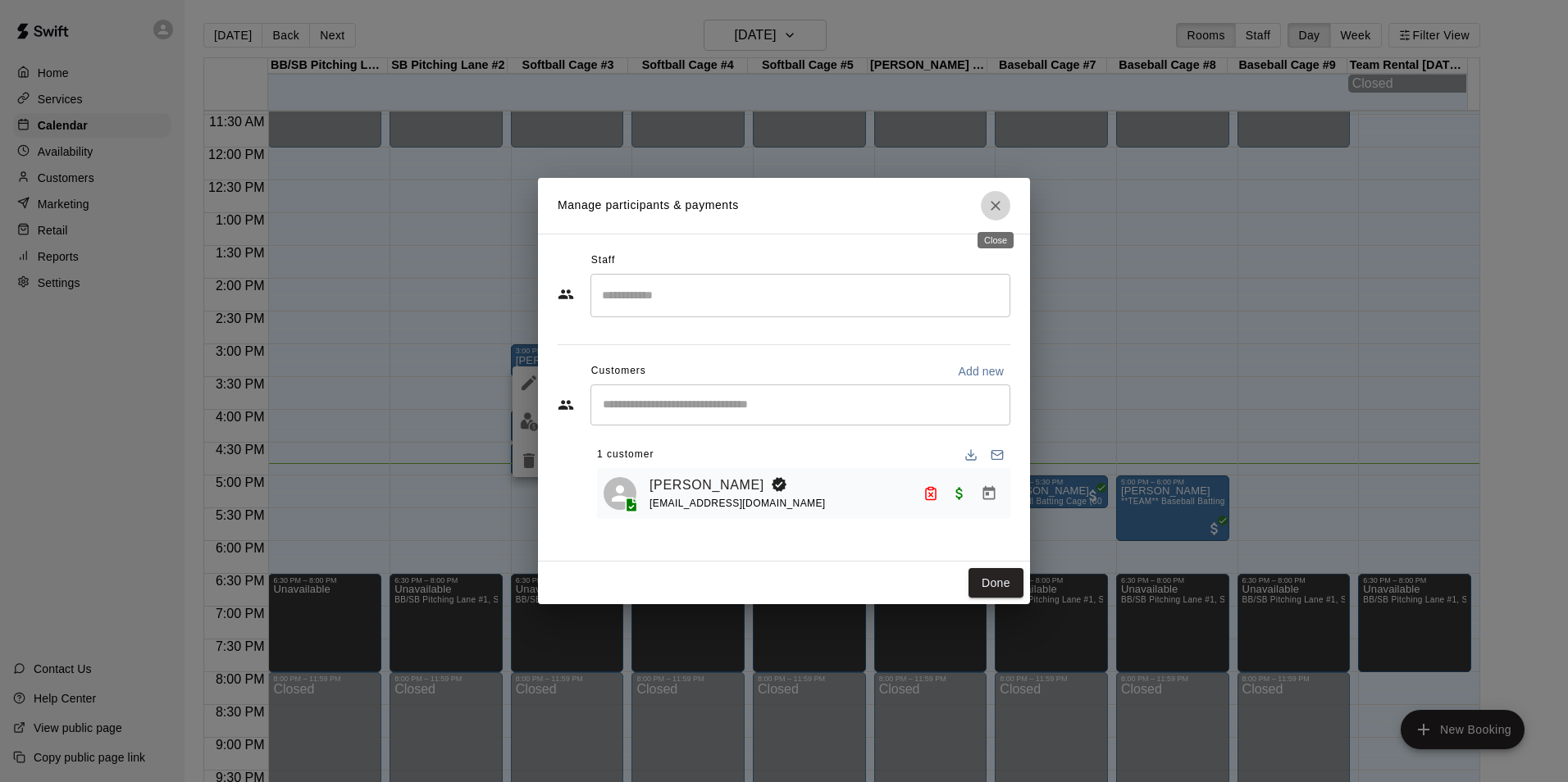
click at [992, 204] on icon "Close" at bounding box center [995, 206] width 16 height 16
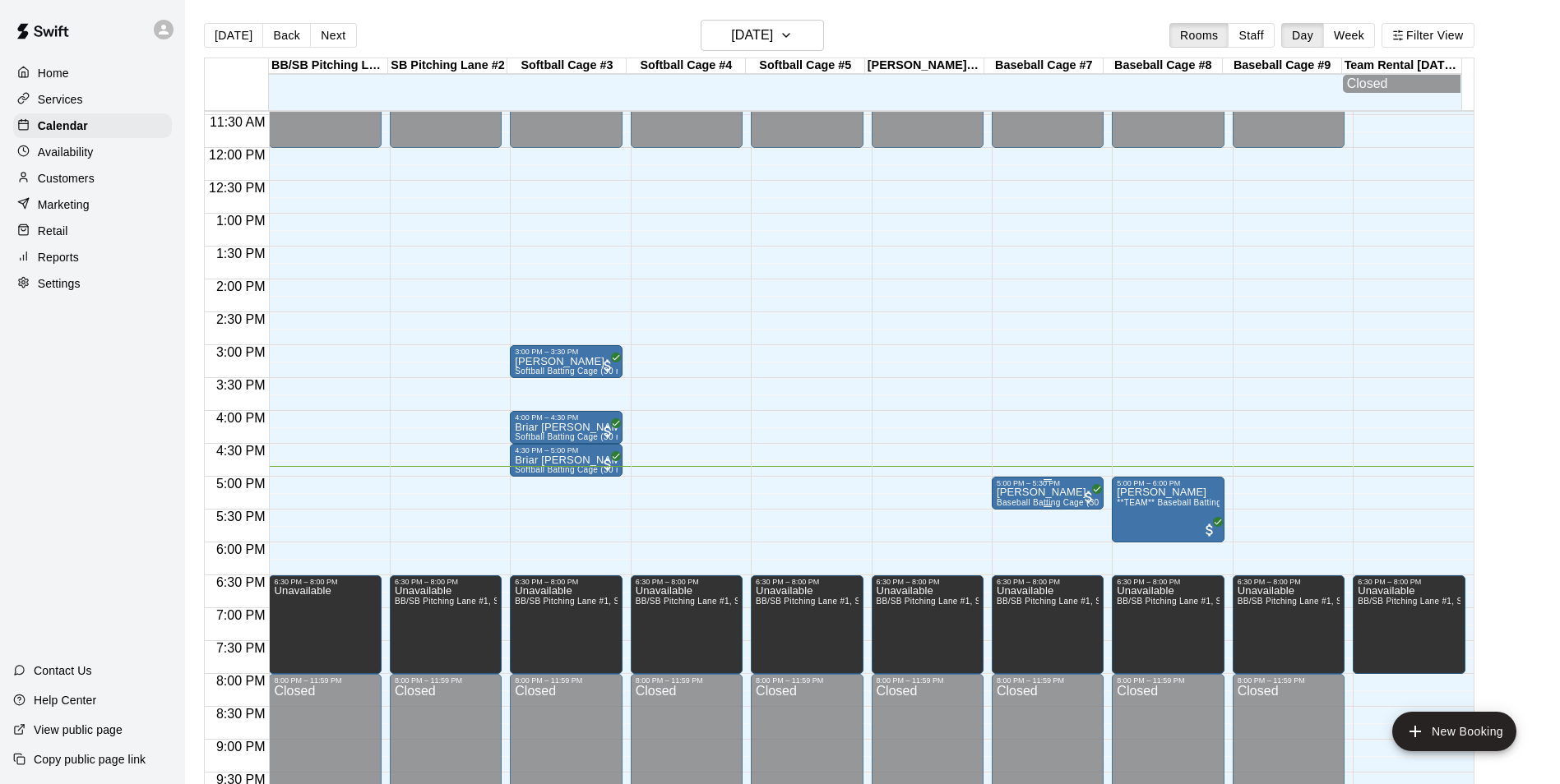
click at [1074, 488] on div "5:00 PM – 5:30 PM" at bounding box center [1048, 483] width 102 height 9
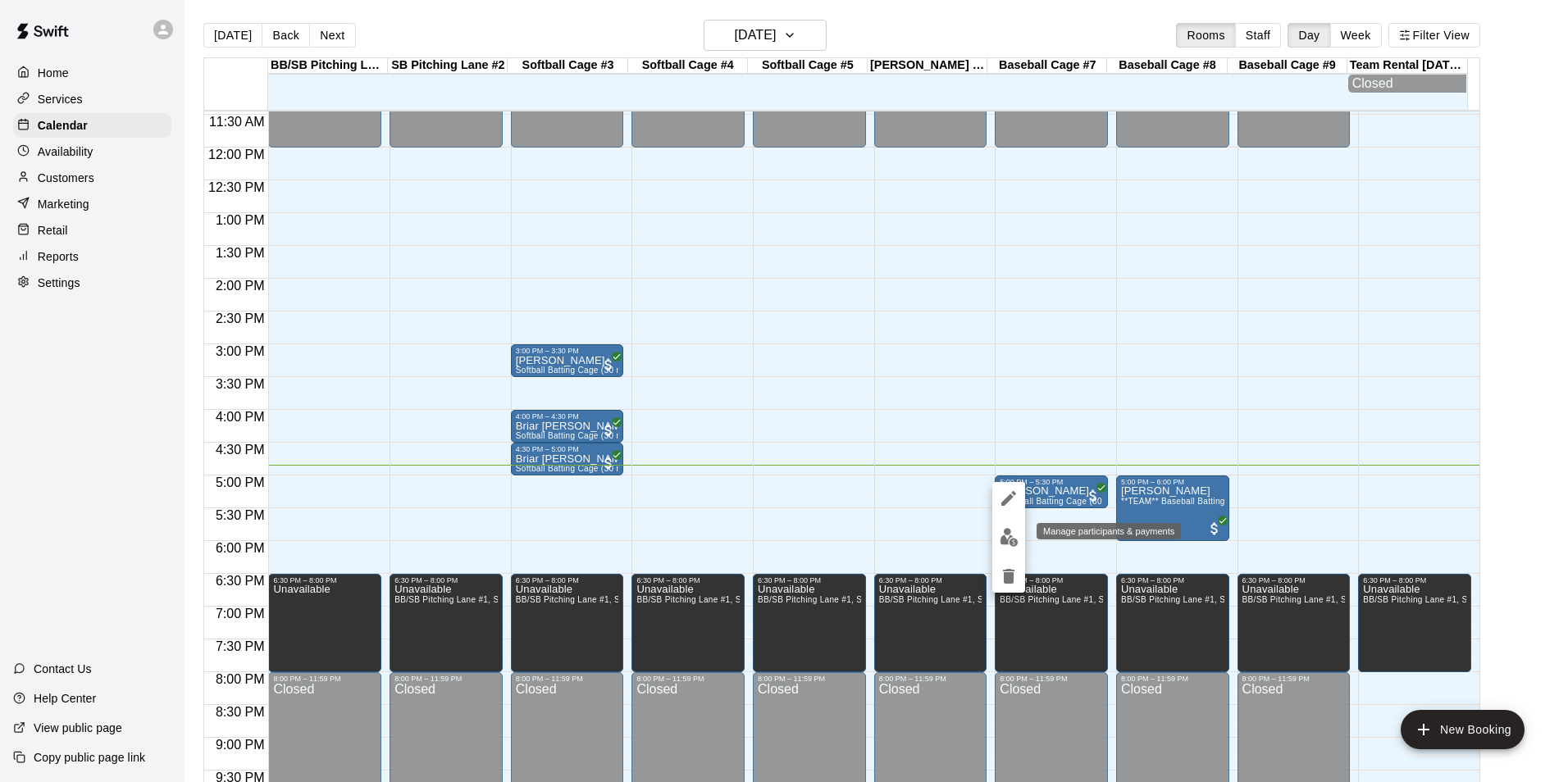
click at [1011, 547] on button "edit" at bounding box center [1009, 538] width 33 height 32
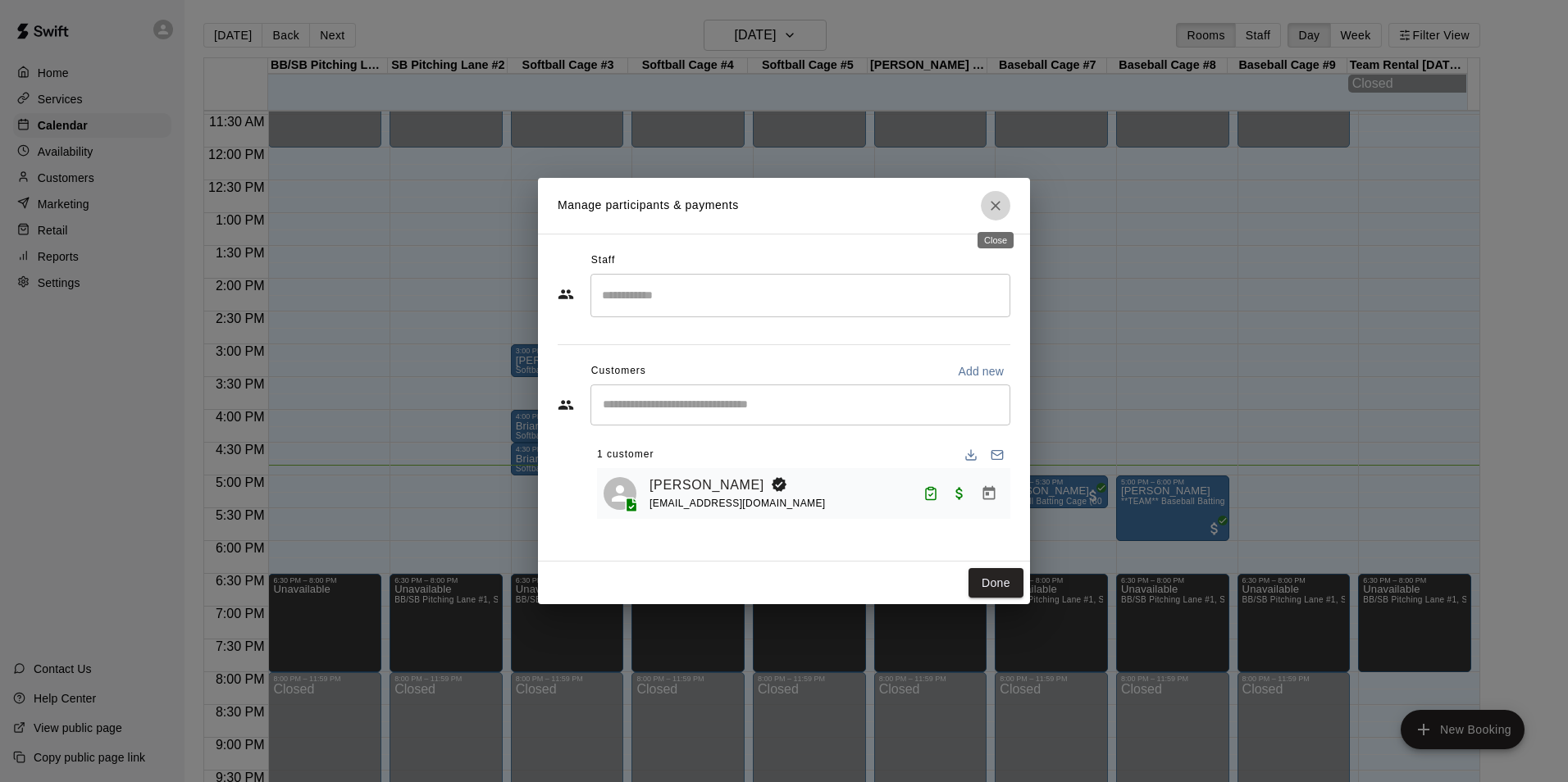
click at [1001, 208] on icon "Close" at bounding box center [995, 206] width 16 height 16
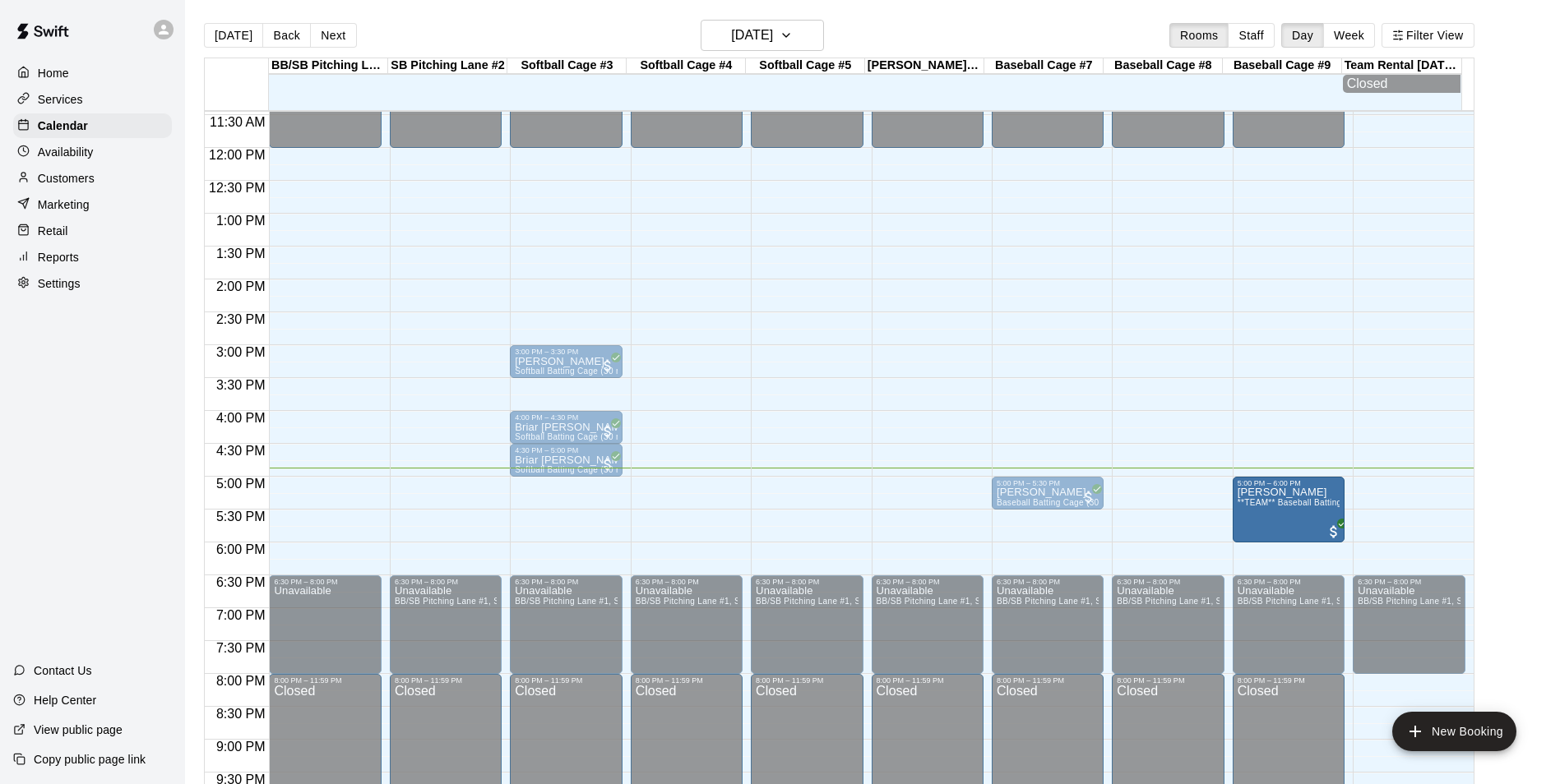
drag, startPoint x: 1184, startPoint y: 523, endPoint x: 1269, endPoint y: 529, distance: 85.2
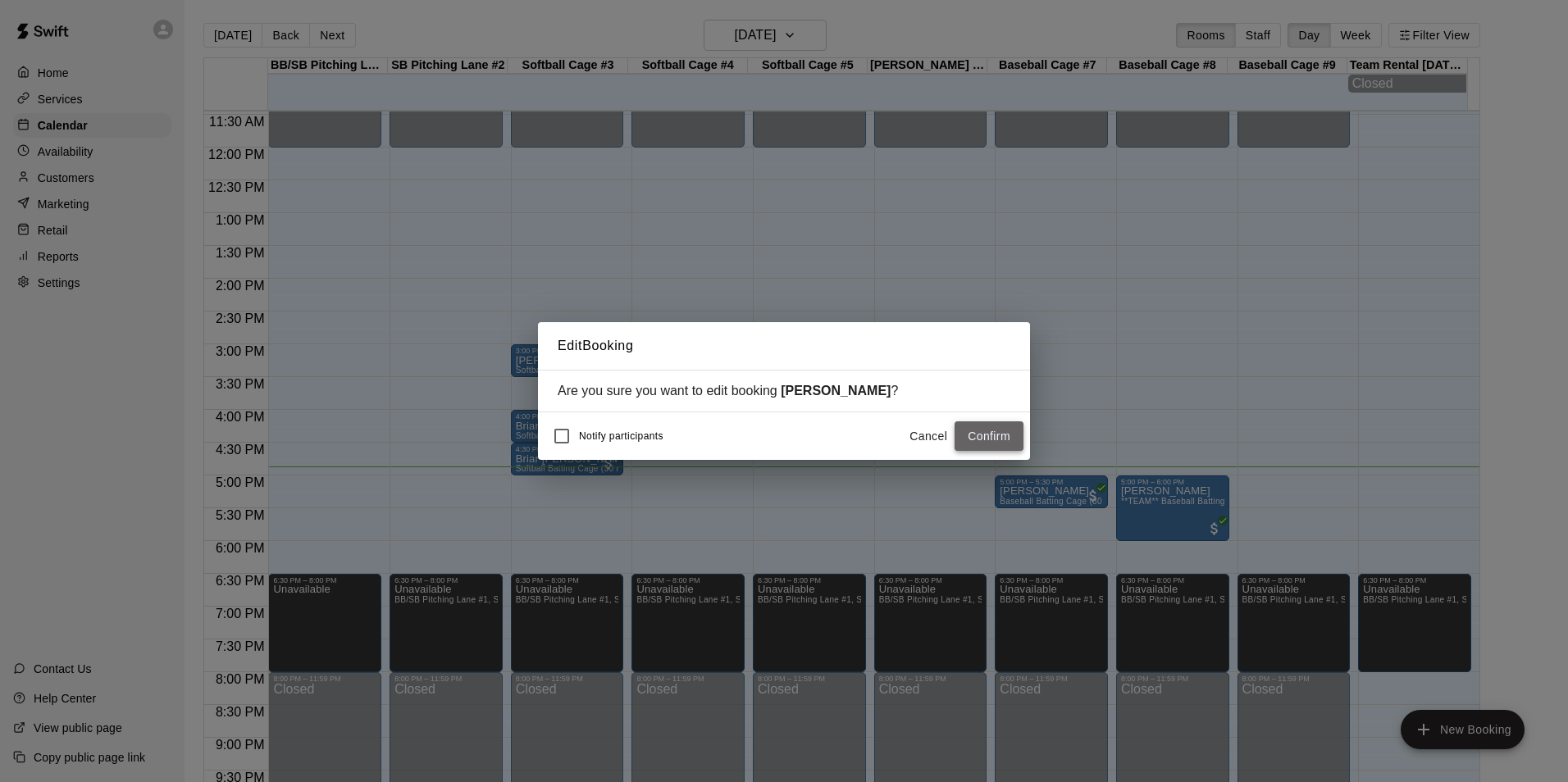
click at [1005, 433] on button "Confirm" at bounding box center [989, 437] width 69 height 30
